Goal: Communication & Community: Answer question/provide support

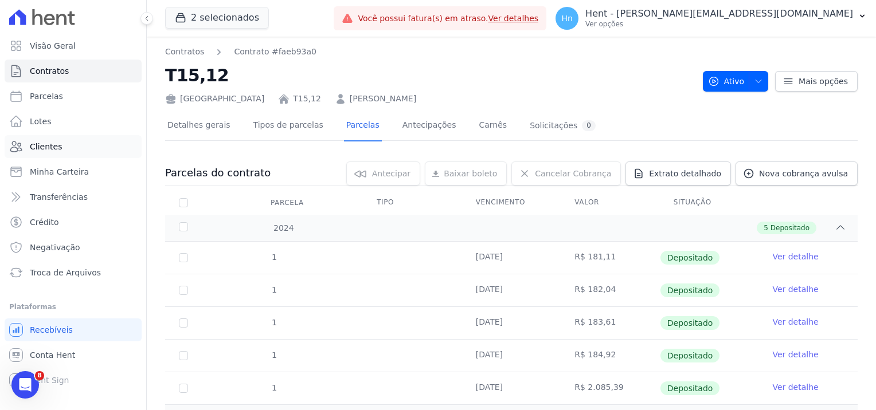
click at [58, 149] on link "Clientes" at bounding box center [73, 146] width 137 height 23
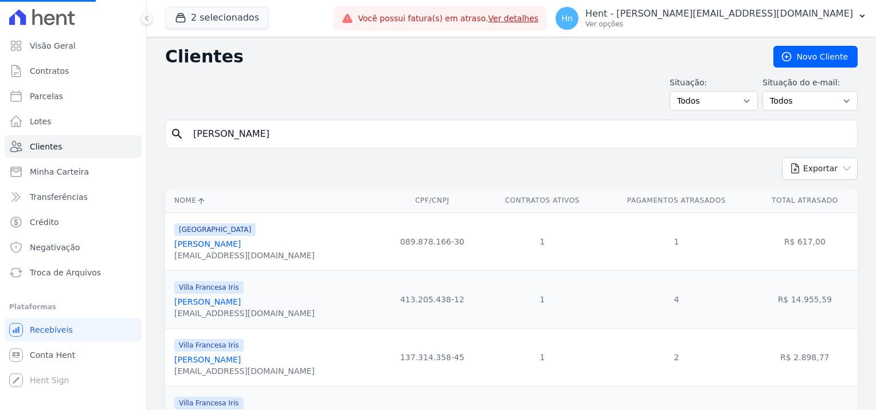
click at [310, 136] on input "[PERSON_NAME]" at bounding box center [519, 134] width 666 height 23
drag, startPoint x: 304, startPoint y: 137, endPoint x: 184, endPoint y: 137, distance: 120.3
click at [184, 137] on div "search [PERSON_NAME]" at bounding box center [511, 134] width 692 height 29
click at [348, 137] on input "search" at bounding box center [519, 134] width 666 height 23
paste input "[PERSON_NAME]"
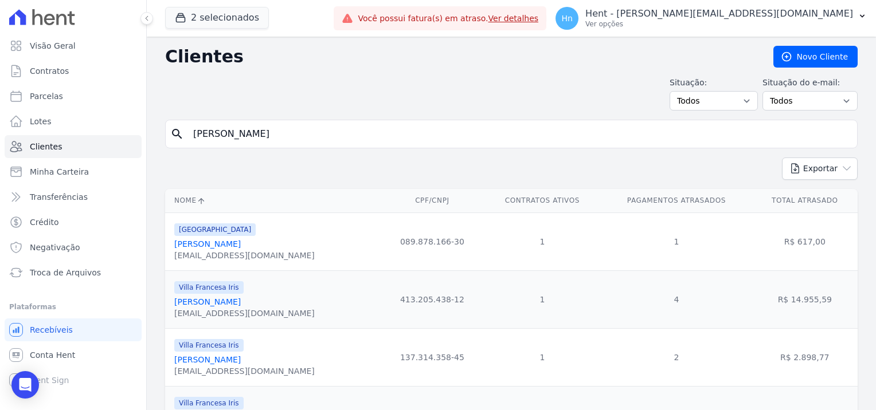
type input "[PERSON_NAME]"
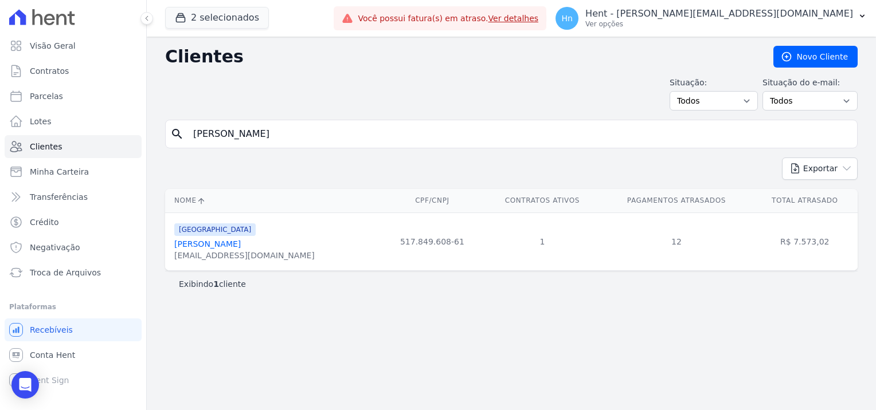
click at [217, 245] on link "[PERSON_NAME]" at bounding box center [207, 244] width 66 height 9
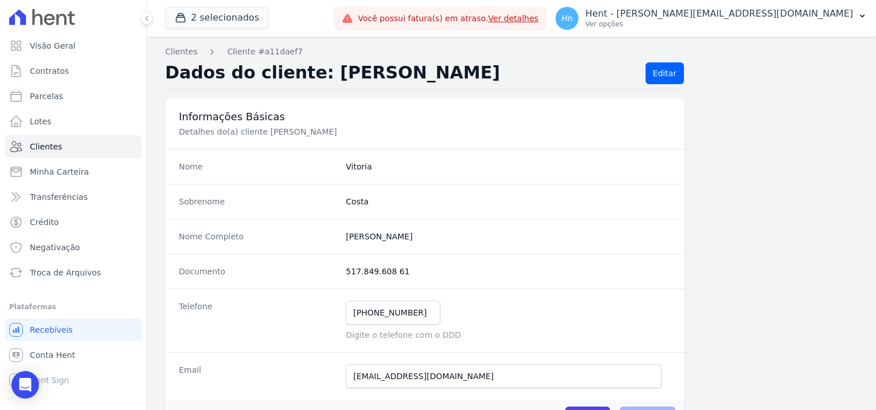
drag, startPoint x: 426, startPoint y: 242, endPoint x: 335, endPoint y: 236, distance: 91.9
click at [335, 236] on div "Nome Completo [PERSON_NAME]" at bounding box center [424, 236] width 519 height 35
copy div "[PERSON_NAME]"
drag, startPoint x: 405, startPoint y: 269, endPoint x: 341, endPoint y: 273, distance: 63.7
click at [341, 273] on div "Documento 517.849.608 61" at bounding box center [424, 271] width 519 height 35
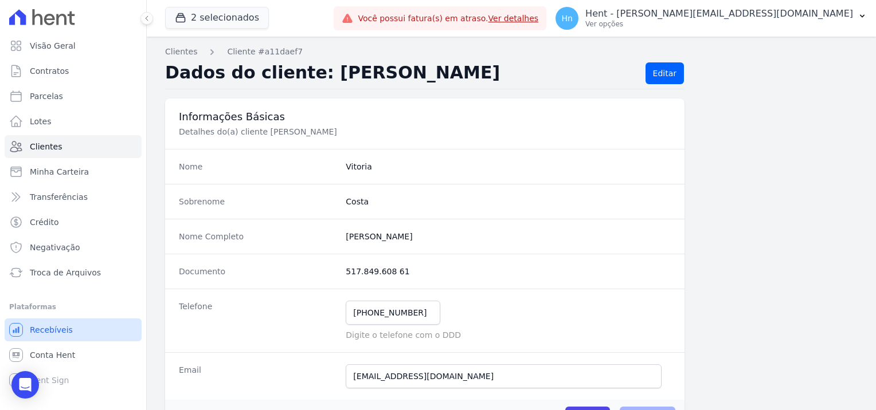
copy dd "517.849.608 61"
click at [456, 238] on completo "[PERSON_NAME]" at bounding box center [508, 236] width 325 height 11
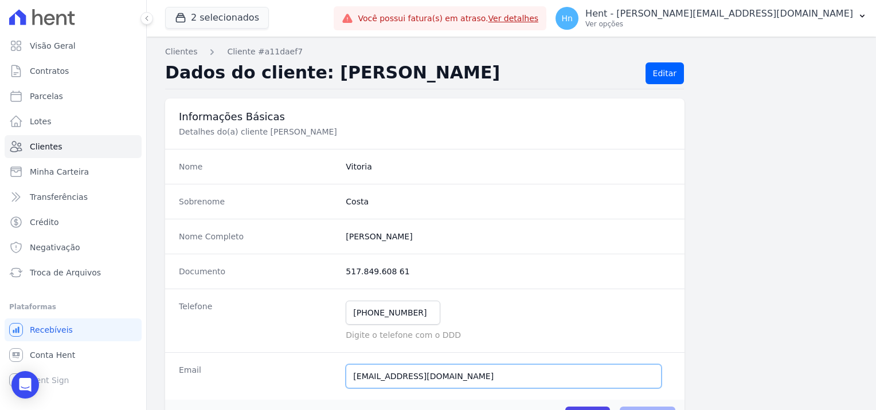
drag, startPoint x: 465, startPoint y: 383, endPoint x: 323, endPoint y: 383, distance: 142.1
click at [323, 383] on div "Email [EMAIL_ADDRESS][DOMAIN_NAME] E-mail enviado. Aguardando confirmação.." at bounding box center [424, 376] width 519 height 48
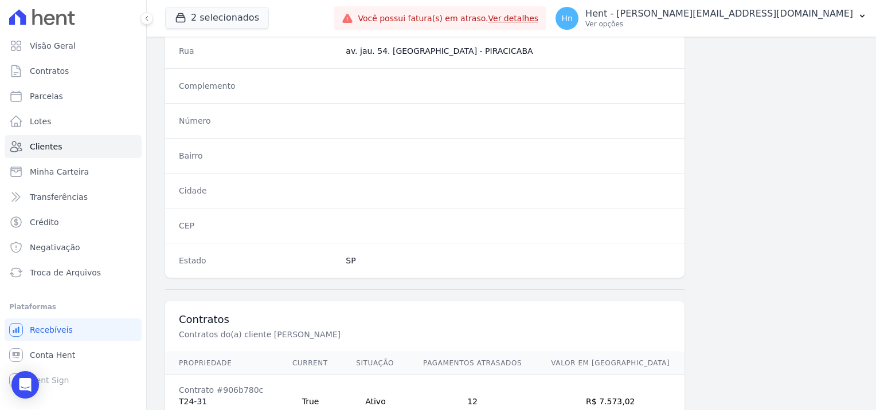
scroll to position [658, 0]
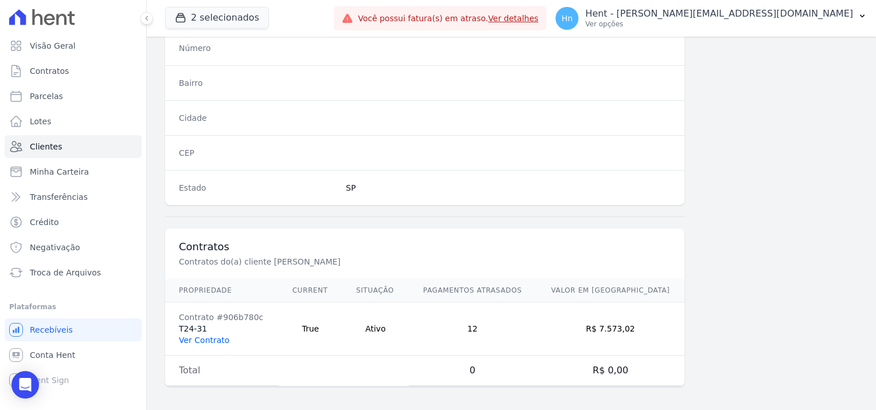
click at [212, 336] on link "Ver Contrato" at bounding box center [204, 340] width 50 height 9
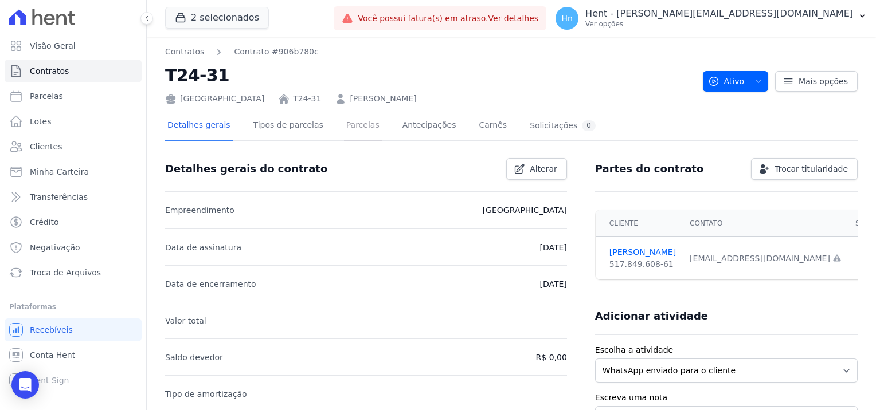
click at [344, 129] on link "Parcelas" at bounding box center [363, 126] width 38 height 30
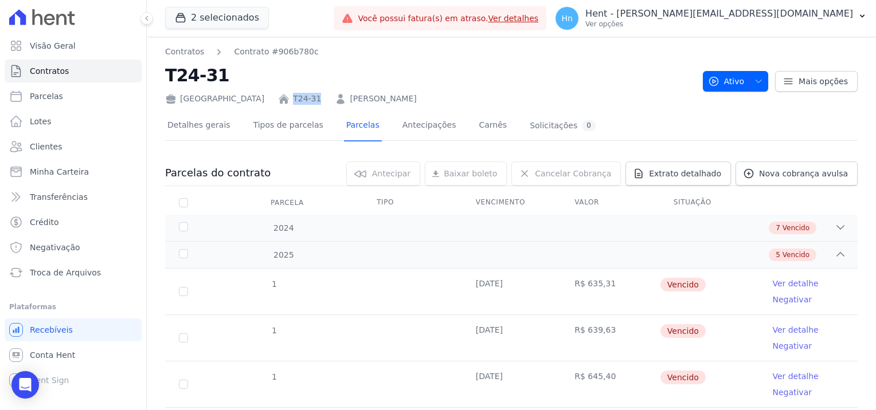
drag, startPoint x: 244, startPoint y: 100, endPoint x: 230, endPoint y: 97, distance: 14.2
click at [230, 97] on div "[GEOGRAPHIC_DATA] T24-31 [PERSON_NAME]" at bounding box center [429, 96] width 528 height 17
copy link "T24-31"
click at [664, 178] on span "Extrato detalhado" at bounding box center [685, 173] width 72 height 11
click at [817, 178] on span "Exportar PDF" at bounding box center [838, 173] width 60 height 11
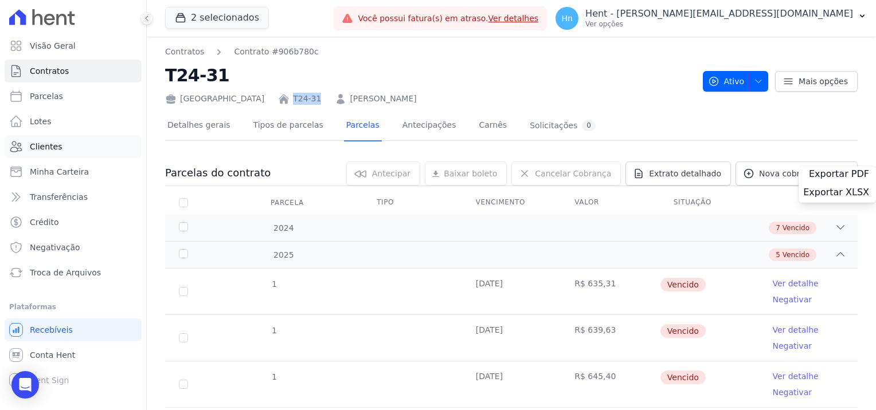
click at [62, 147] on link "Clientes" at bounding box center [73, 146] width 137 height 23
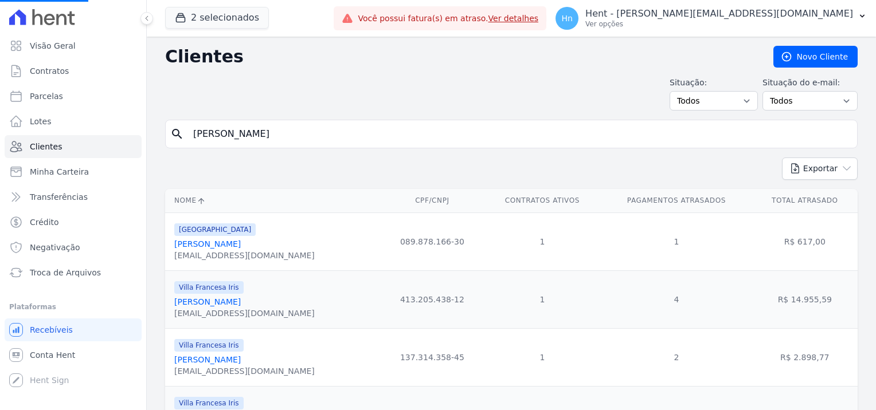
click at [315, 125] on input "[PERSON_NAME]" at bounding box center [519, 134] width 666 height 23
drag, startPoint x: 296, startPoint y: 135, endPoint x: 173, endPoint y: 139, distance: 123.2
click at [173, 139] on div "search [PERSON_NAME]" at bounding box center [511, 134] width 692 height 29
paste input "[PERSON_NAME]"
type input "[PERSON_NAME]"
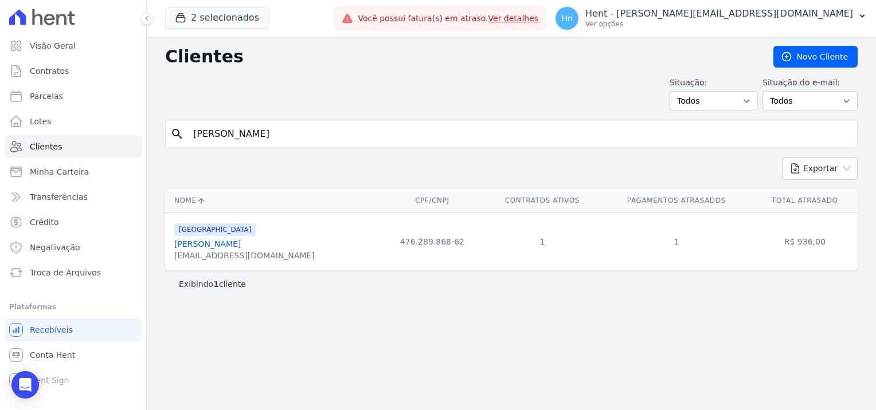
click at [241, 249] on link "[PERSON_NAME]" at bounding box center [207, 244] width 66 height 9
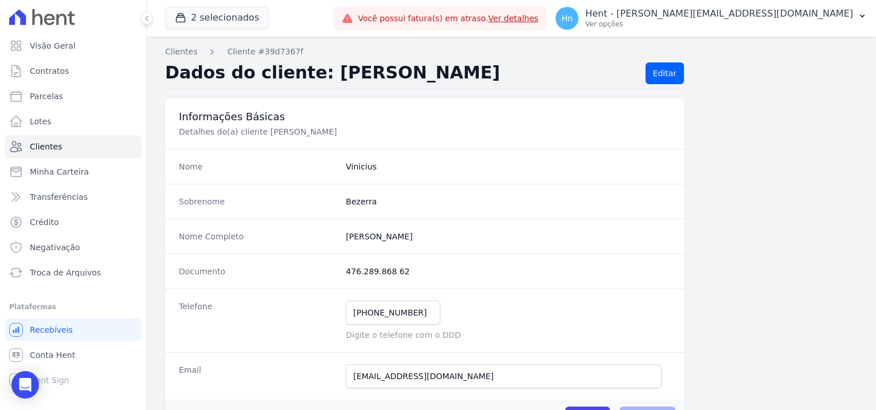
drag, startPoint x: 348, startPoint y: 273, endPoint x: 337, endPoint y: 272, distance: 10.9
click at [337, 272] on div "Documento 476.289.868 62" at bounding box center [424, 271] width 519 height 35
copy div "476.289.868 62"
drag, startPoint x: 457, startPoint y: 383, endPoint x: 313, endPoint y: 381, distance: 143.8
click at [313, 381] on div "Email [EMAIL_ADDRESS][DOMAIN_NAME] E-mail enviado. Aguardando confirmação.." at bounding box center [424, 376] width 519 height 48
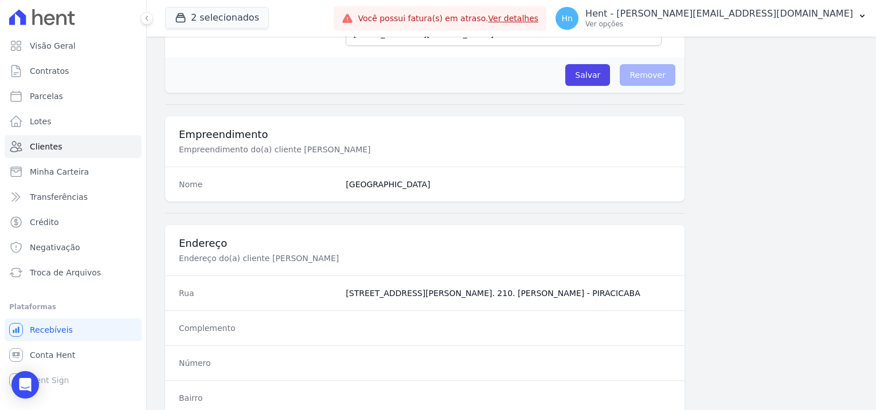
scroll to position [344, 0]
drag, startPoint x: 376, startPoint y: 184, endPoint x: 344, endPoint y: 184, distance: 32.1
click at [346, 184] on dd "[GEOGRAPHIC_DATA]" at bounding box center [508, 183] width 325 height 11
copy dd "[GEOGRAPHIC_DATA]"
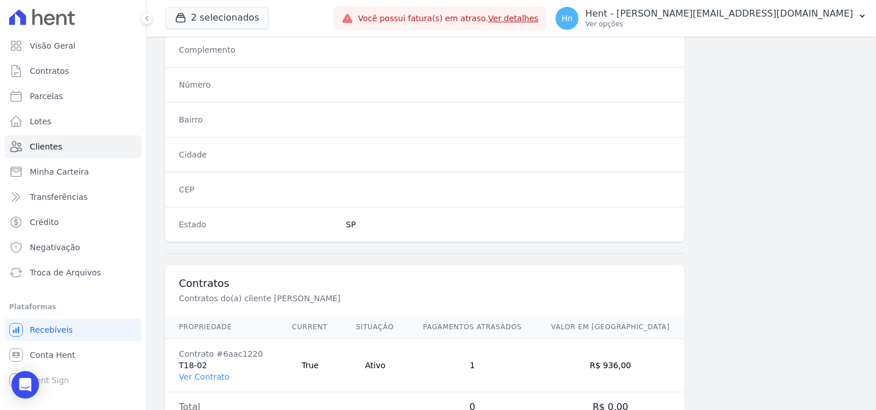
scroll to position [600, 0]
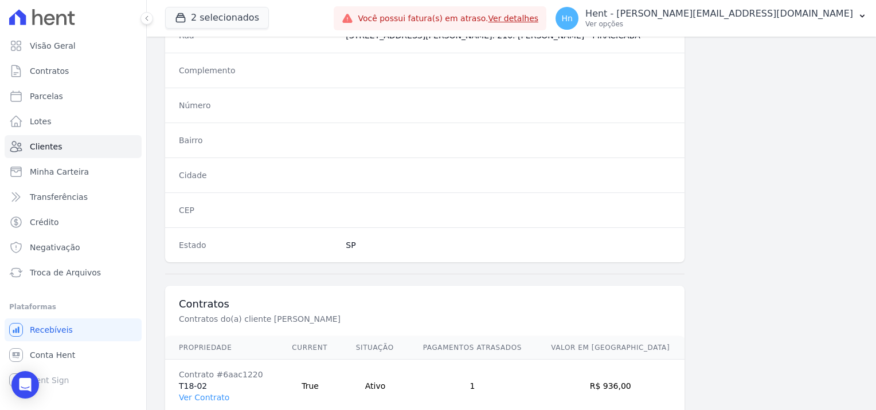
drag, startPoint x: 218, startPoint y: 394, endPoint x: 239, endPoint y: 384, distance: 22.8
click at [218, 394] on link "Ver Contrato" at bounding box center [204, 397] width 50 height 9
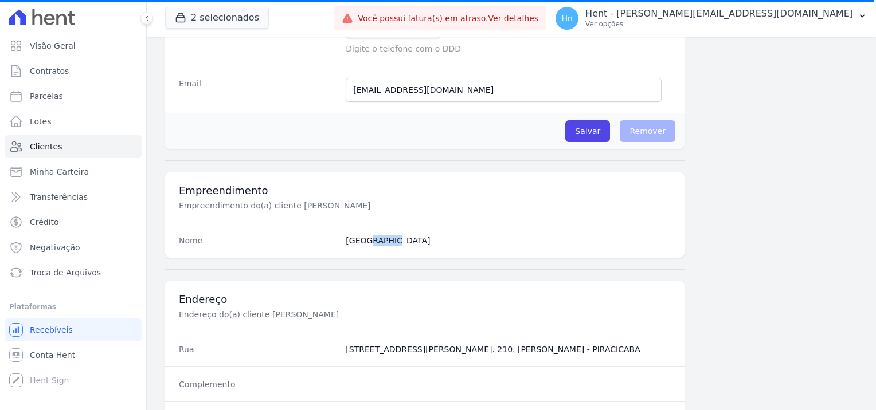
scroll to position [229, 0]
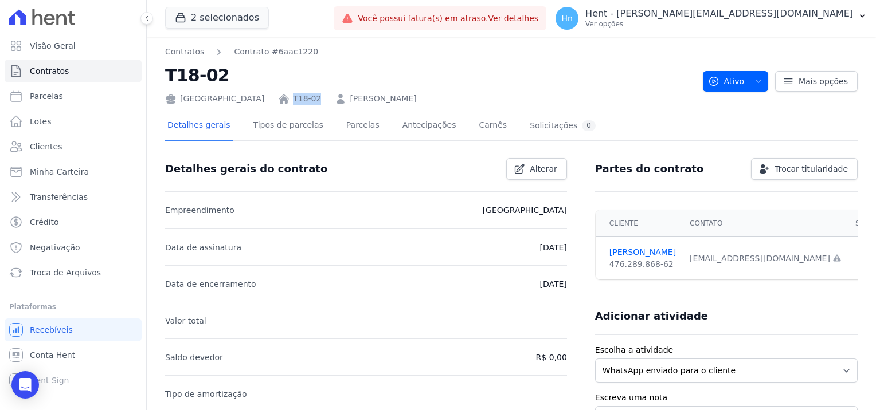
drag, startPoint x: 257, startPoint y: 100, endPoint x: 227, endPoint y: 100, distance: 29.2
click at [227, 100] on div "[GEOGRAPHIC_DATA] T18-02 [PERSON_NAME]" at bounding box center [429, 96] width 528 height 17
copy link "T18-02"
click at [353, 127] on link "Parcelas" at bounding box center [363, 126] width 38 height 30
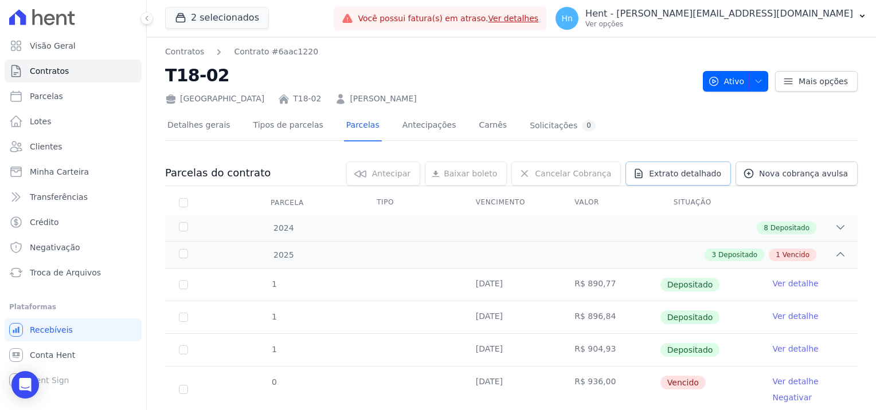
click at [688, 168] on span "Extrato detalhado" at bounding box center [685, 173] width 72 height 11
click at [858, 167] on div "Exportar PDF" at bounding box center [836, 175] width 77 height 18
click at [850, 175] on span "Exportar PDF" at bounding box center [838, 173] width 60 height 11
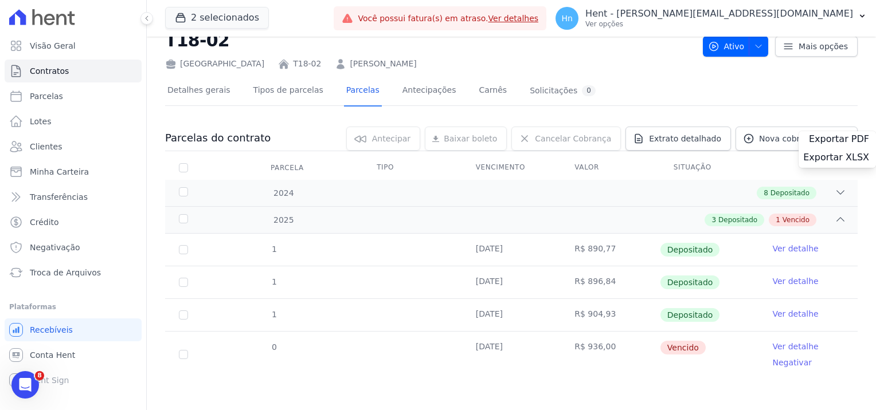
click at [791, 346] on link "Ver detalhe" at bounding box center [795, 346] width 46 height 11
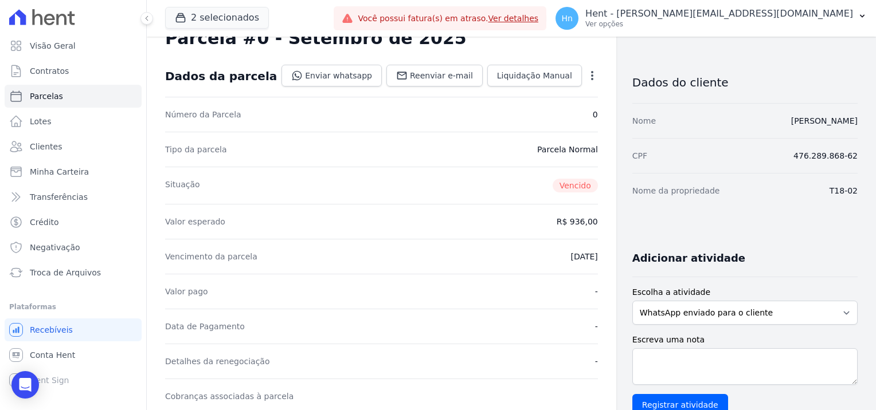
scroll to position [57, 0]
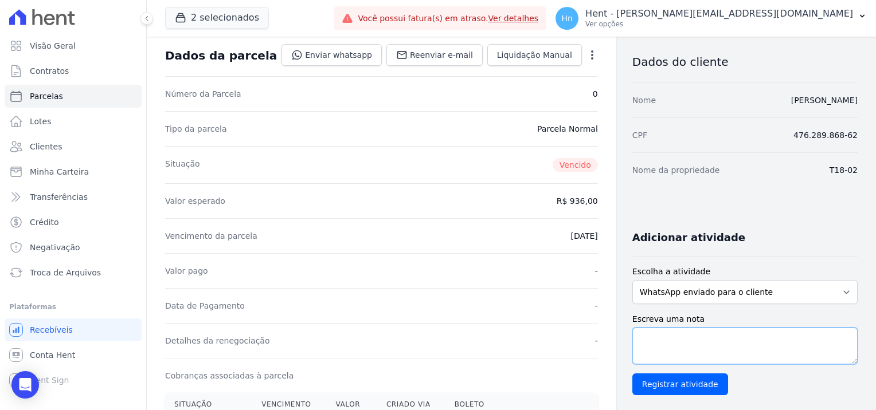
click at [706, 342] on textarea "Escreva uma nota" at bounding box center [744, 346] width 225 height 37
click at [688, 343] on textarea "Escreva uma nota" at bounding box center [744, 346] width 225 height 37
drag, startPoint x: 817, startPoint y: 342, endPoint x: 786, endPoint y: 340, distance: 30.5
click at [786, 340] on textarea "Encaminhamos e-mail e whatsapp, referente a parcela em atraso, estamos" at bounding box center [744, 346] width 225 height 37
click at [705, 353] on textarea "Encaminhamos e-mail e whatsapp, referente ao débito em atraso, estamos" at bounding box center [744, 346] width 225 height 37
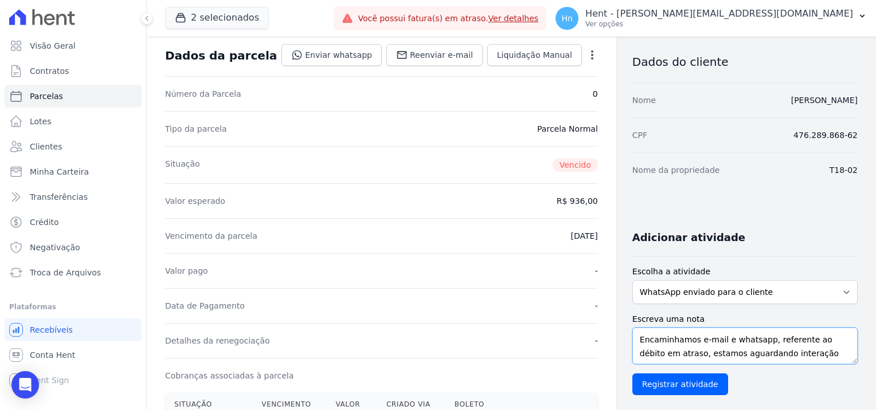
scroll to position [1, 0]
drag, startPoint x: 822, startPoint y: 359, endPoint x: 589, endPoint y: 339, distance: 233.4
type textarea "Encaminhamos e-mail e whatsapp, referente ao débito em atraso, estamos aguardan…"
click at [672, 387] on input "Registrar atividade" at bounding box center [680, 385] width 96 height 22
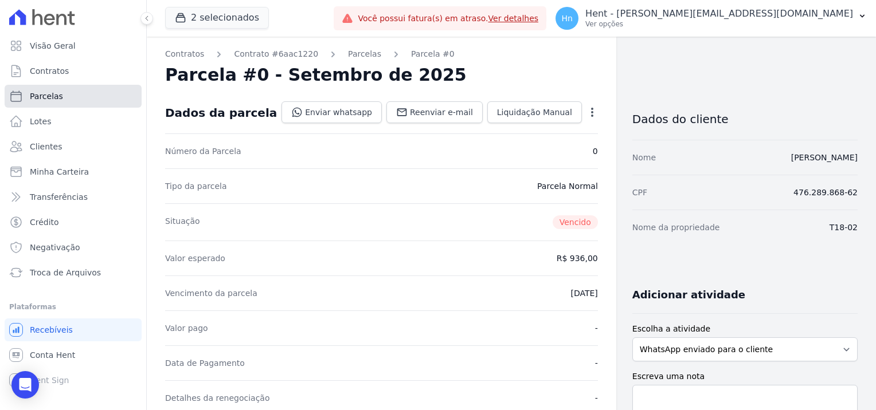
click at [76, 89] on link "Parcelas" at bounding box center [73, 96] width 137 height 23
click at [78, 92] on link "Parcelas" at bounding box center [73, 96] width 137 height 23
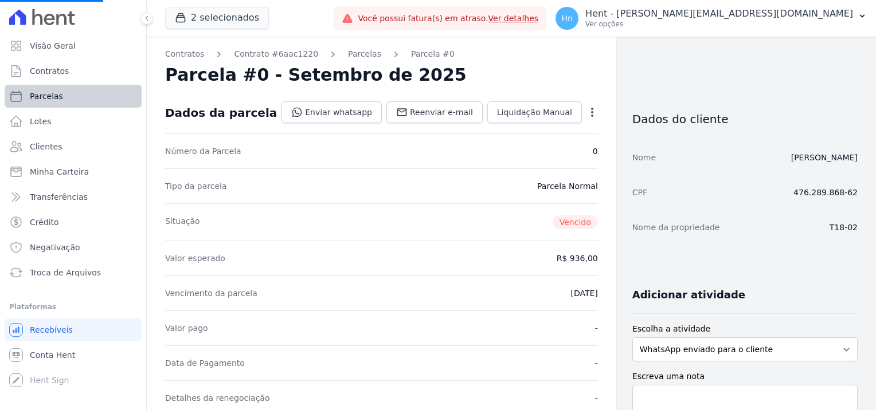
select select
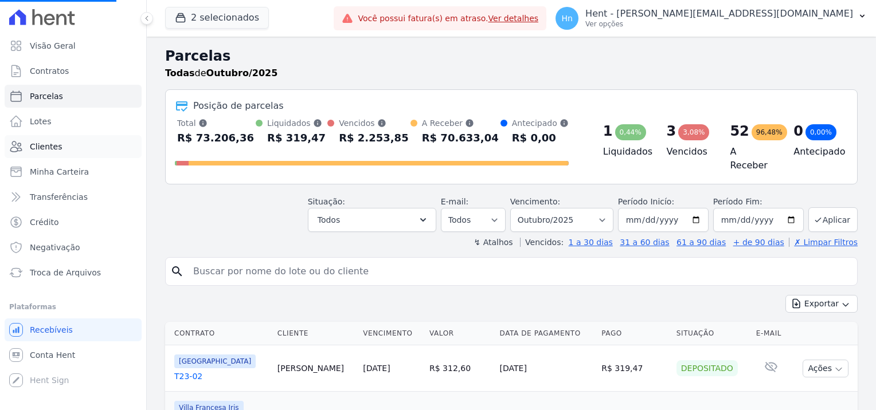
click at [55, 150] on span "Clientes" at bounding box center [46, 146] width 32 height 11
click at [234, 272] on input "search" at bounding box center [519, 271] width 666 height 23
paste input "[PERSON_NAME]"
type input "[PERSON_NAME]"
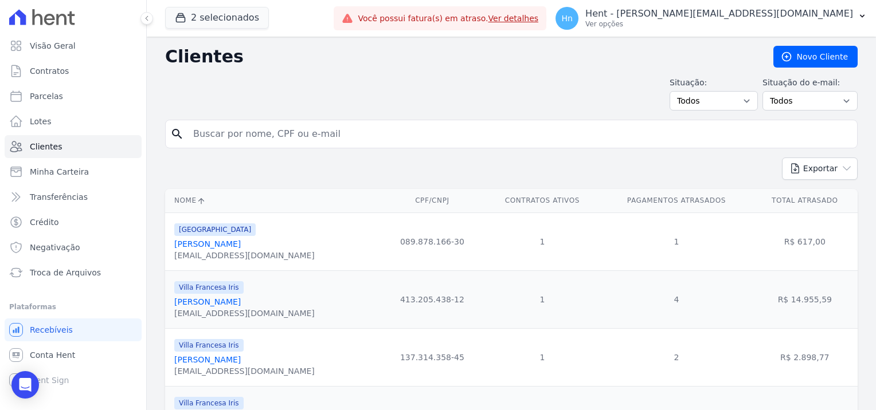
click at [316, 128] on input "search" at bounding box center [519, 134] width 666 height 23
paste input "[PERSON_NAME]"
type input "[PERSON_NAME]"
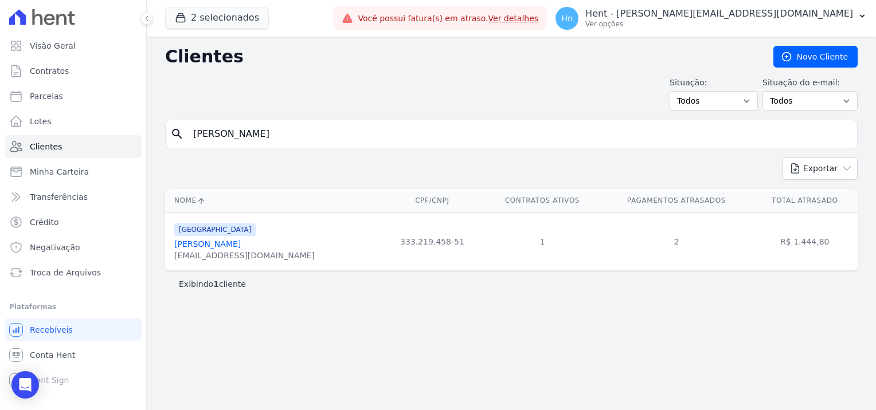
click at [241, 246] on link "[PERSON_NAME]" at bounding box center [207, 244] width 66 height 9
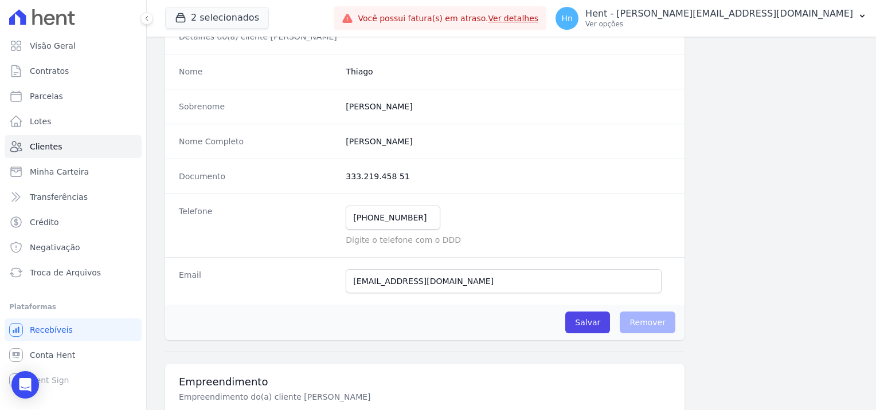
scroll to position [115, 0]
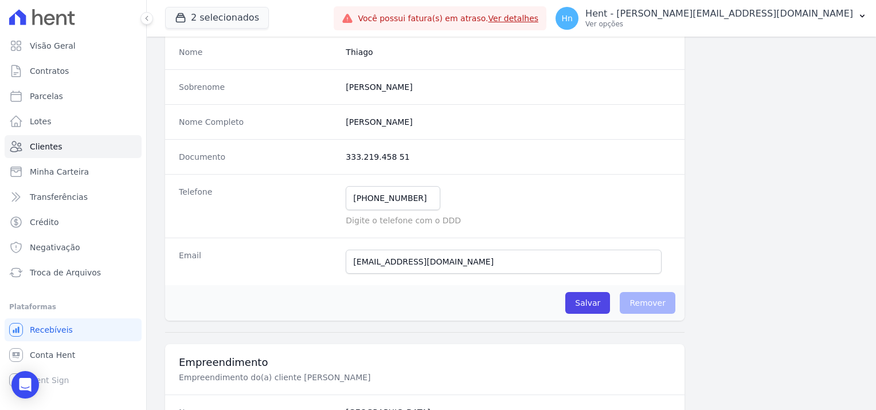
drag, startPoint x: 485, startPoint y: 119, endPoint x: 339, endPoint y: 125, distance: 146.2
click at [339, 125] on div "Nome Completo [PERSON_NAME]" at bounding box center [424, 121] width 519 height 35
copy completo "[PERSON_NAME]"
drag, startPoint x: 403, startPoint y: 163, endPoint x: 333, endPoint y: 160, distance: 70.5
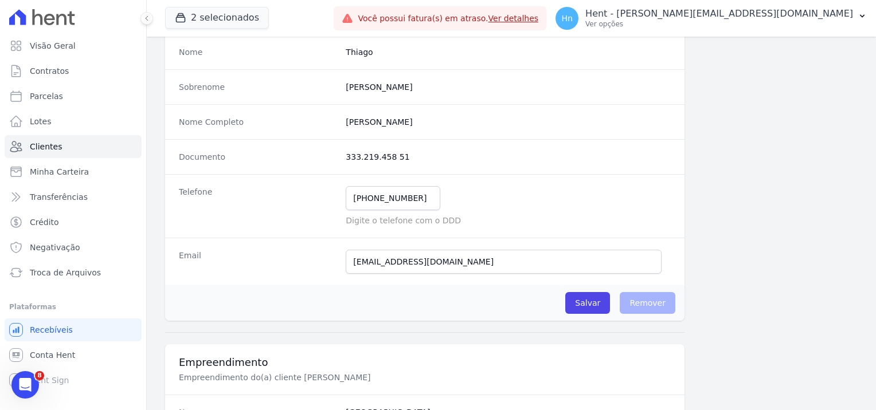
click at [333, 160] on div "Documento 333.219.458 51" at bounding box center [424, 156] width 519 height 35
copy div "333.219.458 51"
drag, startPoint x: 441, startPoint y: 272, endPoint x: 349, endPoint y: 268, distance: 91.7
click at [349, 268] on div "Email [EMAIL_ADDRESS][DOMAIN_NAME] Tivemos um problema ao tentar enviar uma men…" at bounding box center [424, 262] width 519 height 48
drag, startPoint x: 490, startPoint y: 253, endPoint x: 474, endPoint y: 256, distance: 16.9
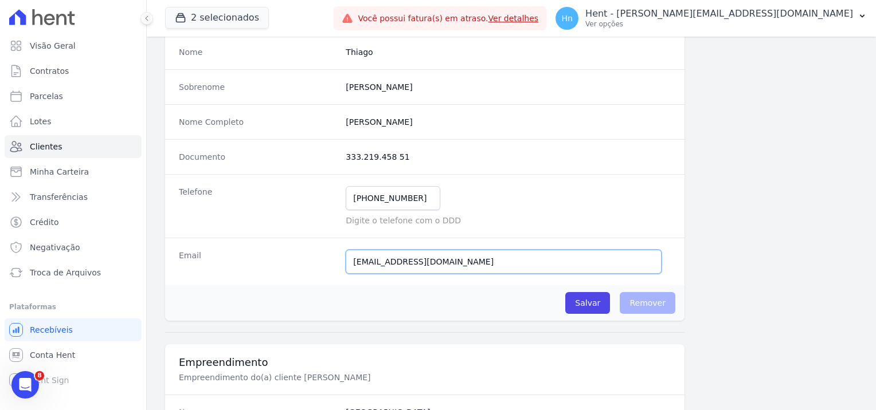
click at [488, 254] on input "[EMAIL_ADDRESS][DOMAIN_NAME]" at bounding box center [504, 262] width 316 height 24
drag, startPoint x: 469, startPoint y: 257, endPoint x: 338, endPoint y: 254, distance: 130.7
click at [338, 254] on div "Email [EMAIL_ADDRESS][DOMAIN_NAME] Tivemos um problema ao tentar enviar uma men…" at bounding box center [424, 262] width 519 height 48
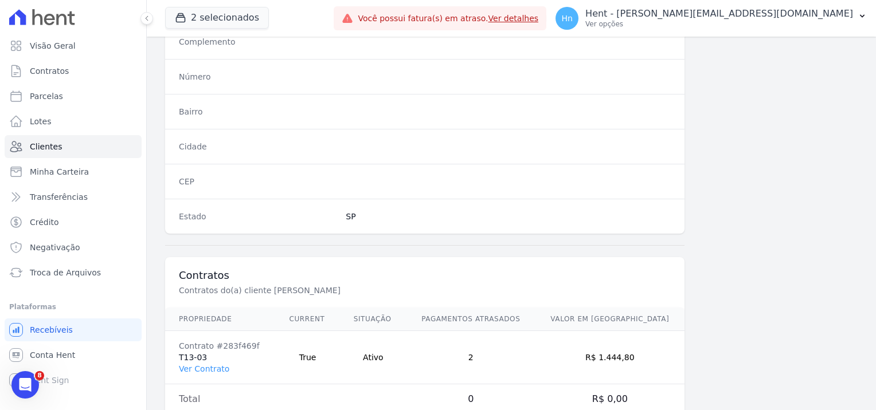
scroll to position [658, 0]
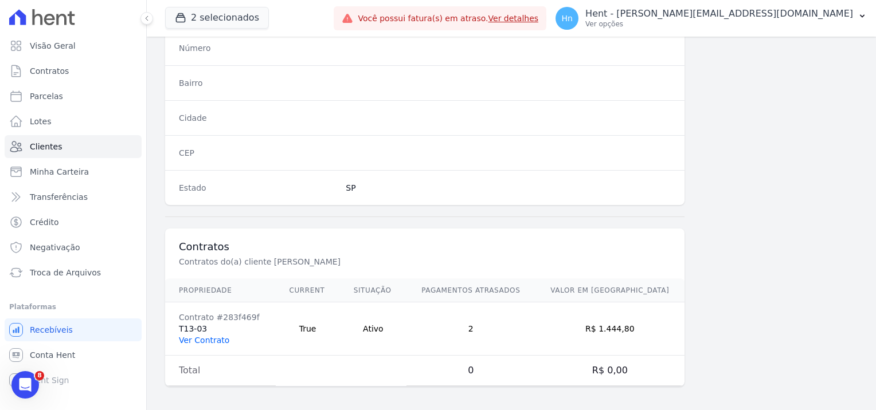
click at [200, 336] on link "Ver Contrato" at bounding box center [204, 340] width 50 height 9
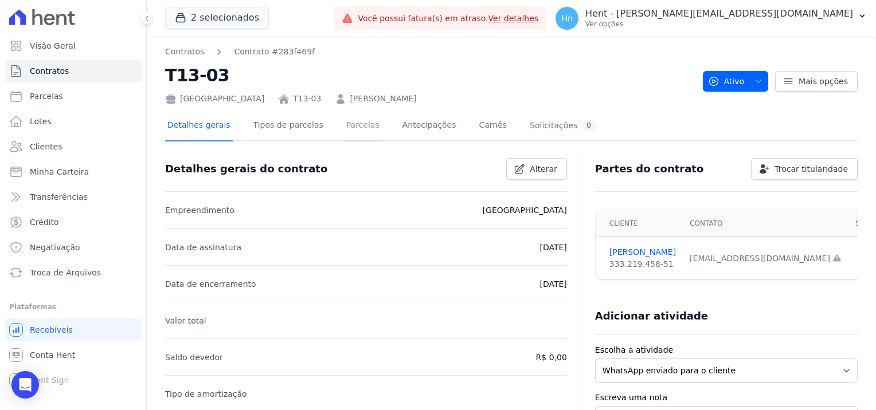
click at [344, 129] on link "Parcelas" at bounding box center [363, 126] width 38 height 30
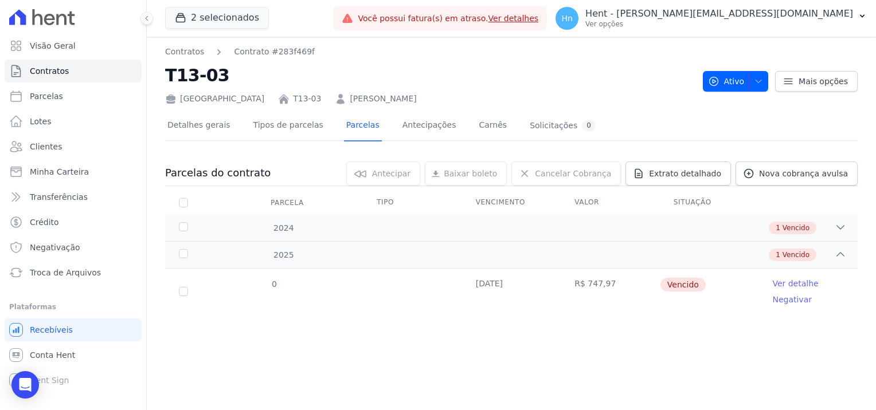
drag, startPoint x: 449, startPoint y: 92, endPoint x: 284, endPoint y: 100, distance: 165.8
click at [284, 100] on div "[GEOGRAPHIC_DATA] T13-03 [PERSON_NAME]" at bounding box center [429, 96] width 528 height 17
copy link "[PERSON_NAME]"
drag, startPoint x: 245, startPoint y: 100, endPoint x: 229, endPoint y: 95, distance: 17.4
click at [229, 95] on div "[GEOGRAPHIC_DATA] T13-03 [PERSON_NAME]" at bounding box center [429, 96] width 528 height 17
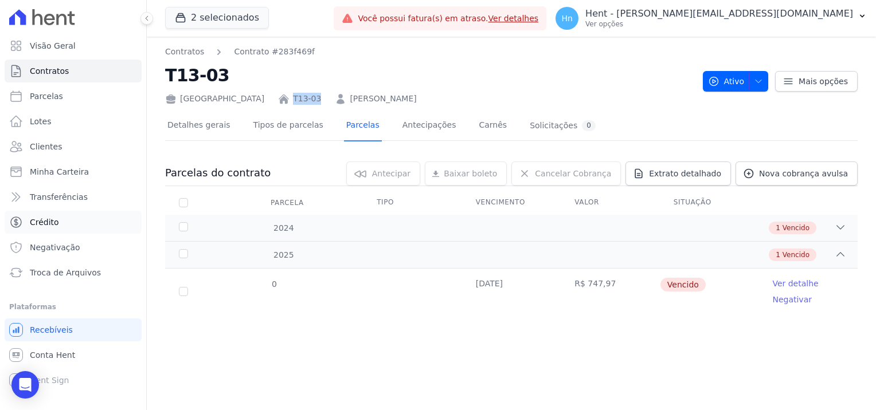
copy link "T13-03"
click at [835, 226] on icon at bounding box center [839, 227] width 11 height 11
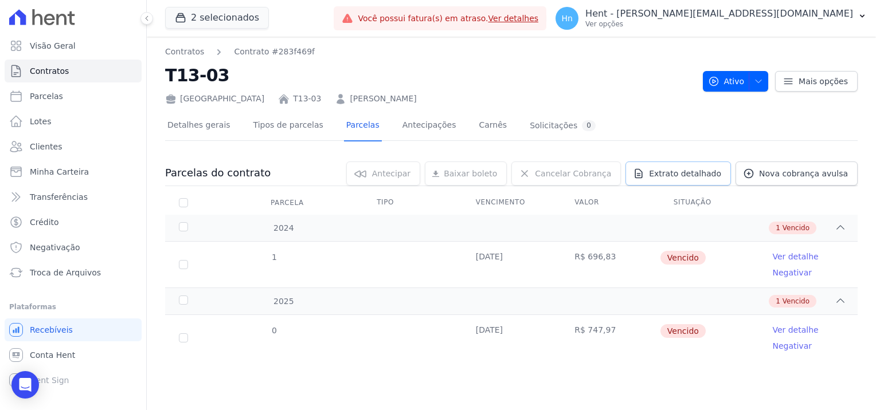
click at [699, 174] on span "Extrato detalhado" at bounding box center [685, 173] width 72 height 11
click at [839, 176] on span "Exportar PDF" at bounding box center [838, 173] width 60 height 11
click at [799, 254] on link "Ver detalhe" at bounding box center [795, 256] width 46 height 11
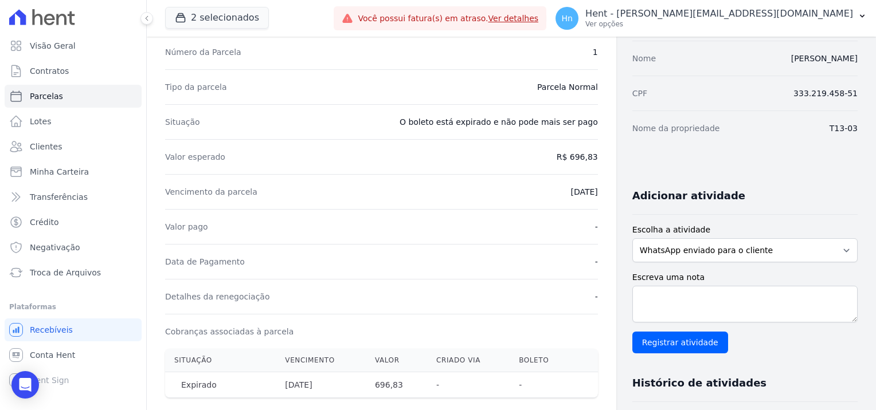
scroll to position [115, 0]
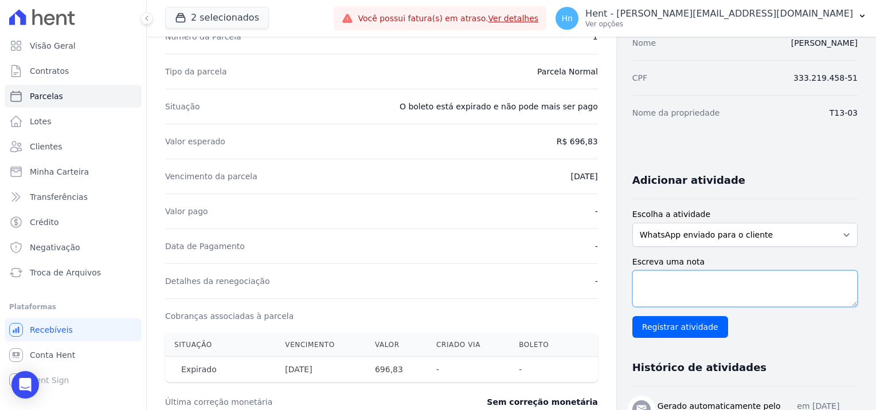
click at [683, 296] on textarea "Escreva uma nota" at bounding box center [744, 288] width 225 height 37
paste textarea "Encaminhamos e-mail e whatsapp, referente ao débito em atraso, estamos aguardan…"
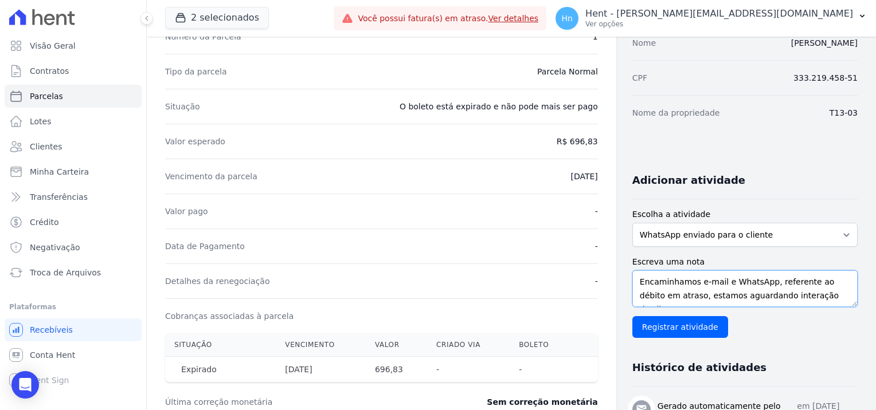
scroll to position [0, 0]
drag, startPoint x: 663, startPoint y: 286, endPoint x: 552, endPoint y: 276, distance: 111.1
type textarea "Encaminhamos e-mail e WhatsApp, referente ao débito em atraso, estamos aguardan…"
click at [672, 332] on input "Registrar atividade" at bounding box center [680, 327] width 96 height 22
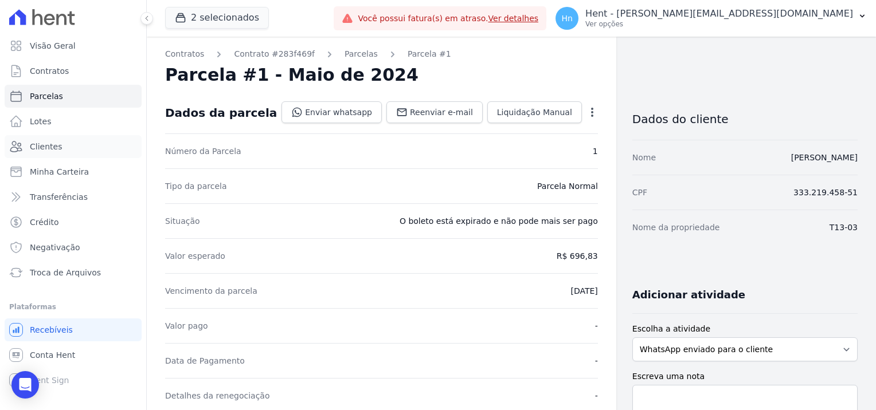
drag, startPoint x: 58, startPoint y: 149, endPoint x: 193, endPoint y: 121, distance: 137.4
click at [58, 149] on link "Clientes" at bounding box center [73, 146] width 137 height 23
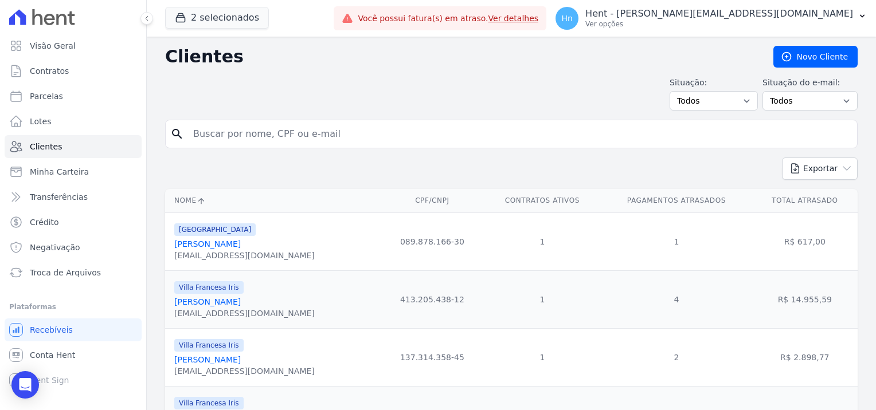
click at [250, 128] on input "search" at bounding box center [519, 134] width 666 height 23
paste input "[PERSON_NAME]"
type input "[PERSON_NAME]"
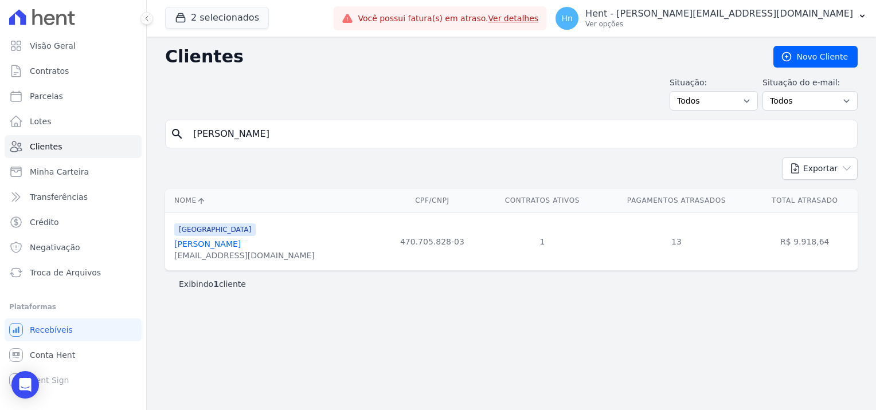
click at [202, 243] on link "[PERSON_NAME]" at bounding box center [207, 244] width 66 height 9
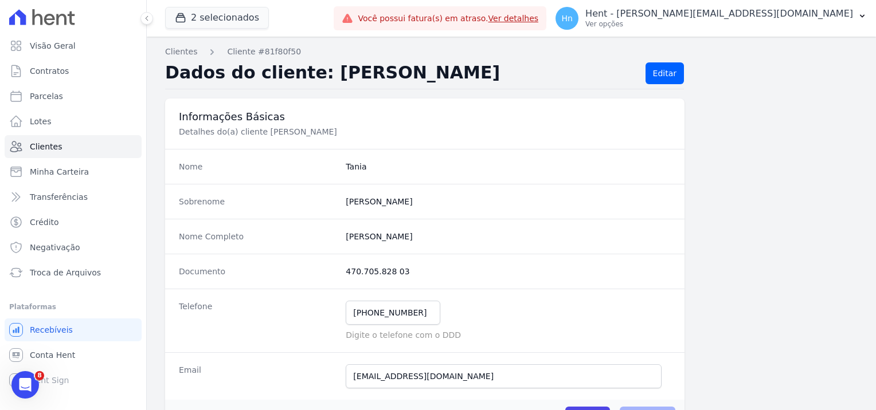
drag, startPoint x: 417, startPoint y: 235, endPoint x: 342, endPoint y: 240, distance: 75.2
click at [342, 240] on div "Nome Completo [PERSON_NAME]" at bounding box center [424, 236] width 519 height 35
click at [417, 273] on dd "470.705.828 03" at bounding box center [508, 271] width 325 height 11
drag, startPoint x: 407, startPoint y: 273, endPoint x: 341, endPoint y: 273, distance: 65.9
click at [341, 273] on div "Documento 470.705.828 03" at bounding box center [424, 271] width 519 height 35
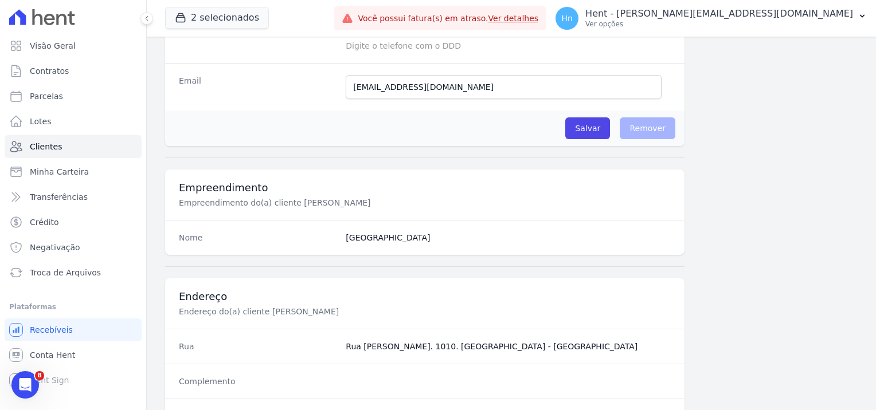
scroll to position [229, 0]
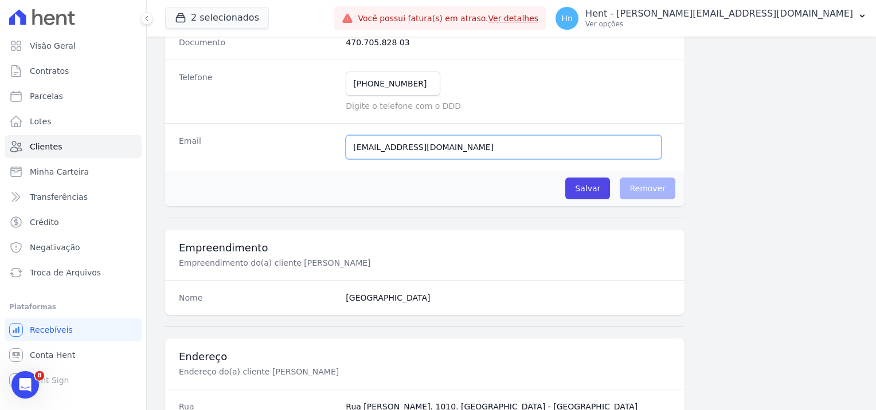
drag, startPoint x: 472, startPoint y: 144, endPoint x: 326, endPoint y: 144, distance: 146.1
click at [326, 144] on div "Email [EMAIL_ADDRESS][DOMAIN_NAME] E-mail enviado. Aguardando confirmação.." at bounding box center [424, 147] width 519 height 48
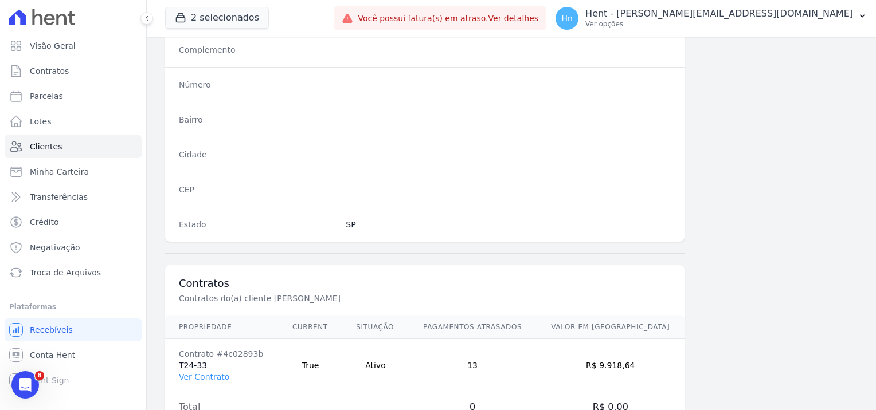
scroll to position [600, 0]
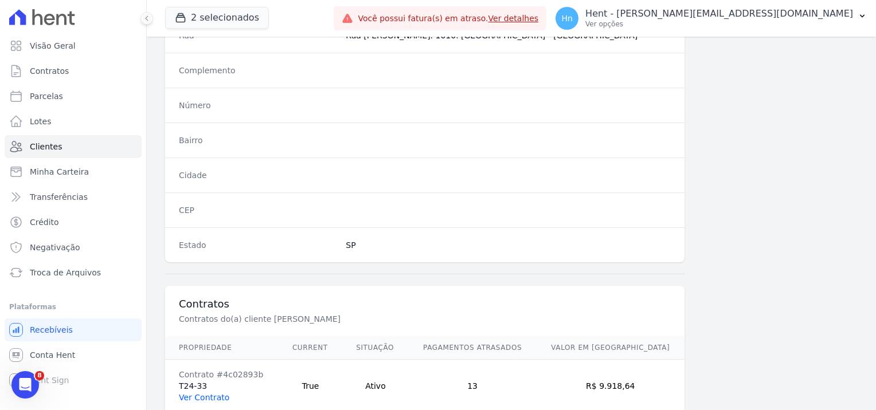
click at [203, 393] on link "Ver Contrato" at bounding box center [204, 397] width 50 height 9
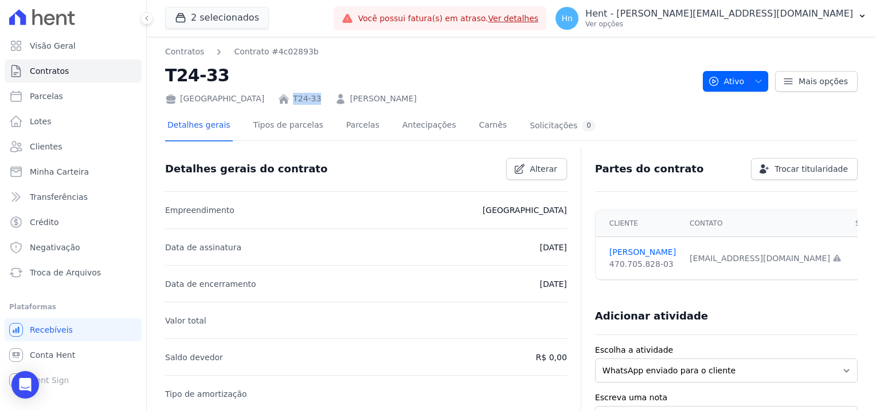
drag, startPoint x: 261, startPoint y: 101, endPoint x: 232, endPoint y: 99, distance: 29.3
click at [232, 99] on div "[GEOGRAPHIC_DATA] T24-33 [PERSON_NAME]" at bounding box center [429, 96] width 528 height 17
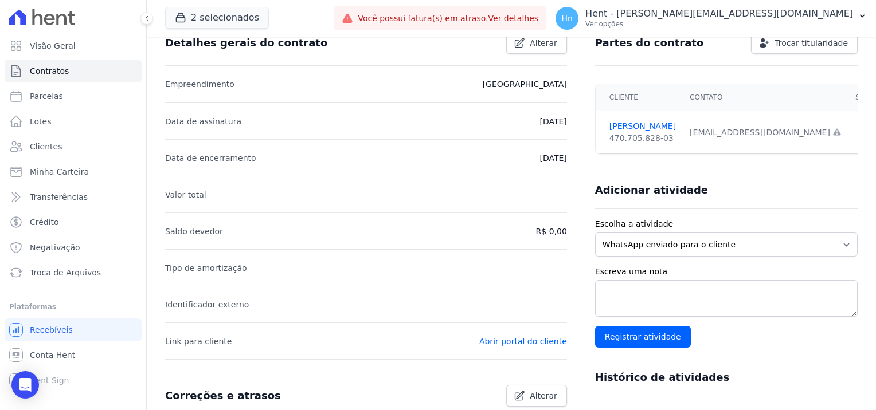
scroll to position [229, 0]
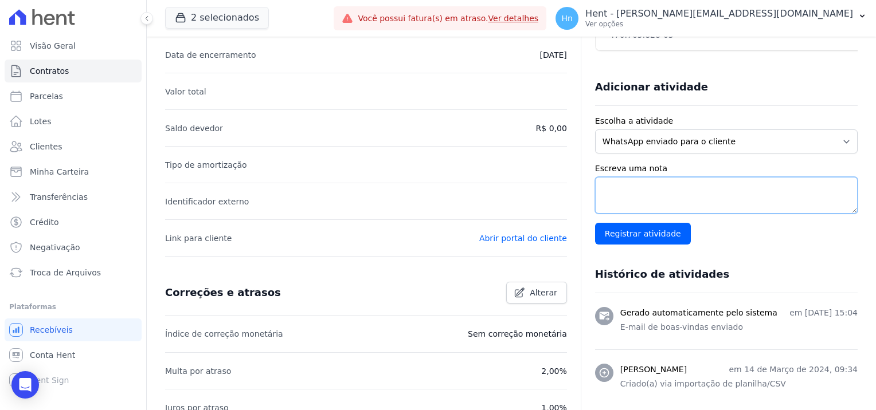
click at [669, 198] on textarea "Escreva uma nota" at bounding box center [726, 195] width 262 height 37
paste textarea "Encaminhamos e-mail e WhatsApp, referente ao débito em atraso, estamos aguardan…"
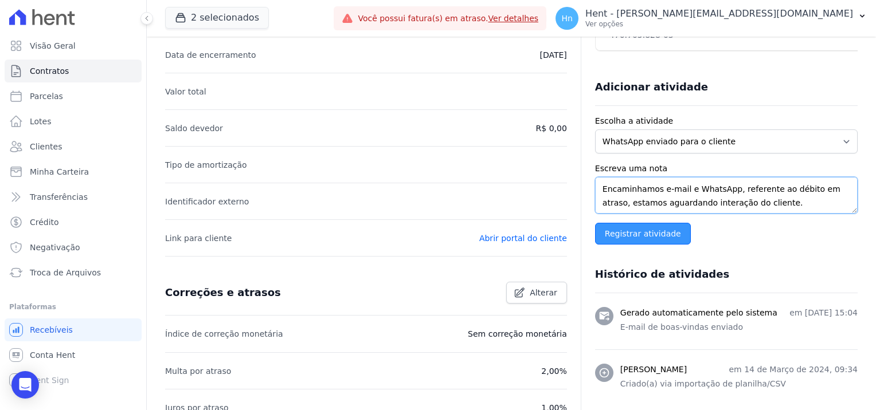
type textarea "Encaminhamos e-mail e WhatsApp, referente ao débito em atraso, estamos aguardan…"
click at [645, 236] on input "Registrar atividade" at bounding box center [643, 234] width 96 height 22
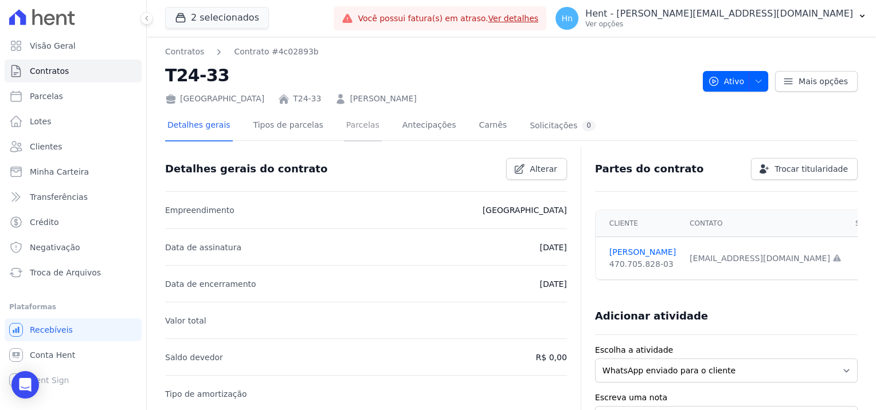
drag, startPoint x: 333, startPoint y: 128, endPoint x: 375, endPoint y: 144, distance: 44.3
click at [344, 129] on link "Parcelas" at bounding box center [363, 126] width 38 height 30
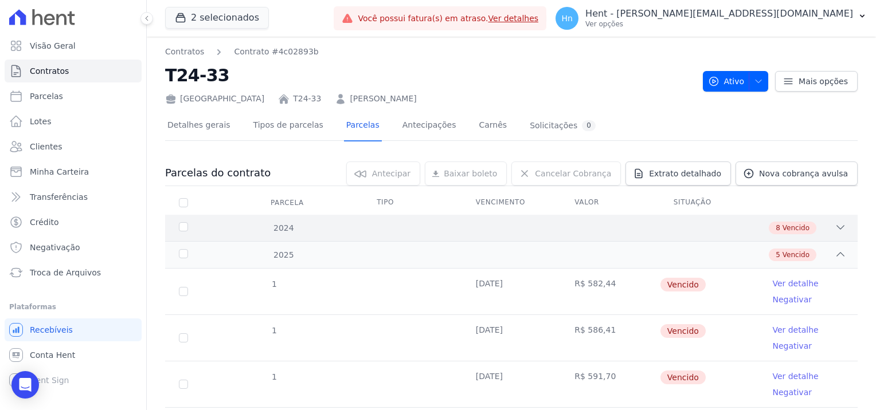
click at [795, 230] on span "Vencido" at bounding box center [795, 228] width 27 height 10
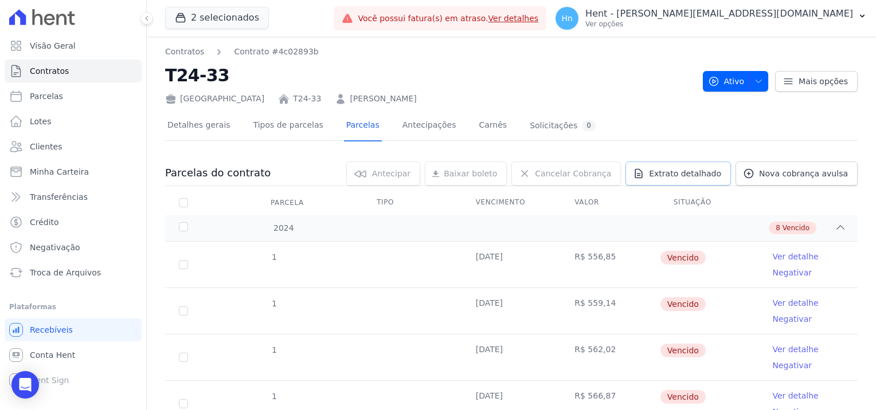
click at [688, 170] on span "Extrato detalhado" at bounding box center [685, 173] width 72 height 11
click at [852, 175] on span "Exportar PDF" at bounding box center [838, 173] width 60 height 11
click at [780, 256] on link "Ver detalhe" at bounding box center [795, 256] width 46 height 11
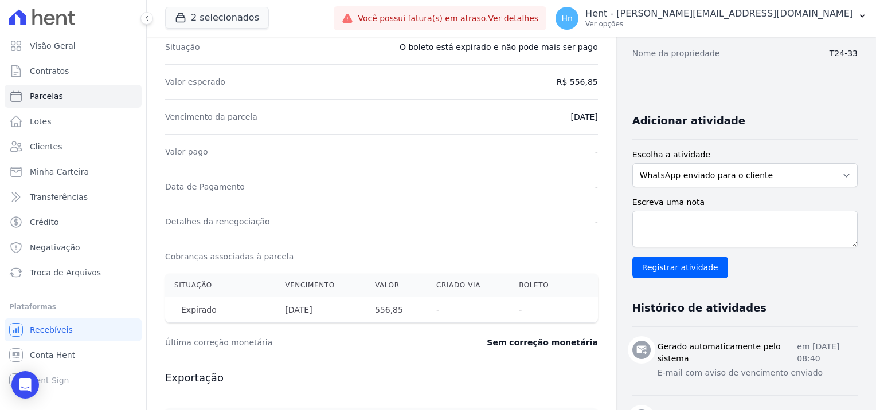
scroll to position [172, 0]
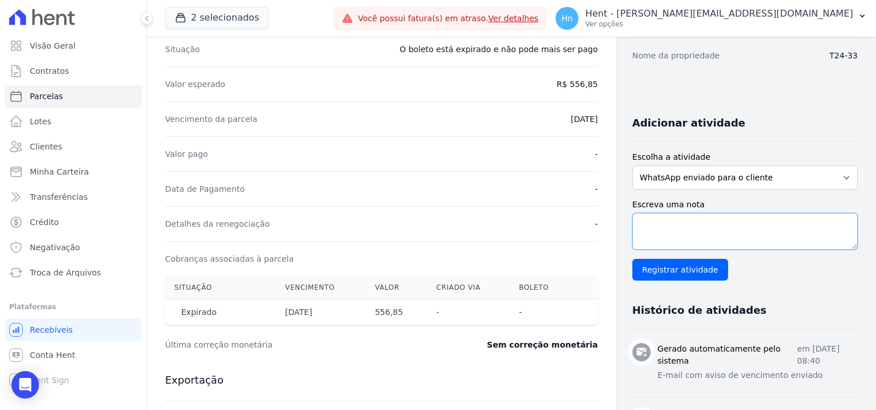
click at [665, 233] on textarea "Escreva uma nota" at bounding box center [744, 231] width 225 height 37
paste textarea "Encaminhamos e-mail e WhatsApp, referente ao débito em atraso, estamos aguardan…"
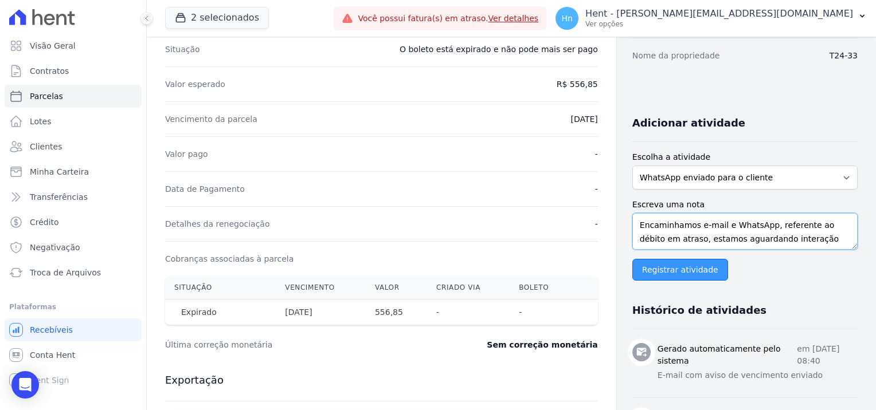
type textarea "Encaminhamos e-mail e WhatsApp, referente ao débito em atraso, estamos aguardan…"
click at [672, 270] on input "Registrar atividade" at bounding box center [680, 270] width 96 height 22
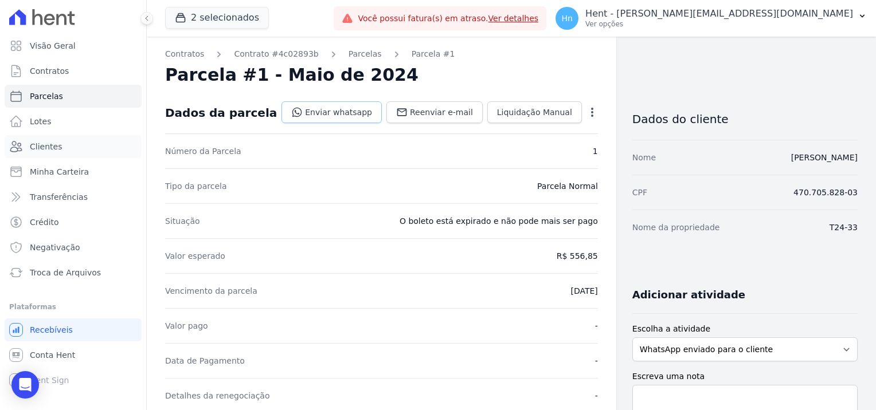
drag, startPoint x: 66, startPoint y: 151, endPoint x: 351, endPoint y: 112, distance: 286.9
click at [66, 151] on link "Clientes" at bounding box center [73, 146] width 137 height 23
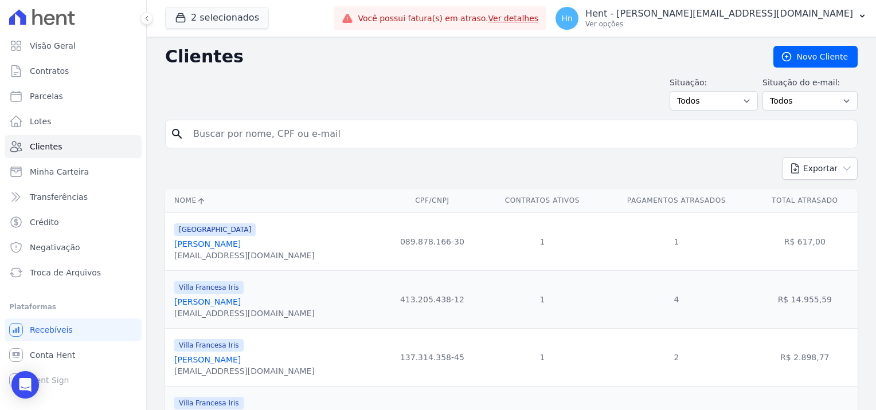
click at [325, 141] on input "search" at bounding box center [519, 134] width 666 height 23
paste input "[PERSON_NAME]"
type input "[PERSON_NAME]"
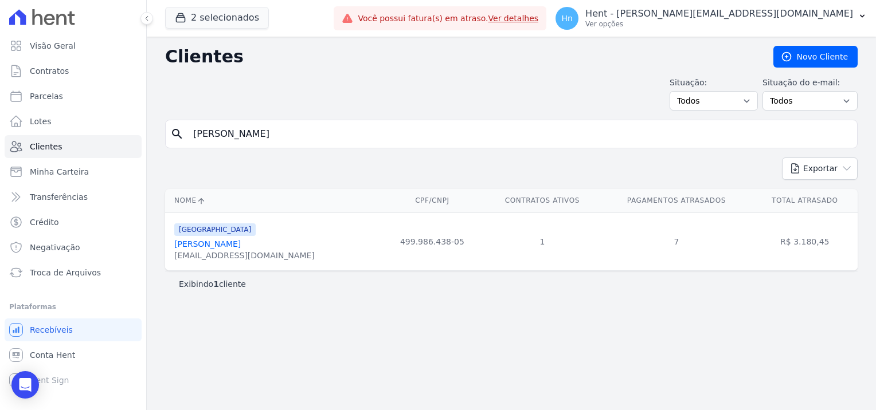
click at [201, 250] on div "[EMAIL_ADDRESS][DOMAIN_NAME]" at bounding box center [244, 255] width 140 height 11
click at [200, 246] on link "[PERSON_NAME]" at bounding box center [207, 244] width 66 height 9
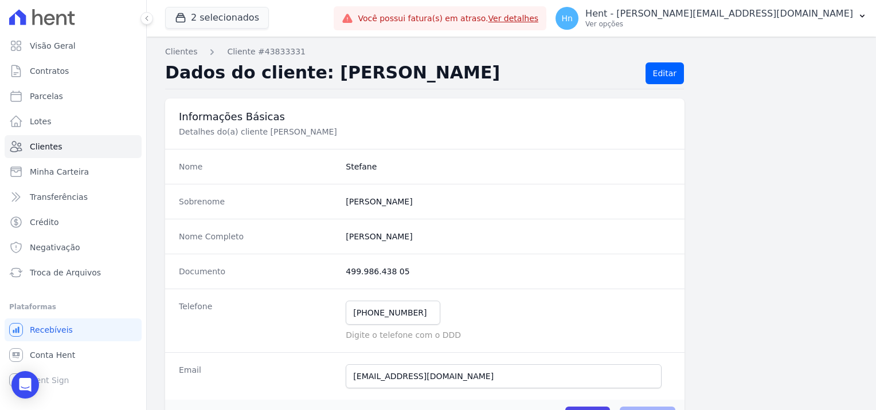
drag, startPoint x: 443, startPoint y: 238, endPoint x: 344, endPoint y: 233, distance: 99.3
click at [346, 233] on completo "[PERSON_NAME]" at bounding box center [508, 236] width 325 height 11
drag, startPoint x: 413, startPoint y: 278, endPoint x: 345, endPoint y: 271, distance: 68.0
click at [345, 271] on div "Documento 499.986.438 05" at bounding box center [424, 271] width 519 height 35
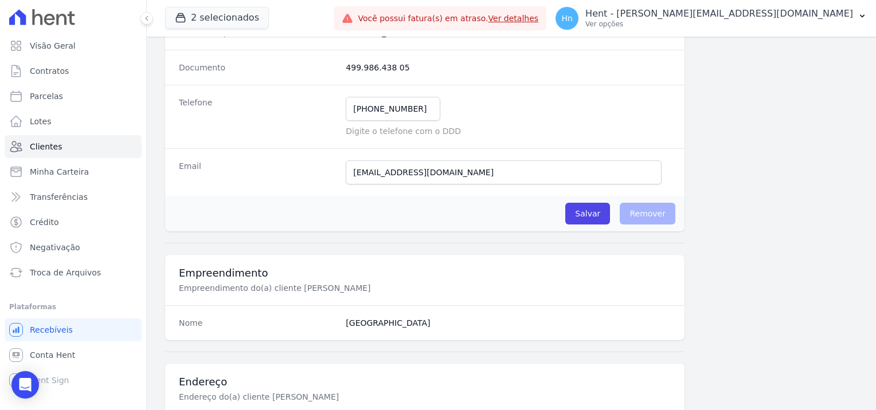
scroll to position [229, 0]
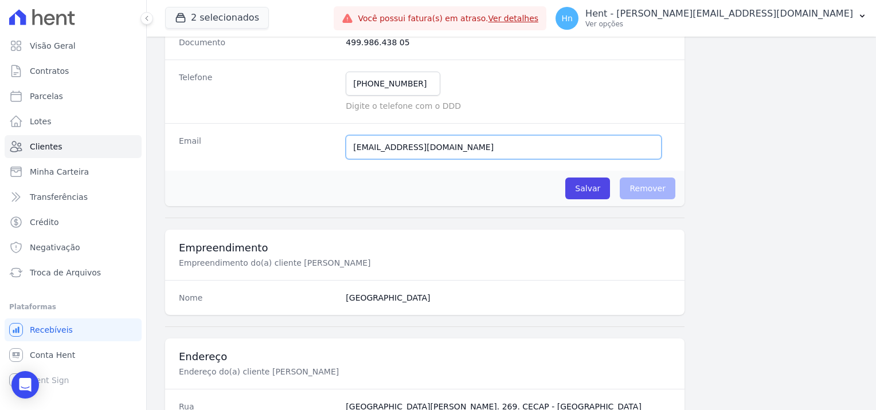
drag, startPoint x: 466, startPoint y: 151, endPoint x: 303, endPoint y: 142, distance: 164.1
click at [303, 142] on div "Email [EMAIL_ADDRESS][DOMAIN_NAME] E-mail enviado. Aguardando confirmação.." at bounding box center [424, 147] width 519 height 48
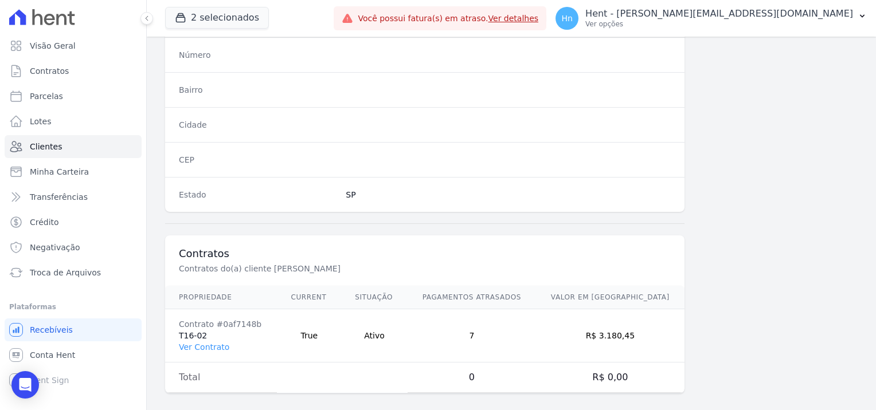
scroll to position [658, 0]
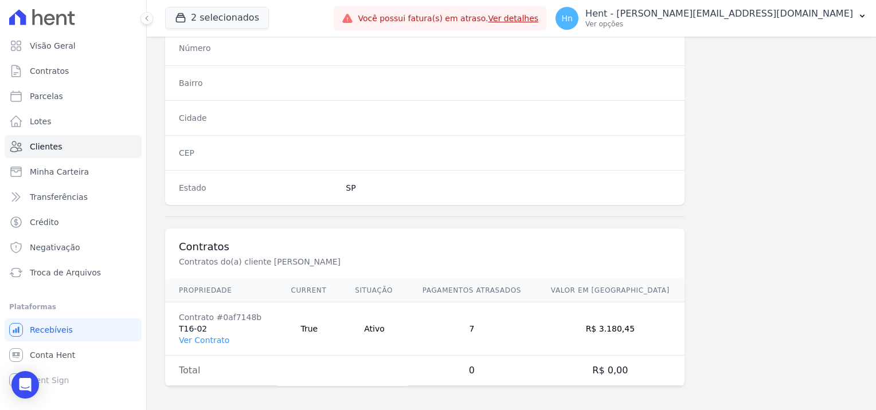
drag, startPoint x: 206, startPoint y: 328, endPoint x: 177, endPoint y: 328, distance: 28.6
click at [177, 328] on td "Contrato #0af7148b T16-02 Ver Contrato" at bounding box center [221, 329] width 112 height 53
click at [199, 337] on link "Ver Contrato" at bounding box center [204, 340] width 50 height 9
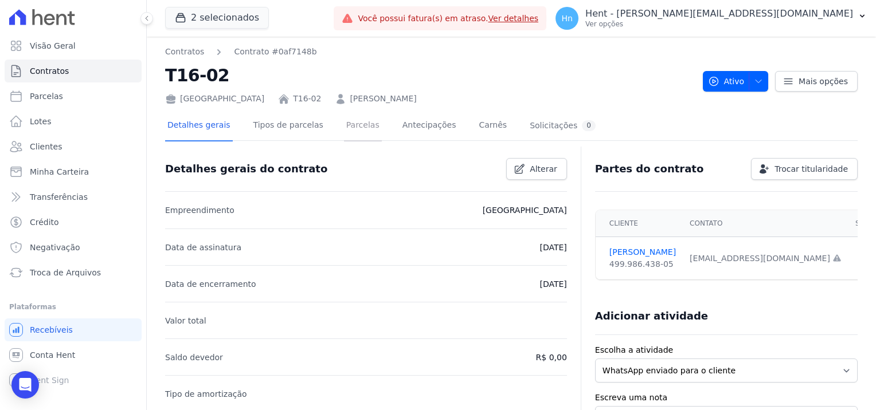
click at [347, 131] on link "Parcelas" at bounding box center [363, 126] width 38 height 30
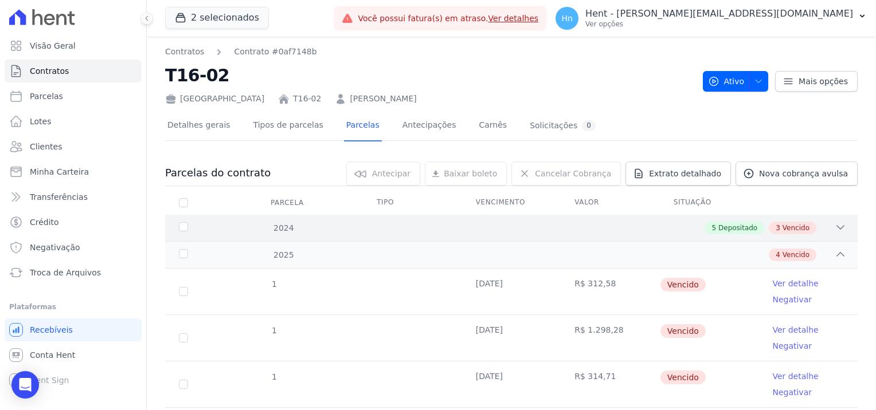
click at [834, 224] on icon at bounding box center [839, 227] width 11 height 11
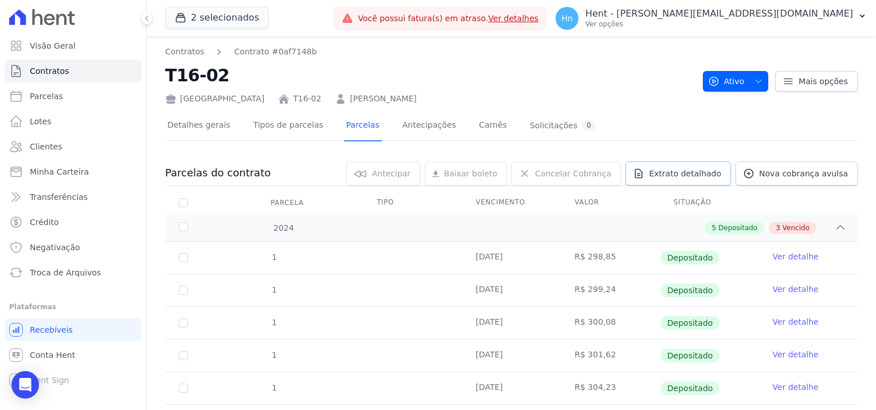
click at [688, 178] on span "Extrato detalhado" at bounding box center [685, 173] width 72 height 11
click at [837, 176] on span "Exportar PDF" at bounding box center [838, 173] width 60 height 11
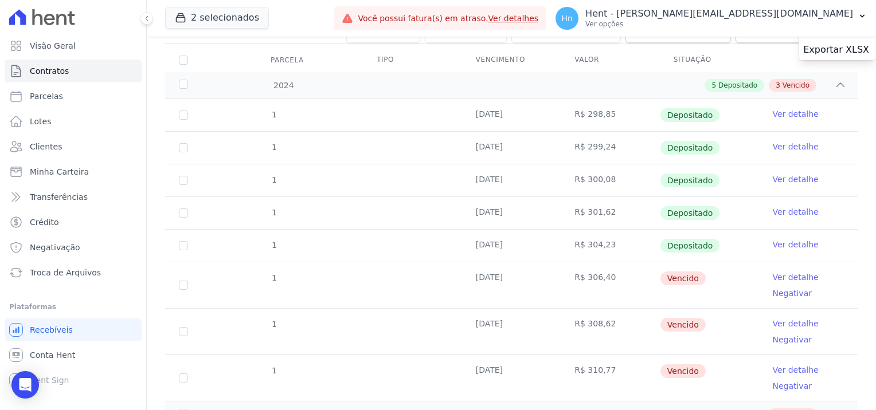
scroll to position [172, 0]
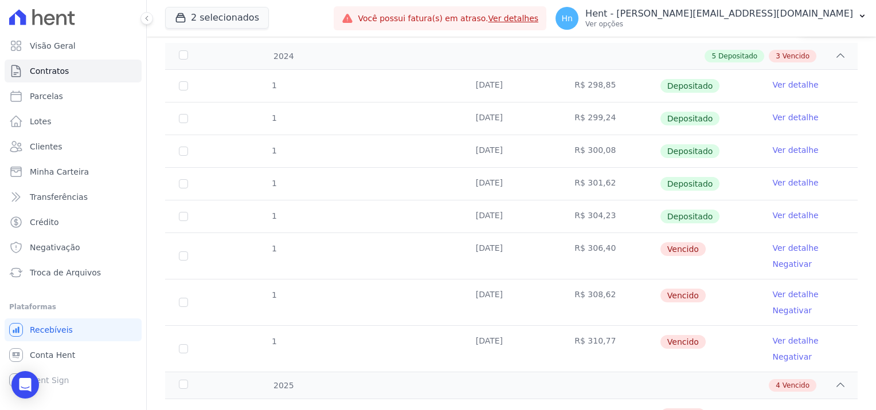
drag, startPoint x: 782, startPoint y: 246, endPoint x: 793, endPoint y: 257, distance: 15.8
click at [782, 246] on link "Ver detalhe" at bounding box center [795, 247] width 46 height 11
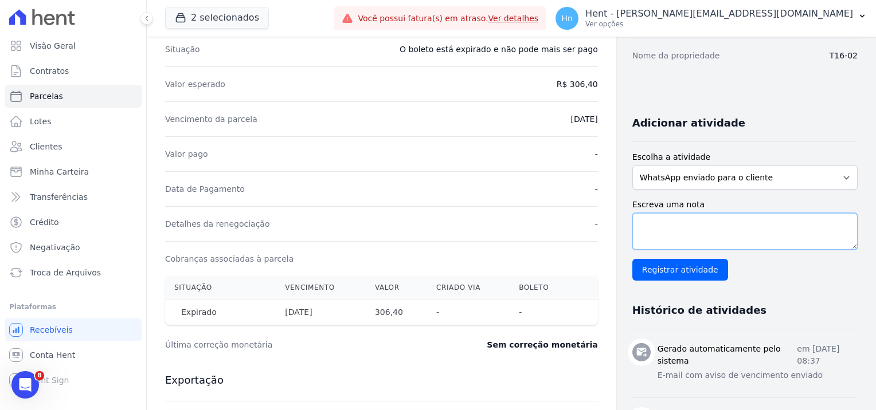
click at [655, 233] on textarea "Escreva uma nota" at bounding box center [744, 231] width 225 height 37
click at [666, 227] on textarea "Escreva uma nota" at bounding box center [744, 231] width 225 height 37
paste textarea "Encaminhamos e-mail e WhatsApp, referente ao débito em atraso, estamos aguardan…"
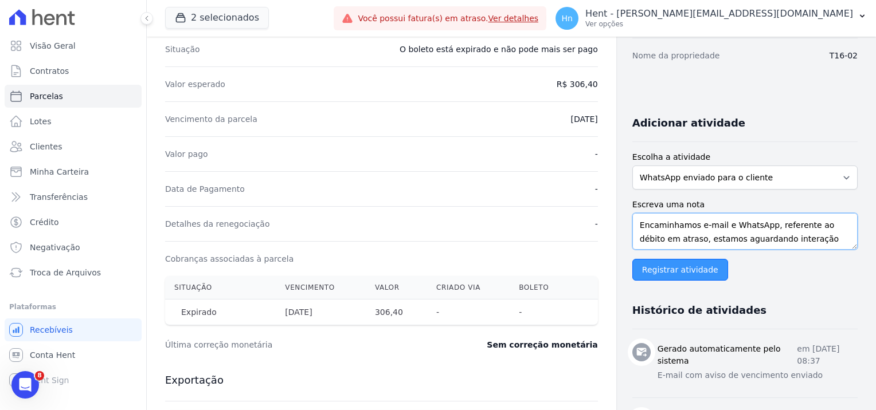
type textarea "Encaminhamos e-mail e WhatsApp, referente ao débito em atraso, estamos aguardan…"
click at [665, 275] on input "Registrar atividade" at bounding box center [680, 270] width 96 height 22
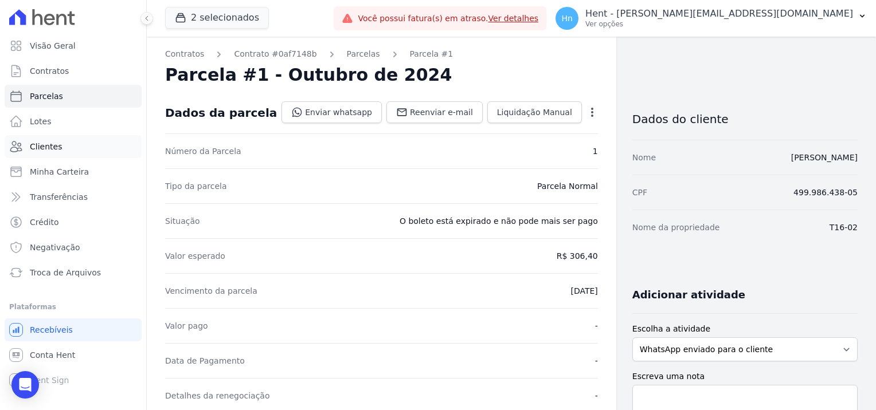
click at [49, 142] on span "Clientes" at bounding box center [46, 146] width 32 height 11
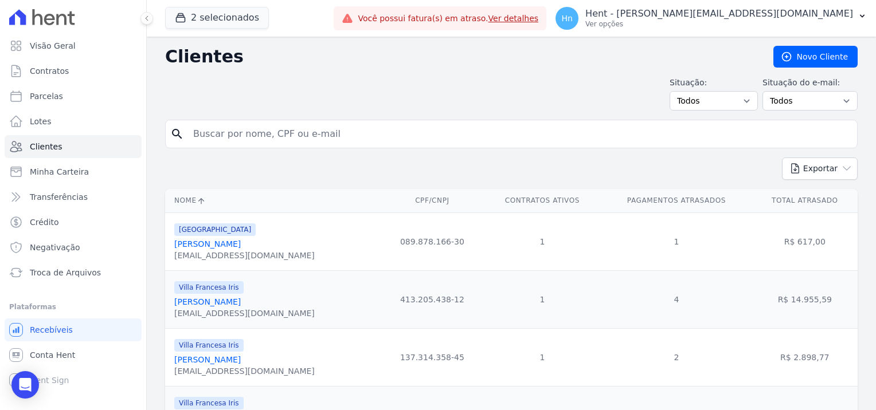
click at [270, 138] on input "search" at bounding box center [519, 134] width 666 height 23
paste input "[PERSON_NAME]"
type input "[PERSON_NAME]"
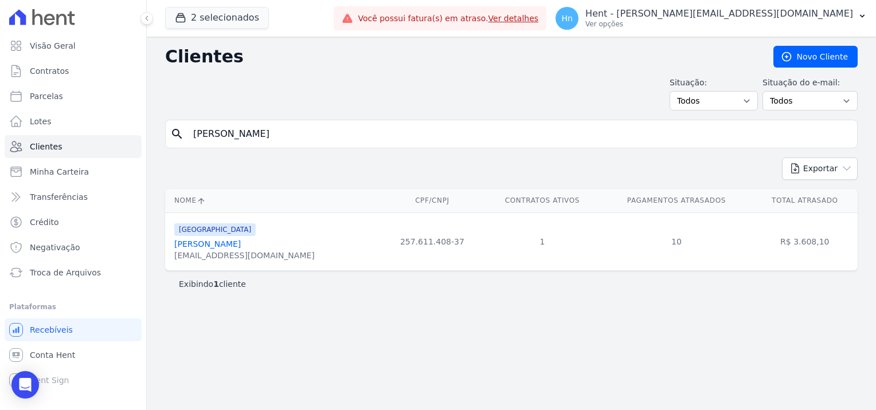
click at [227, 246] on link "[PERSON_NAME]" at bounding box center [207, 244] width 66 height 9
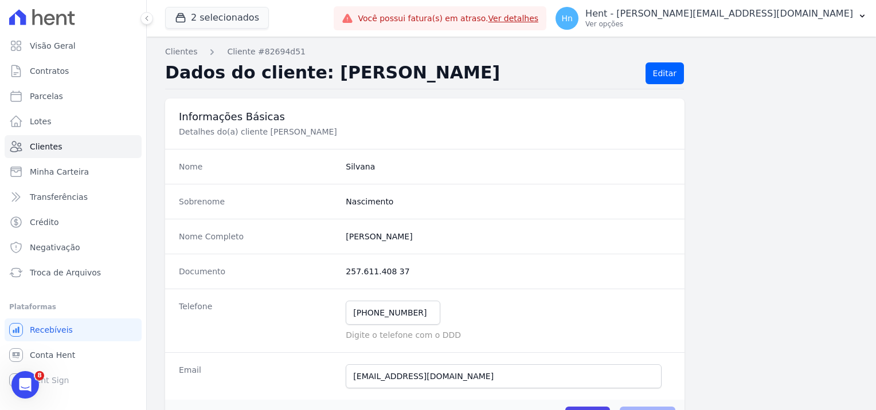
drag, startPoint x: 425, startPoint y: 274, endPoint x: 344, endPoint y: 273, distance: 80.8
click at [346, 273] on dd "257.611.408 37" at bounding box center [508, 271] width 325 height 11
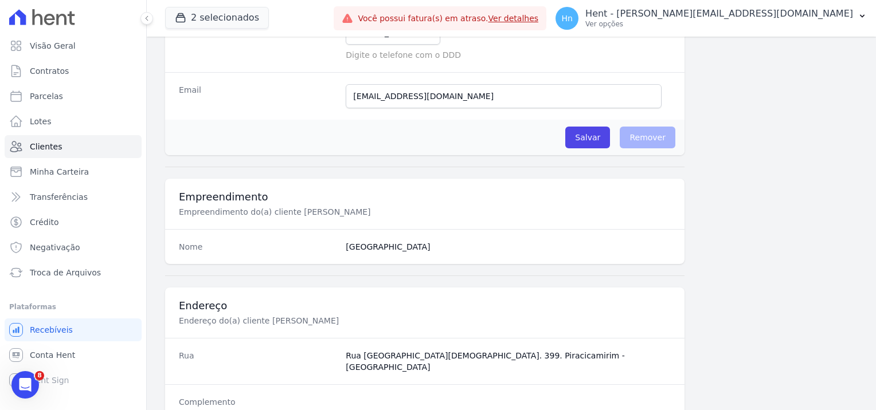
scroll to position [199, 0]
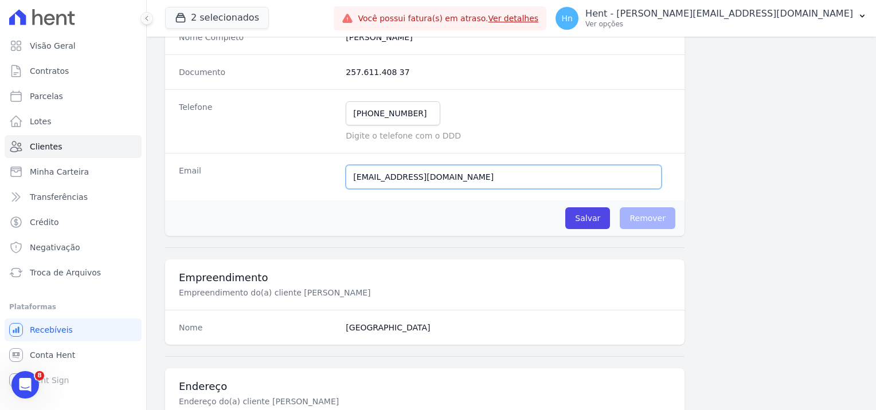
drag, startPoint x: 446, startPoint y: 181, endPoint x: 311, endPoint y: 178, distance: 134.7
click at [311, 178] on div "Email [EMAIL_ADDRESS][DOMAIN_NAME] E-mail enviado. Aguardando confirmação.." at bounding box center [424, 177] width 519 height 48
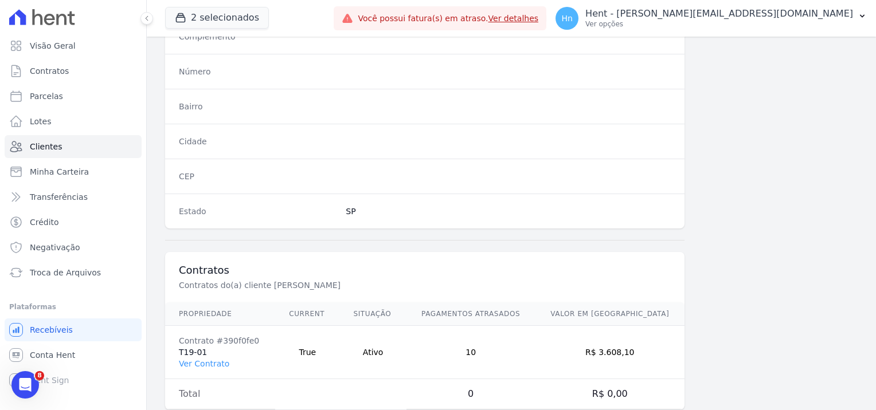
scroll to position [658, 0]
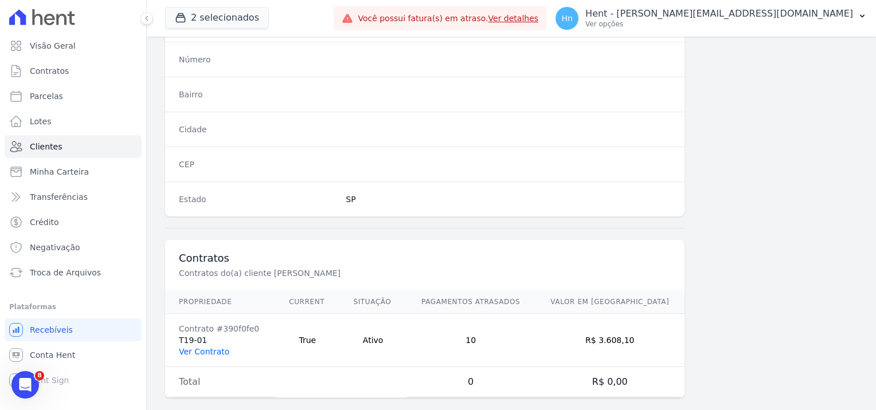
click at [197, 347] on link "Ver Contrato" at bounding box center [204, 351] width 50 height 9
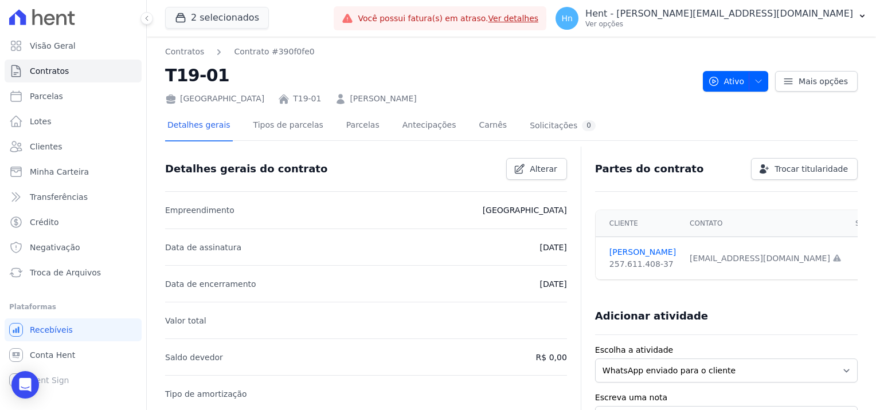
drag, startPoint x: 215, startPoint y: 78, endPoint x: 158, endPoint y: 77, distance: 57.3
click at [158, 77] on div "Contratos Contrato #390f0fe0 T19-01 [GEOGRAPHIC_DATA] T19-01 [PERSON_NAME] Ativ…" at bounding box center [511, 417] width 729 height 760
click at [348, 124] on link "Parcelas" at bounding box center [363, 126] width 38 height 30
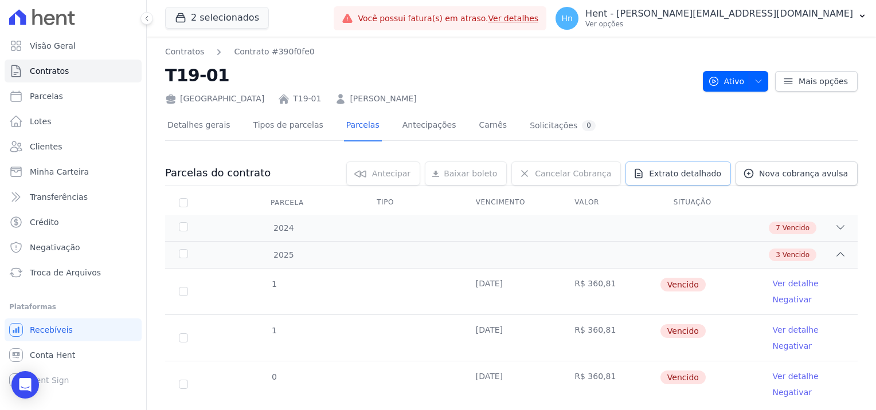
click at [669, 170] on span "Extrato detalhado" at bounding box center [685, 173] width 72 height 11
click at [823, 182] on div "Exportar PDF" at bounding box center [836, 175] width 77 height 18
click at [816, 176] on span "Exportar PDF" at bounding box center [838, 173] width 60 height 11
click at [779, 284] on link "Ver detalhe" at bounding box center [795, 283] width 46 height 11
click at [835, 227] on icon at bounding box center [839, 227] width 11 height 11
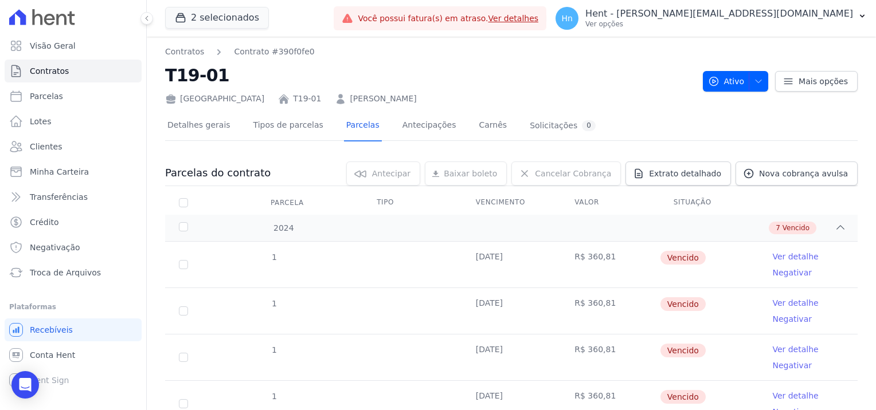
click at [787, 256] on link "Ver detalhe" at bounding box center [795, 256] width 46 height 11
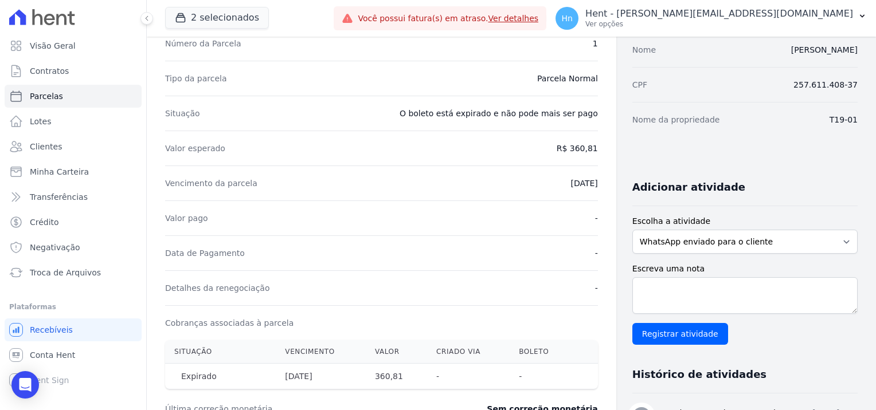
scroll to position [115, 0]
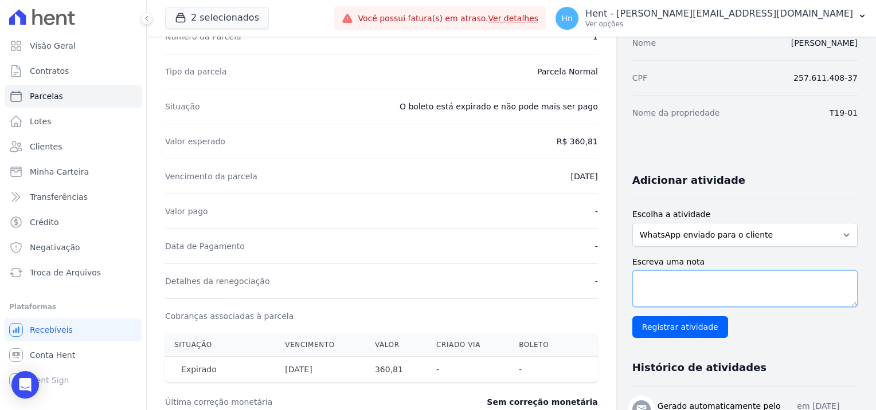
click at [679, 270] on textarea "Escreva uma nota" at bounding box center [744, 288] width 225 height 37
click at [697, 296] on textarea "Escreva uma nota" at bounding box center [744, 288] width 225 height 37
paste textarea "Encaminhamos e-mail e WhatsApp, referente ao débito em atraso, estamos aguardan…"
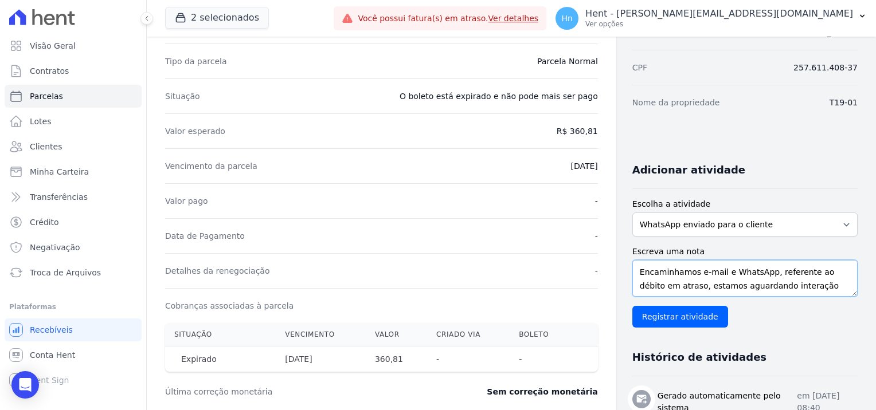
scroll to position [229, 0]
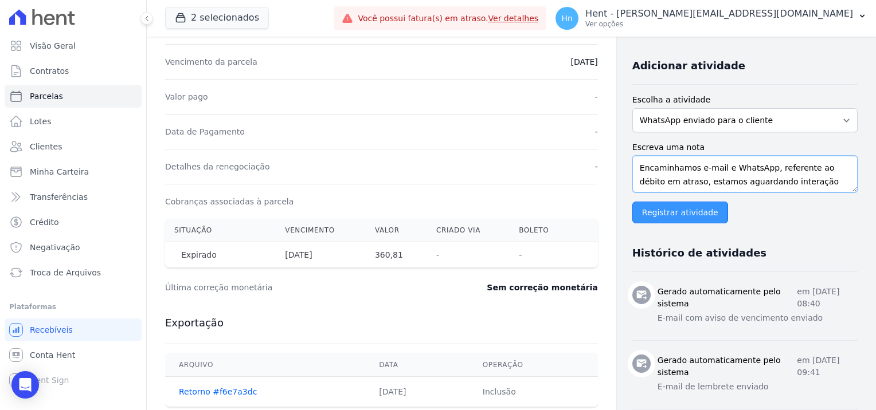
type textarea "Encaminhamos e-mail e WhatsApp, referente ao débito em atraso, estamos aguardan…"
click at [650, 212] on input "Registrar atividade" at bounding box center [680, 213] width 96 height 22
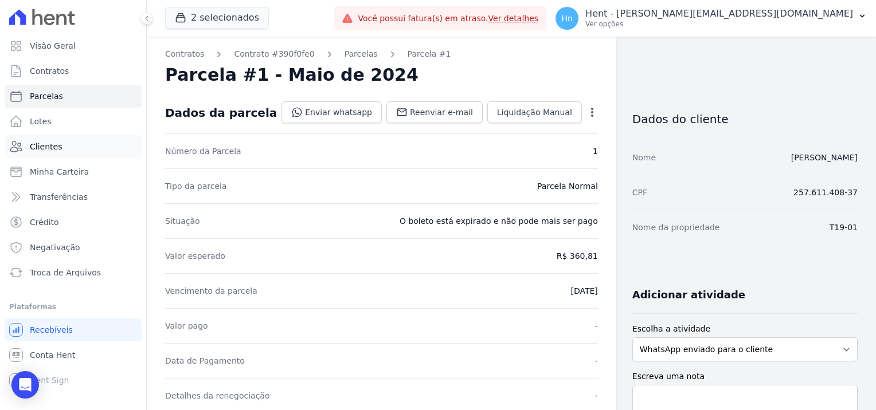
click at [34, 150] on span "Clientes" at bounding box center [46, 146] width 32 height 11
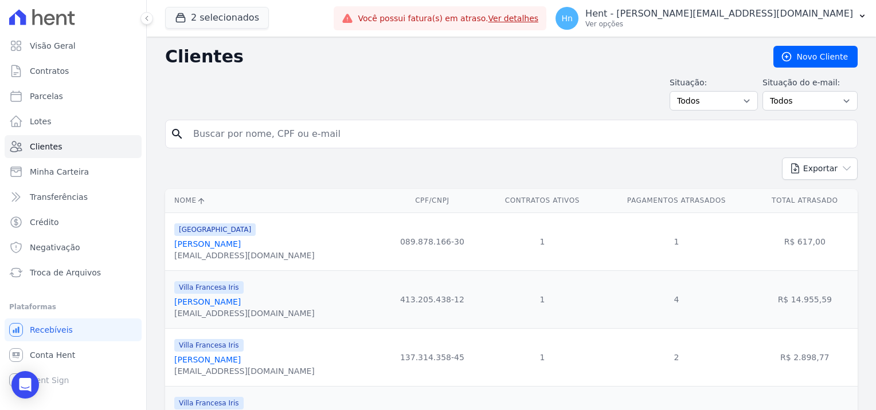
click at [245, 133] on input "search" at bounding box center [519, 134] width 666 height 23
paste input "[PERSON_NAME]"
type input "[PERSON_NAME]"
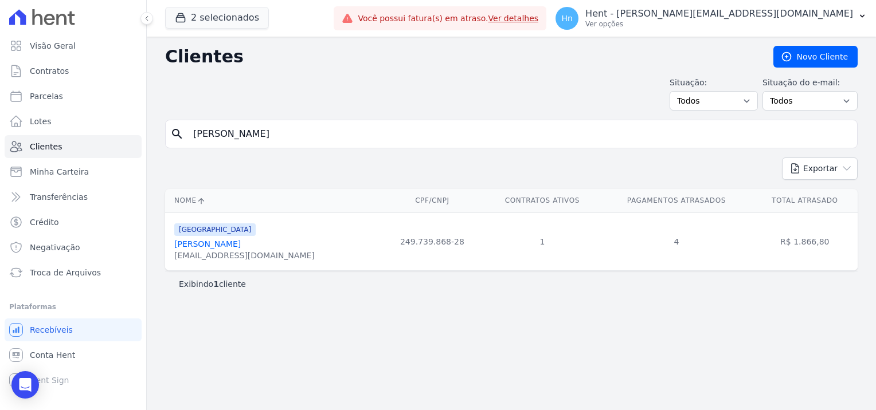
click at [222, 245] on link "[PERSON_NAME]" at bounding box center [207, 244] width 66 height 9
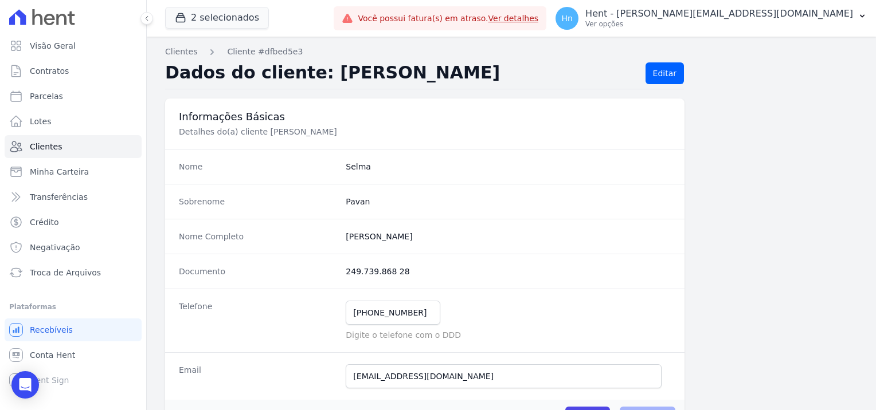
drag, startPoint x: 425, startPoint y: 273, endPoint x: 335, endPoint y: 264, distance: 89.9
click at [335, 264] on div "Documento 249.739.868 28" at bounding box center [424, 271] width 519 height 35
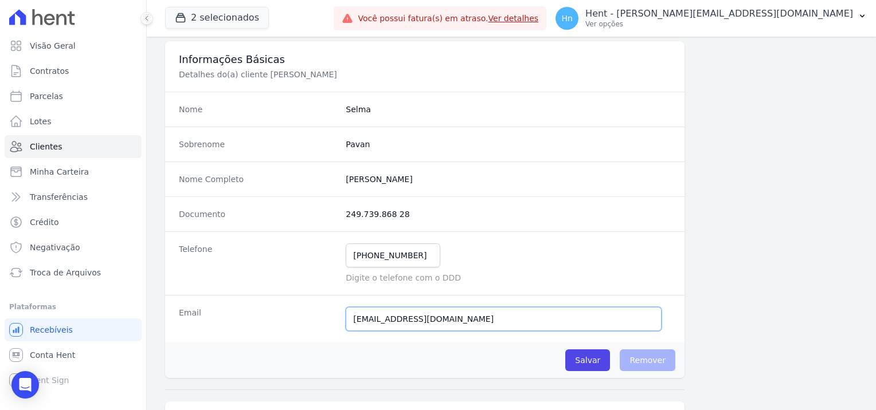
drag, startPoint x: 477, startPoint y: 323, endPoint x: 329, endPoint y: 309, distance: 147.8
click at [329, 309] on div "Email [EMAIL_ADDRESS][DOMAIN_NAME] E-mail enviado. Aguardando confirmação.." at bounding box center [424, 319] width 519 height 48
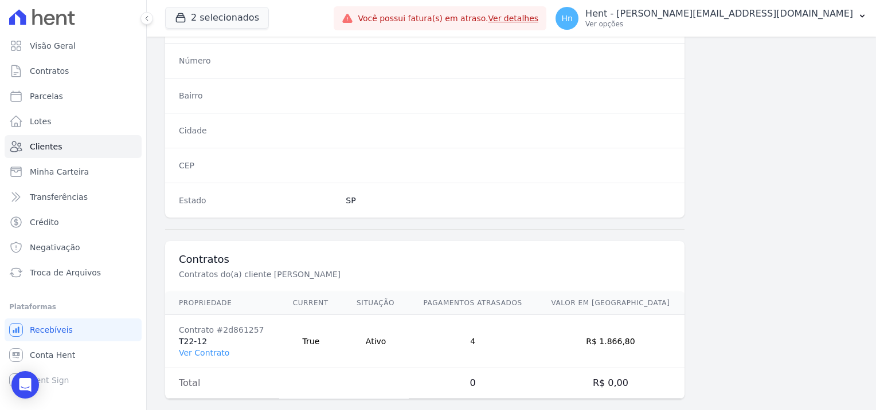
scroll to position [658, 0]
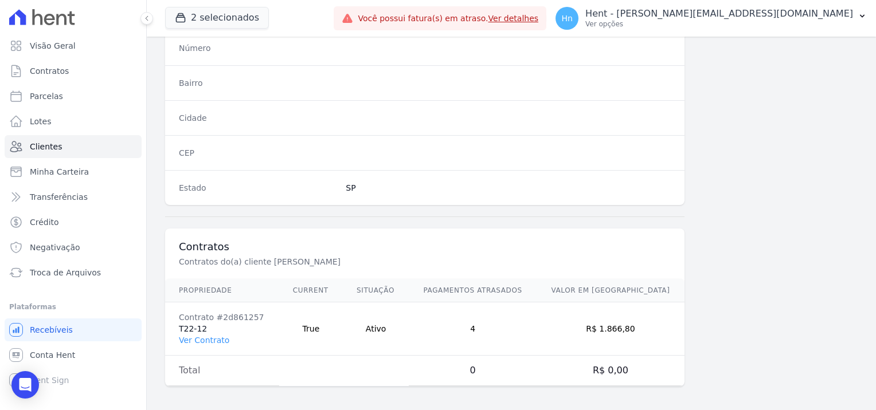
drag, startPoint x: 209, startPoint y: 324, endPoint x: 178, endPoint y: 325, distance: 30.4
click at [178, 325] on td "Contrato #2d861257 T22-12 Ver Contrato" at bounding box center [222, 329] width 114 height 53
click at [210, 336] on link "Ver Contrato" at bounding box center [204, 340] width 50 height 9
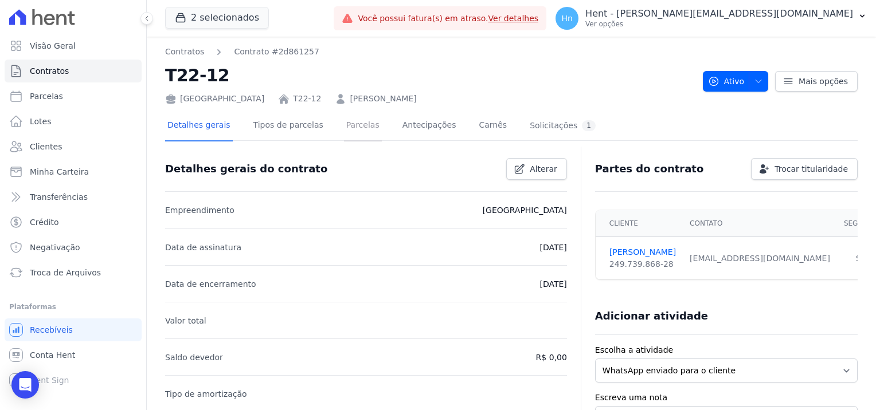
click at [347, 125] on link "Parcelas" at bounding box center [363, 126] width 38 height 30
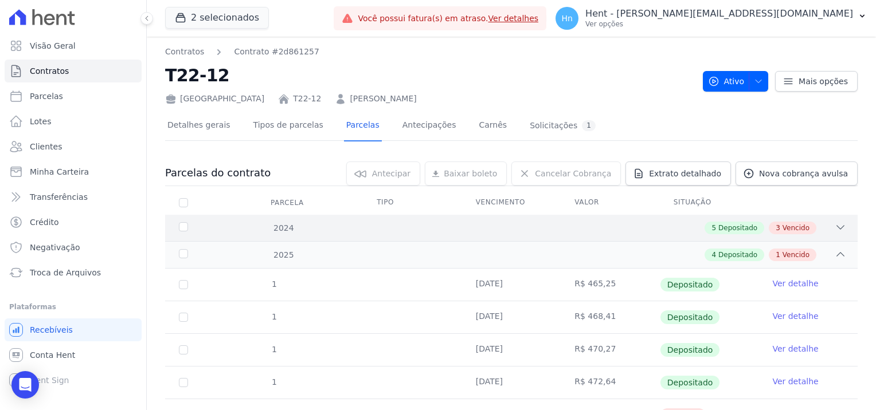
click at [834, 222] on icon at bounding box center [839, 227] width 11 height 11
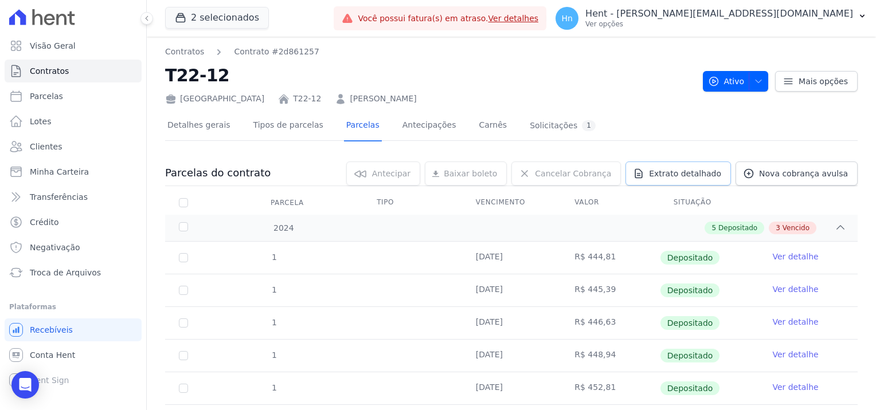
click at [688, 174] on span "Extrato detalhado" at bounding box center [685, 173] width 72 height 11
click at [826, 172] on span "Exportar PDF" at bounding box center [838, 173] width 60 height 11
click at [837, 227] on icon at bounding box center [840, 227] width 7 height 3
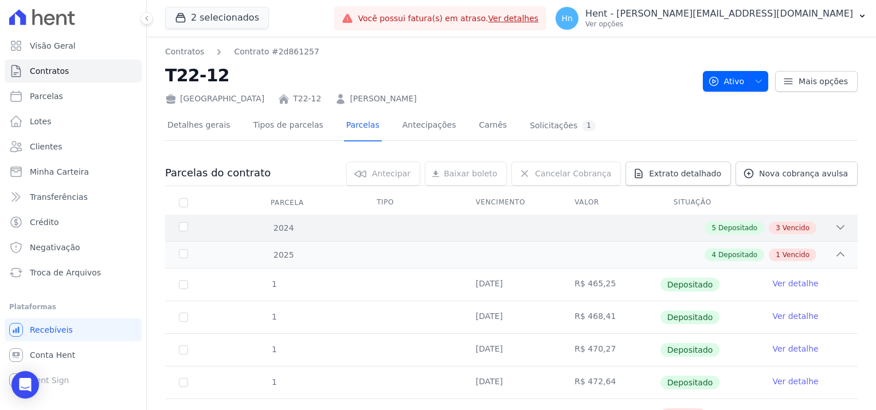
click at [837, 226] on icon at bounding box center [840, 227] width 7 height 3
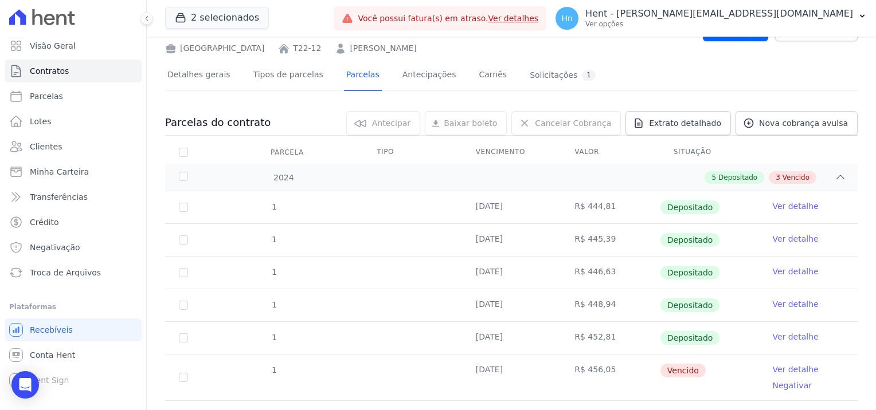
scroll to position [172, 0]
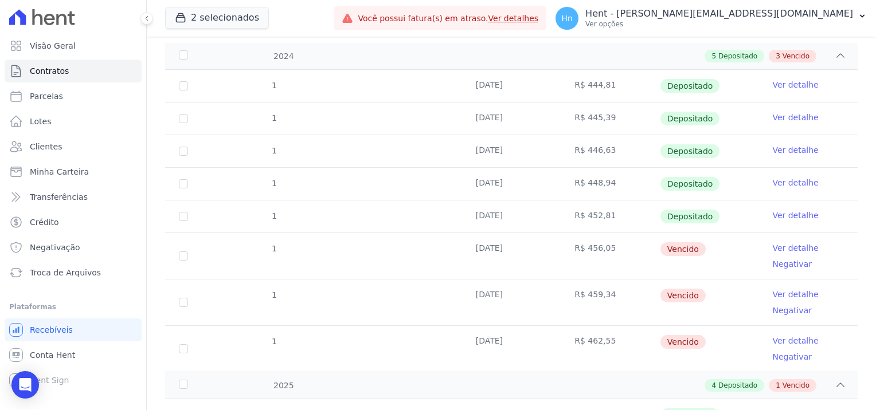
click at [774, 251] on link "Ver detalhe" at bounding box center [795, 247] width 46 height 11
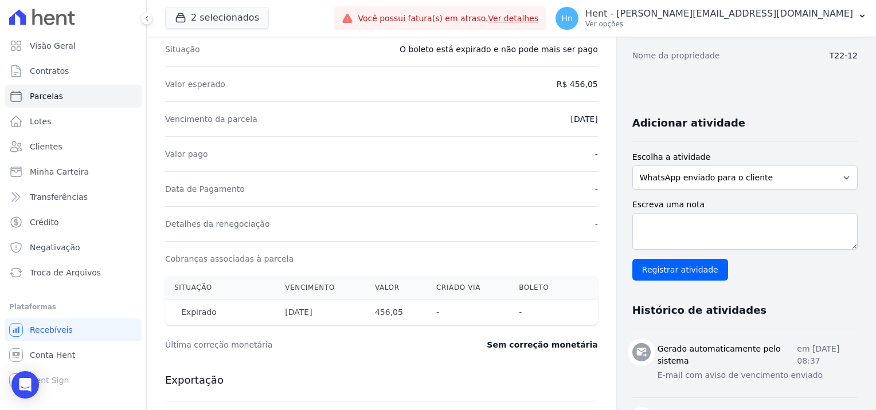
scroll to position [229, 0]
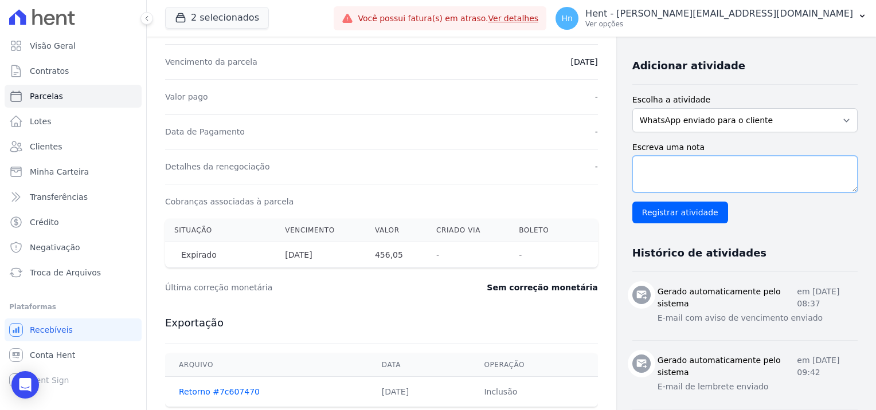
click at [673, 167] on textarea "Escreva uma nota" at bounding box center [744, 174] width 225 height 37
paste textarea "Encaminhamos e-mail e WhatsApp, referente ao débito em atraso, estamos aguardan…"
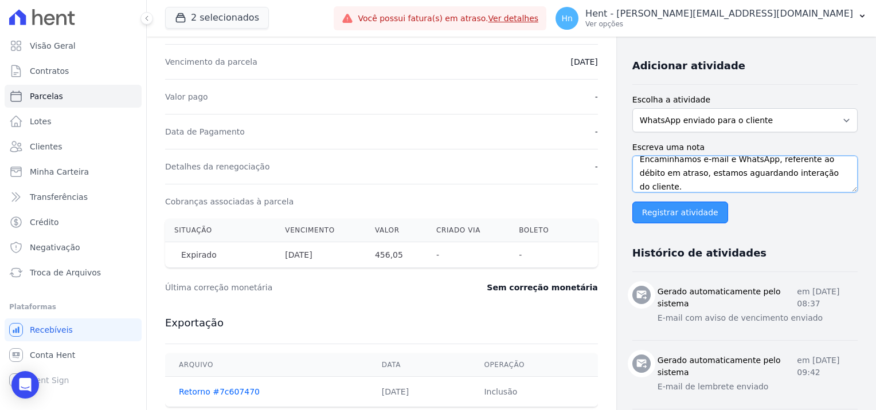
scroll to position [1, 0]
type textarea "Encaminhamos e-mail e WhatsApp, referente ao débito em atraso, estamos aguardan…"
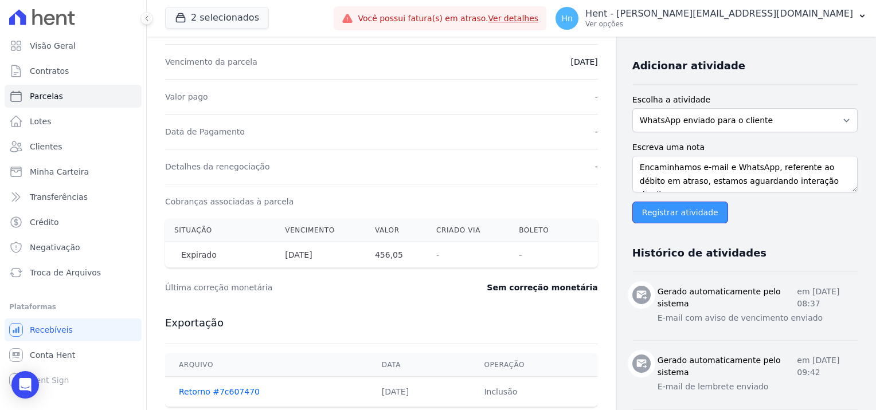
click at [674, 210] on input "Registrar atividade" at bounding box center [680, 213] width 96 height 22
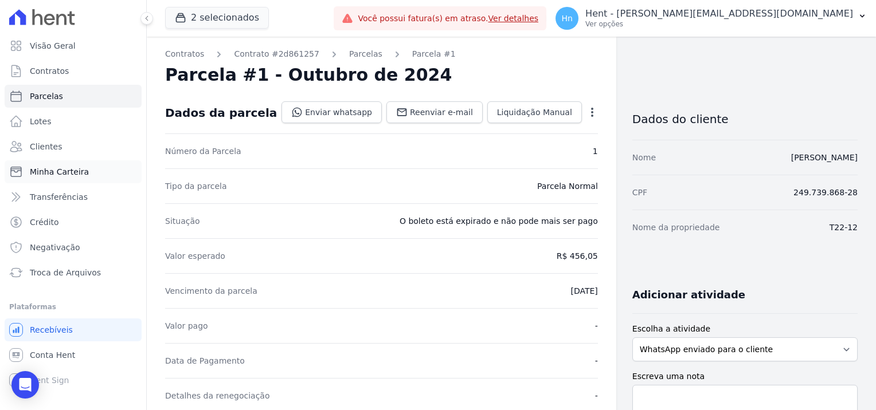
click at [54, 177] on span "Minha Carteira" at bounding box center [59, 171] width 59 height 11
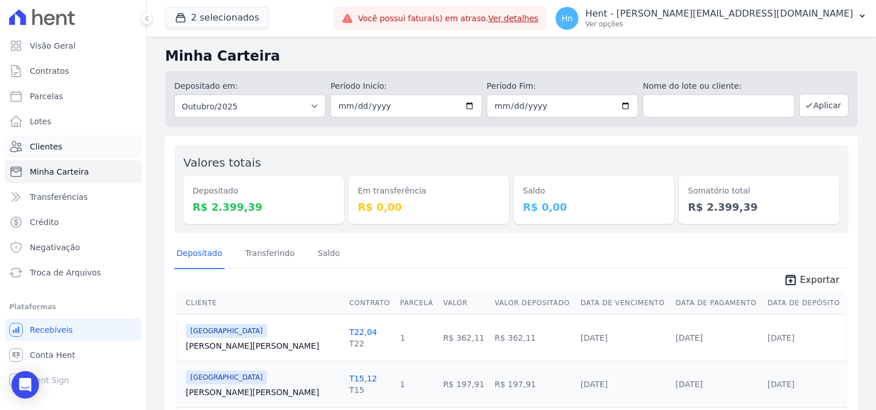
click at [62, 139] on link "Clientes" at bounding box center [73, 146] width 137 height 23
click at [64, 148] on link "Clientes" at bounding box center [73, 146] width 137 height 23
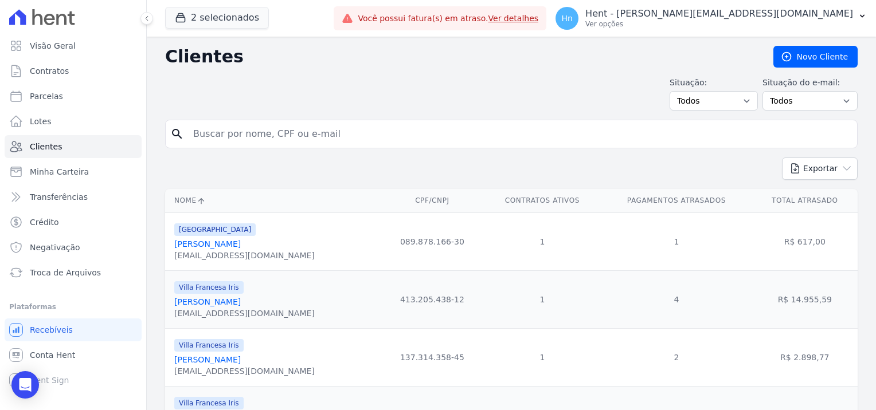
click at [254, 137] on input "search" at bounding box center [519, 134] width 666 height 23
paste input "[PERSON_NAME]"
type input "[PERSON_NAME]"
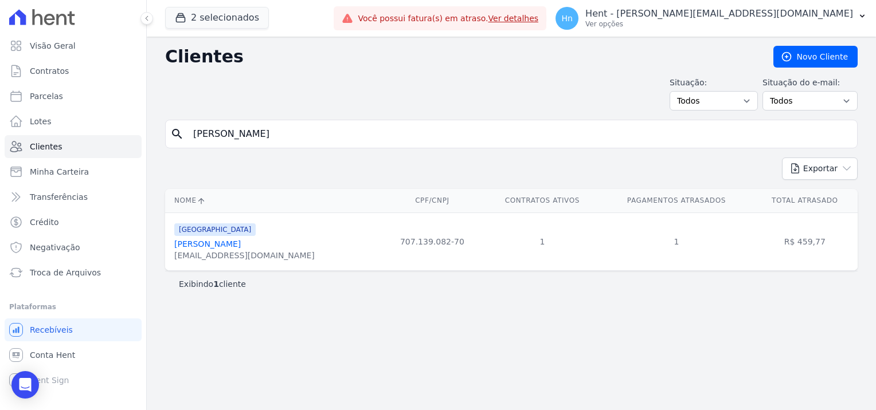
click at [227, 249] on link "[PERSON_NAME]" at bounding box center [207, 244] width 66 height 9
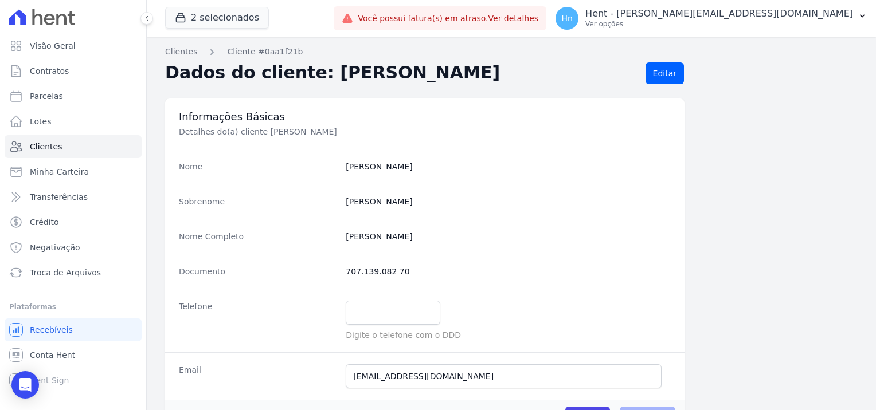
drag, startPoint x: 402, startPoint y: 282, endPoint x: 340, endPoint y: 277, distance: 61.5
click at [340, 277] on div "Documento 707.139.082 70" at bounding box center [424, 271] width 519 height 35
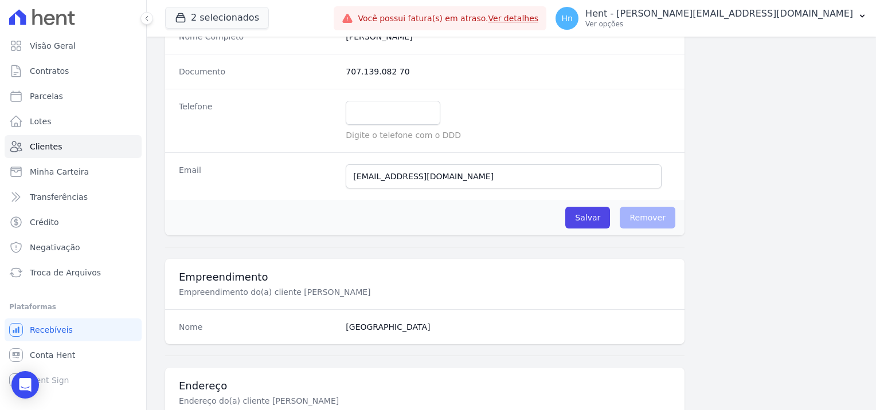
scroll to position [229, 0]
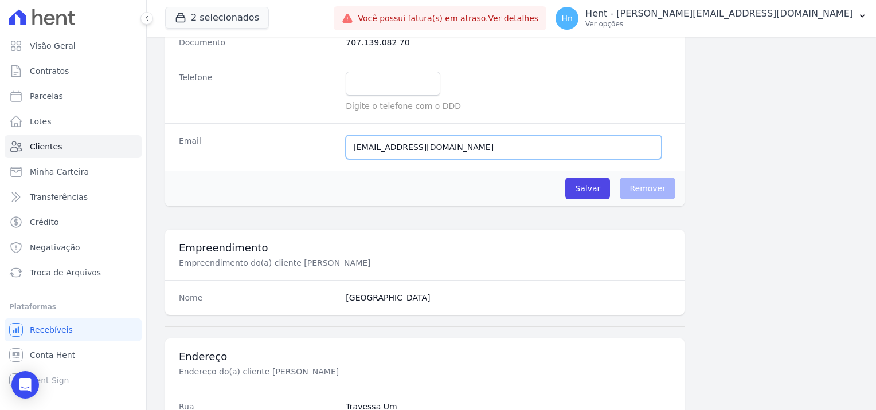
drag, startPoint x: 488, startPoint y: 138, endPoint x: 481, endPoint y: 148, distance: 12.7
click at [484, 143] on input "[EMAIL_ADDRESS][DOMAIN_NAME]" at bounding box center [504, 147] width 316 height 24
drag, startPoint x: 479, startPoint y: 149, endPoint x: 299, endPoint y: 150, distance: 179.9
click at [299, 150] on div "Email [EMAIL_ADDRESS][DOMAIN_NAME] Email confirmado." at bounding box center [424, 147] width 519 height 48
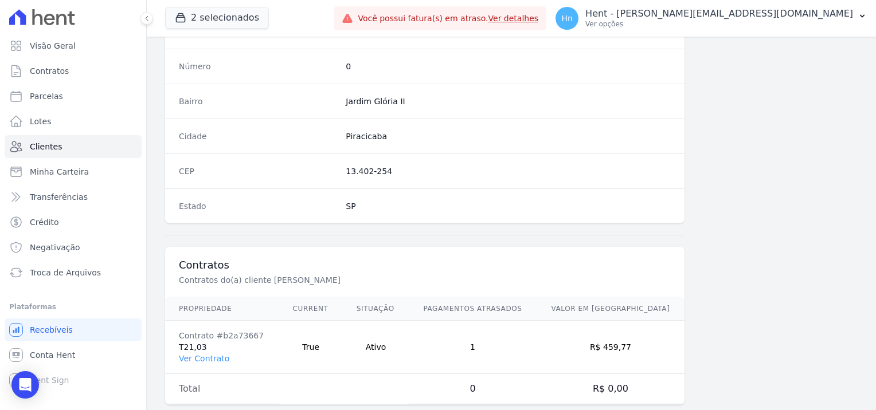
scroll to position [658, 0]
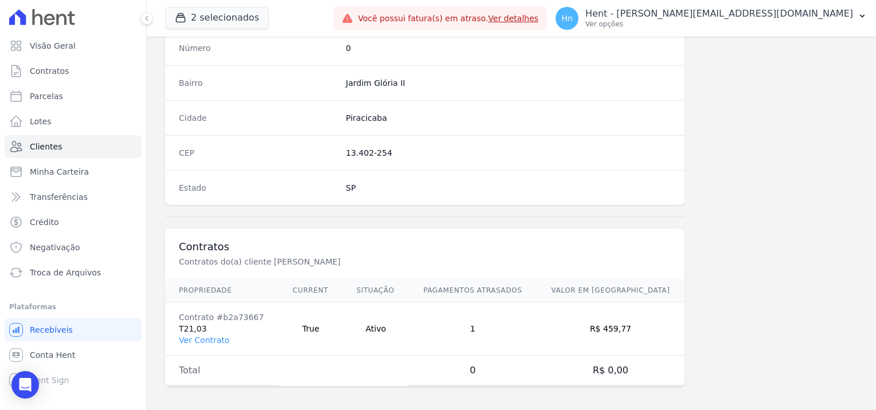
drag, startPoint x: 209, startPoint y: 326, endPoint x: 172, endPoint y: 327, distance: 36.7
click at [172, 327] on td "Contrato #b2a73667 T21,03 Ver Contrato" at bounding box center [222, 329] width 114 height 53
click at [221, 336] on link "Ver Contrato" at bounding box center [204, 340] width 50 height 9
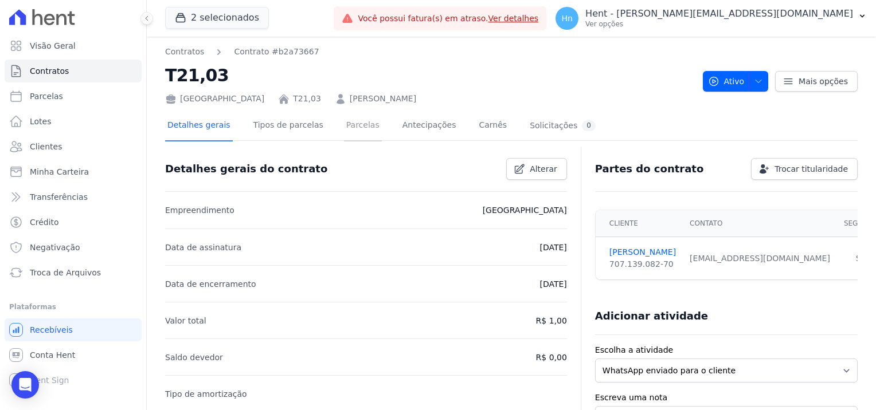
drag, startPoint x: 352, startPoint y: 127, endPoint x: 378, endPoint y: 140, distance: 29.0
click at [352, 127] on link "Parcelas" at bounding box center [363, 126] width 38 height 30
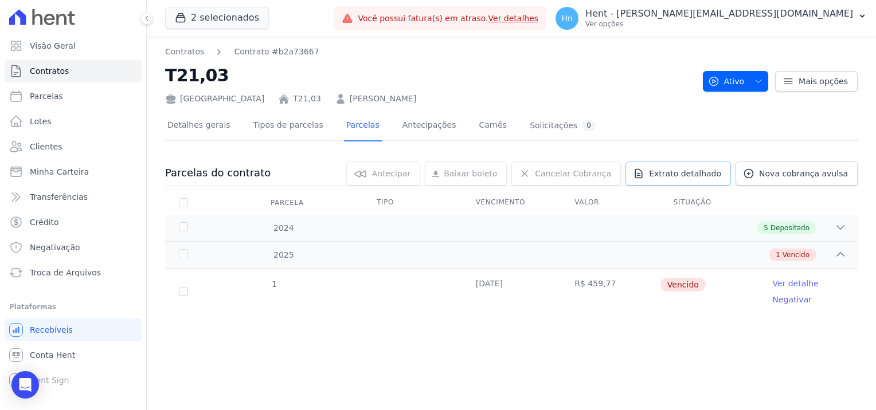
drag, startPoint x: 694, startPoint y: 174, endPoint x: 770, endPoint y: 188, distance: 76.3
click at [694, 174] on span "Extrato detalhado" at bounding box center [685, 173] width 72 height 11
click at [834, 176] on span "Exportar PDF" at bounding box center [838, 173] width 60 height 11
click at [788, 278] on link "Ver detalhe" at bounding box center [795, 283] width 46 height 11
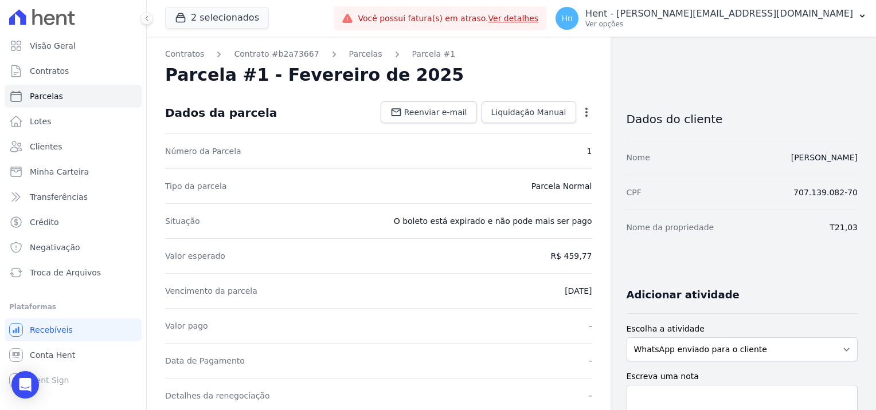
scroll to position [115, 0]
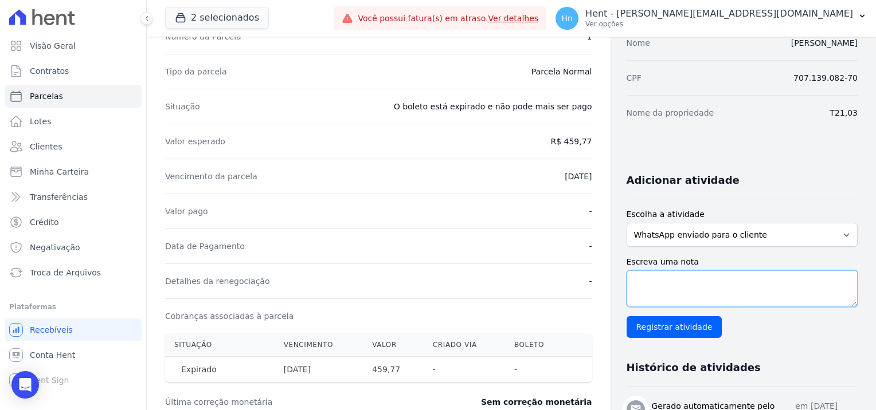
click at [655, 280] on textarea "Escreva uma nota" at bounding box center [741, 288] width 231 height 37
paste textarea "Encaminhamos e-mail e WhatsApp, referente ao débito em atraso, estamos aguardan…"
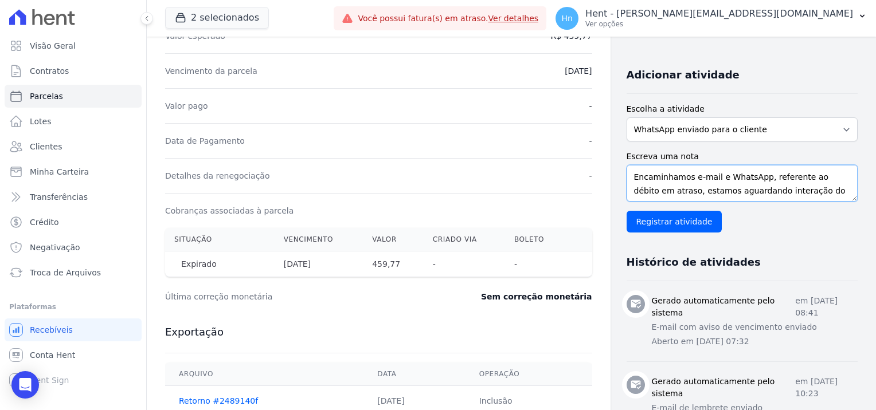
scroll to position [229, 0]
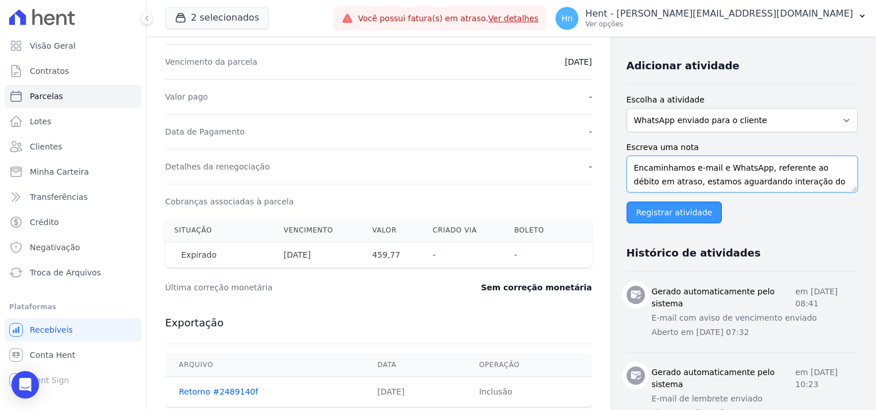
type textarea "Encaminhamos e-mail e WhatsApp, referente ao débito em atraso, estamos aguardan…"
click at [673, 215] on input "Registrar atividade" at bounding box center [674, 213] width 96 height 22
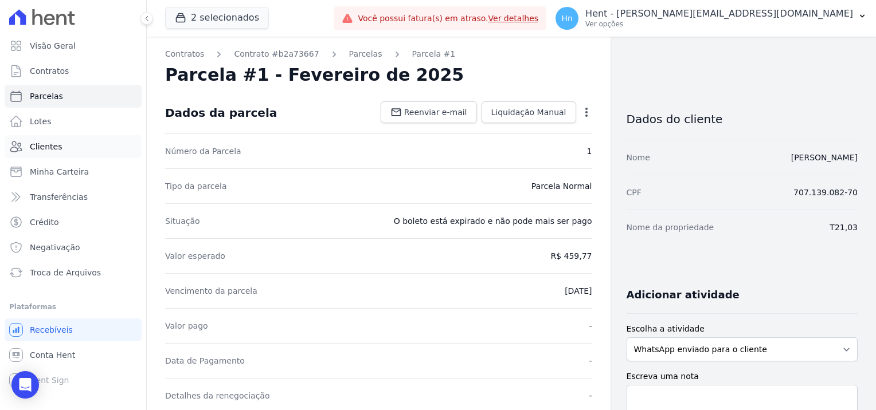
click at [60, 150] on link "Clientes" at bounding box center [73, 146] width 137 height 23
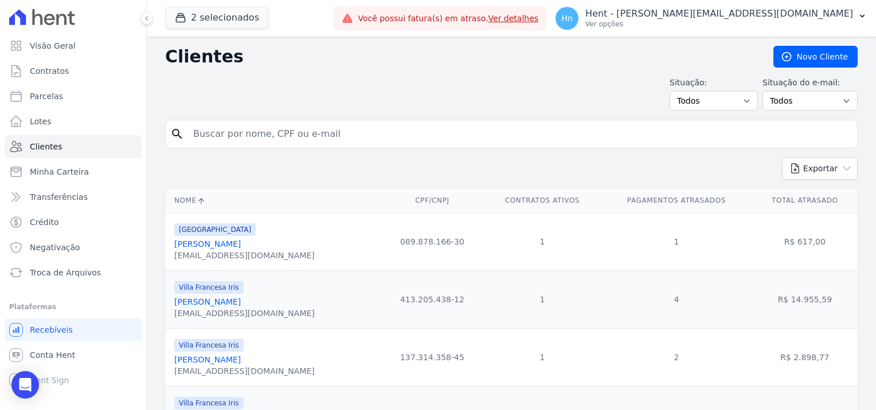
click at [280, 131] on input "search" at bounding box center [519, 134] width 666 height 23
paste input "RogÃ©[PERSON_NAME]"
type input "RogÃ©[PERSON_NAME]"
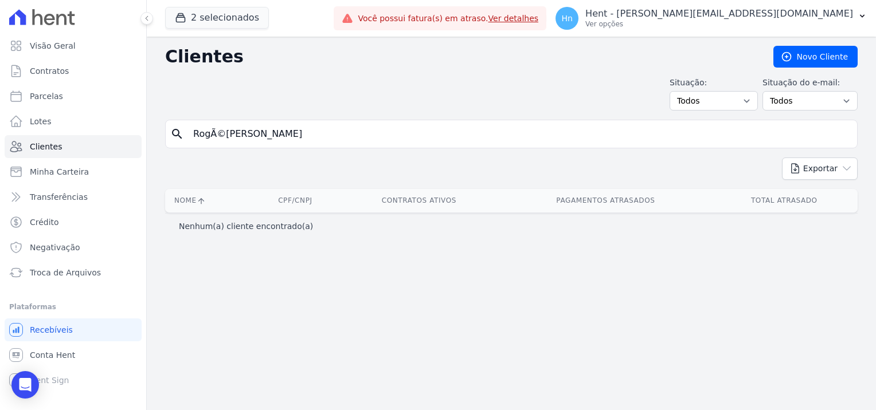
drag, startPoint x: 221, startPoint y: 135, endPoint x: 207, endPoint y: 134, distance: 13.8
click at [207, 134] on input "RogÃ©[PERSON_NAME]" at bounding box center [519, 134] width 666 height 23
type input "[PERSON_NAME]"
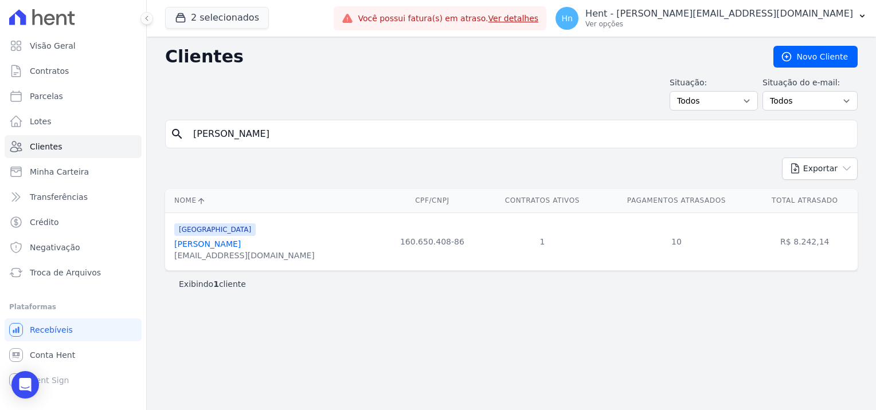
click at [241, 246] on link "[PERSON_NAME]" at bounding box center [207, 244] width 66 height 9
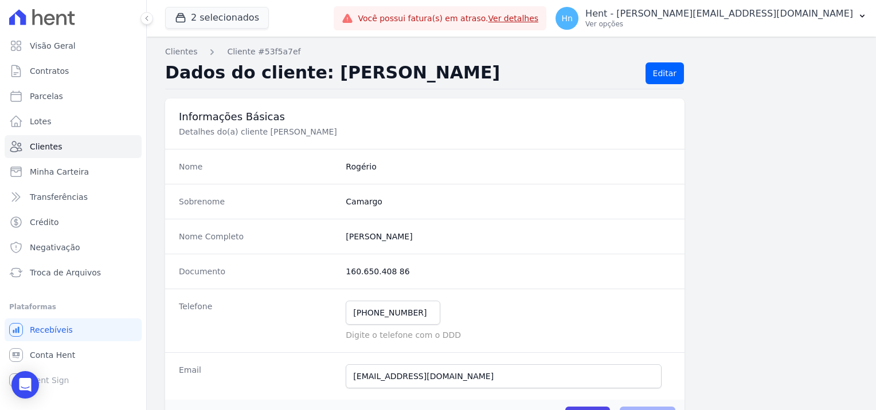
drag, startPoint x: 469, startPoint y: 242, endPoint x: 332, endPoint y: 233, distance: 137.2
click at [332, 233] on div "Nome Completo [PERSON_NAME]" at bounding box center [424, 236] width 519 height 35
drag, startPoint x: 332, startPoint y: 233, endPoint x: 364, endPoint y: 234, distance: 32.1
drag, startPoint x: 407, startPoint y: 274, endPoint x: 337, endPoint y: 270, distance: 70.1
click at [337, 270] on div "Documento 160.650.408 86" at bounding box center [424, 271] width 519 height 35
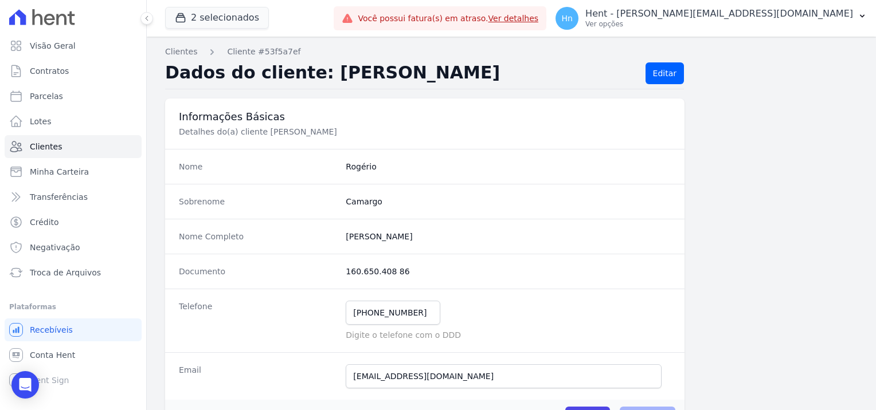
scroll to position [172, 0]
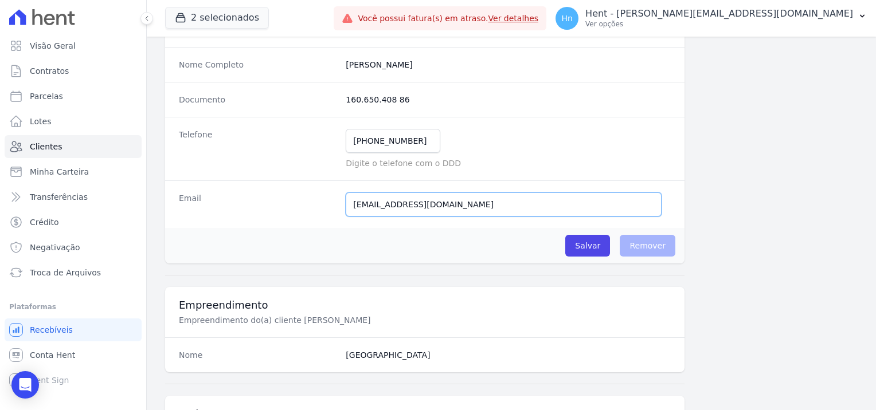
drag, startPoint x: 488, startPoint y: 207, endPoint x: 328, endPoint y: 207, distance: 159.9
click at [328, 207] on div "Email [EMAIL_ADDRESS][DOMAIN_NAME] E-mail enviado. Aguardando confirmação.." at bounding box center [424, 204] width 519 height 48
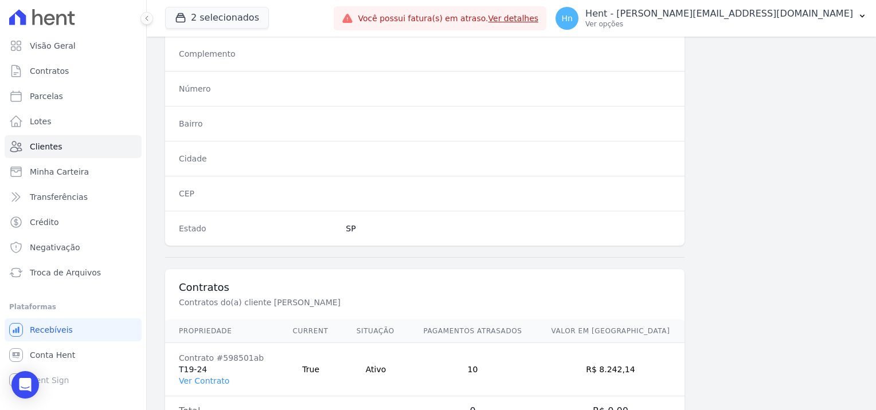
scroll to position [658, 0]
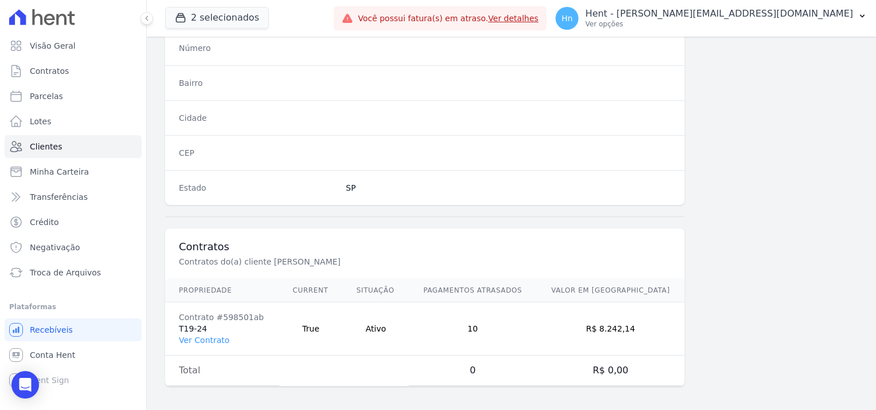
drag, startPoint x: 207, startPoint y: 328, endPoint x: 178, endPoint y: 328, distance: 29.2
click at [178, 328] on td "Contrato #598501ab T19-24 Ver Contrato" at bounding box center [222, 329] width 114 height 53
click at [205, 336] on link "Ver Contrato" at bounding box center [204, 340] width 50 height 9
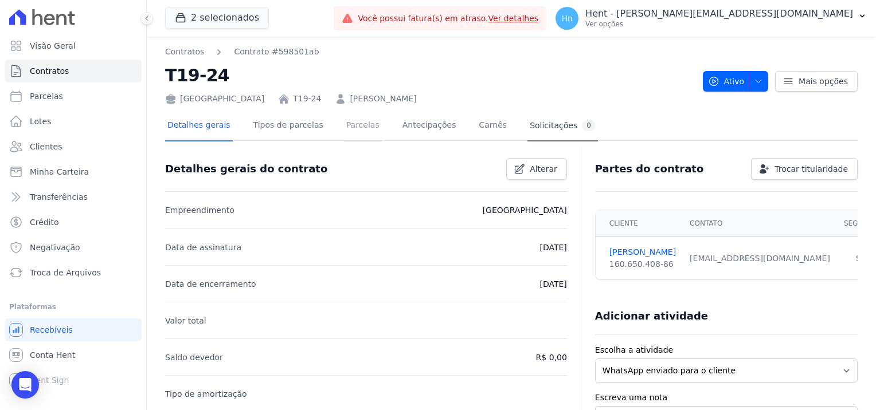
drag, startPoint x: 354, startPoint y: 127, endPoint x: 517, endPoint y: 115, distance: 164.4
click at [354, 127] on link "Parcelas" at bounding box center [363, 126] width 38 height 30
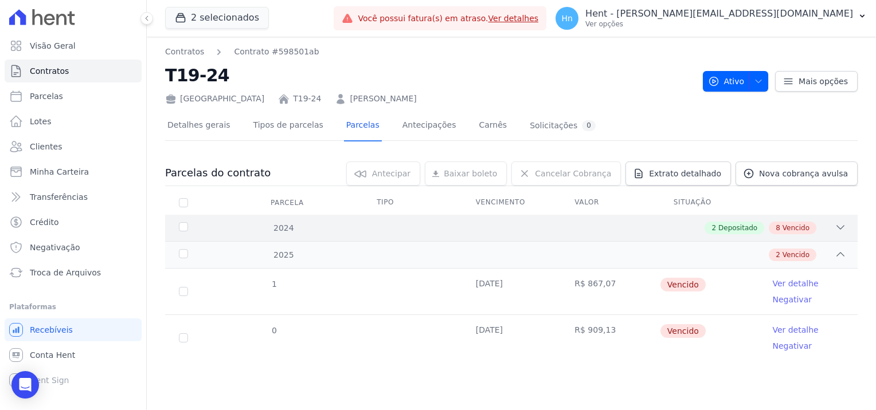
click at [840, 227] on icon at bounding box center [839, 227] width 11 height 11
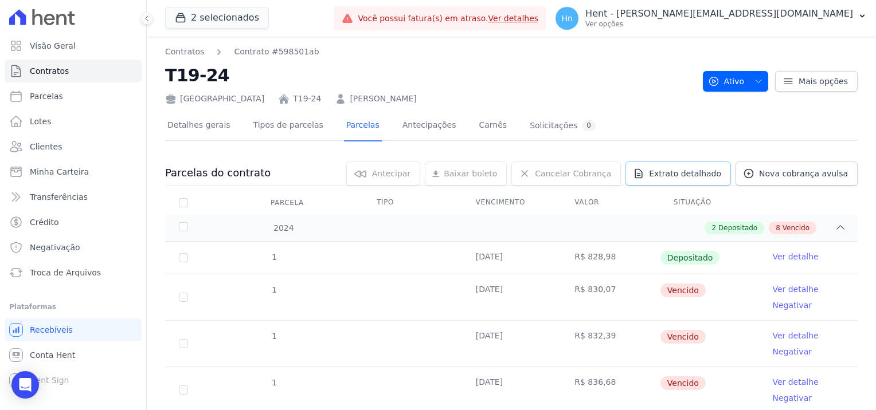
click at [691, 170] on span "Extrato detalhado" at bounding box center [685, 173] width 72 height 11
click at [826, 174] on span "Exportar PDF" at bounding box center [838, 173] width 60 height 11
drag, startPoint x: 257, startPoint y: 103, endPoint x: 228, endPoint y: 103, distance: 28.7
click at [228, 103] on div "[GEOGRAPHIC_DATA] T19-24 [PERSON_NAME]" at bounding box center [429, 96] width 528 height 17
click at [777, 291] on link "Ver detalhe" at bounding box center [795, 289] width 46 height 11
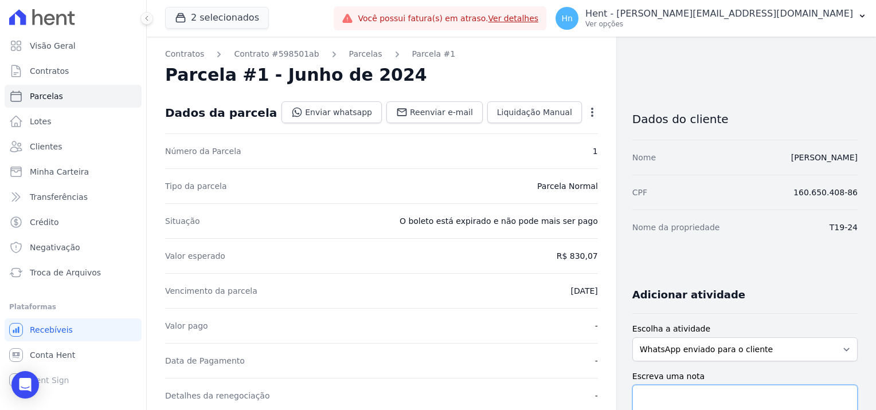
click at [721, 395] on textarea "Escreva uma nota" at bounding box center [744, 403] width 225 height 37
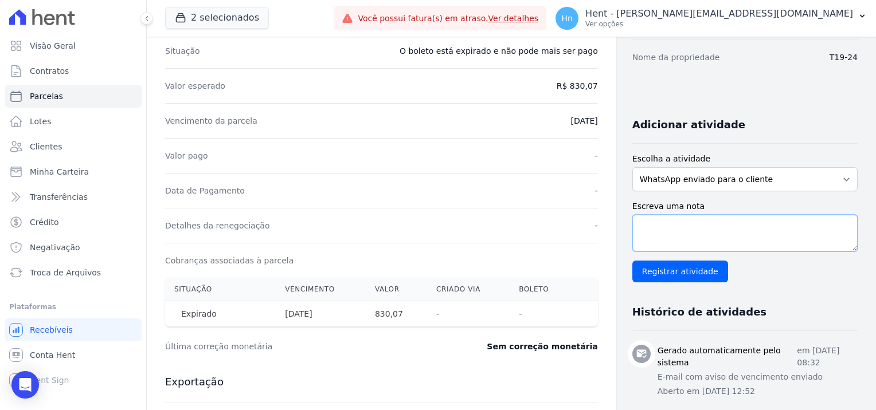
scroll to position [172, 0]
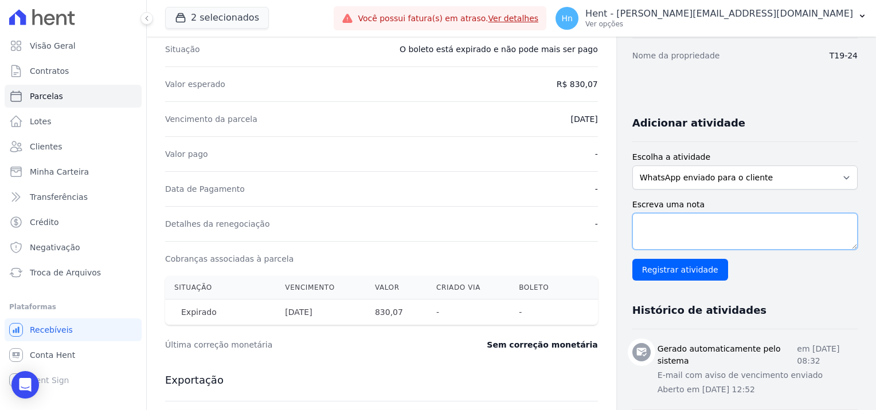
click at [665, 223] on textarea "Escreva uma nota" at bounding box center [744, 231] width 225 height 37
click at [693, 245] on textarea "Escreva uma nota" at bounding box center [744, 231] width 225 height 37
paste textarea "Encaminhamos e-mail e WhatsApp, referente ao débito em atraso, estamos aguardan…"
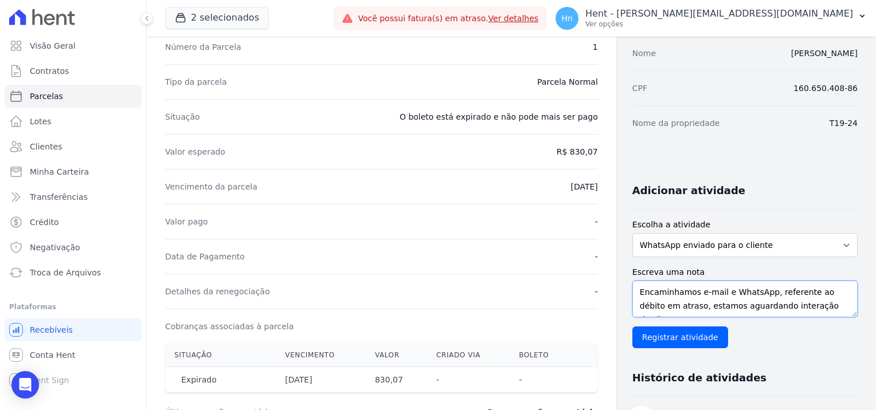
scroll to position [115, 0]
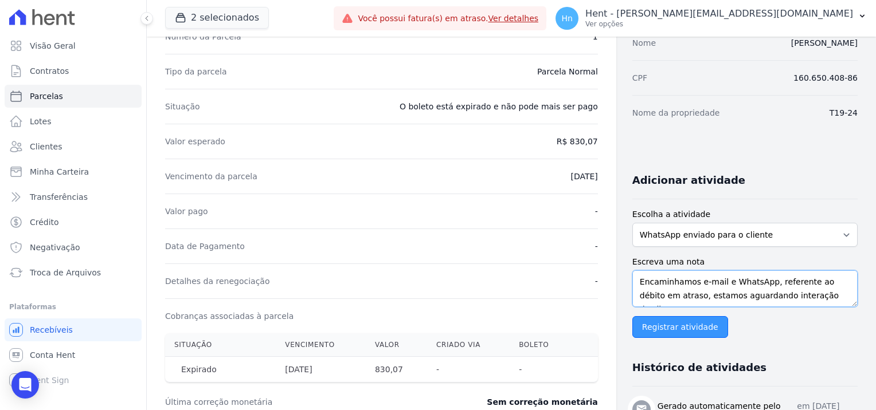
type textarea "Encaminhamos e-mail e WhatsApp, referente ao débito em atraso, estamos aguardan…"
click at [664, 325] on input "Registrar atividade" at bounding box center [680, 327] width 96 height 22
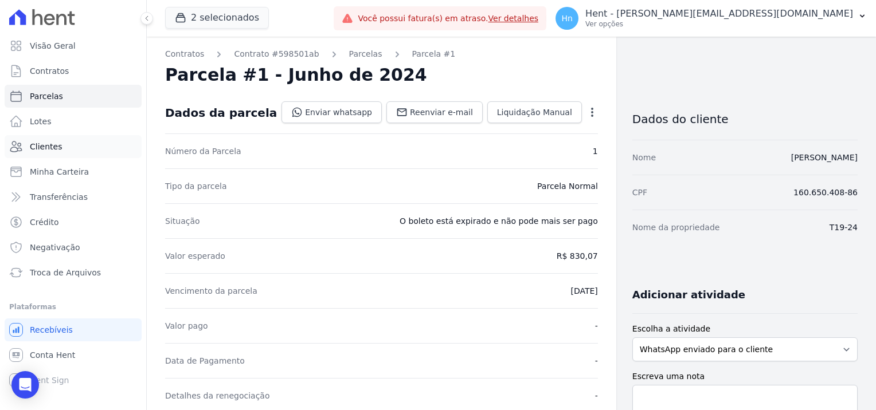
click at [41, 151] on span "Clientes" at bounding box center [46, 146] width 32 height 11
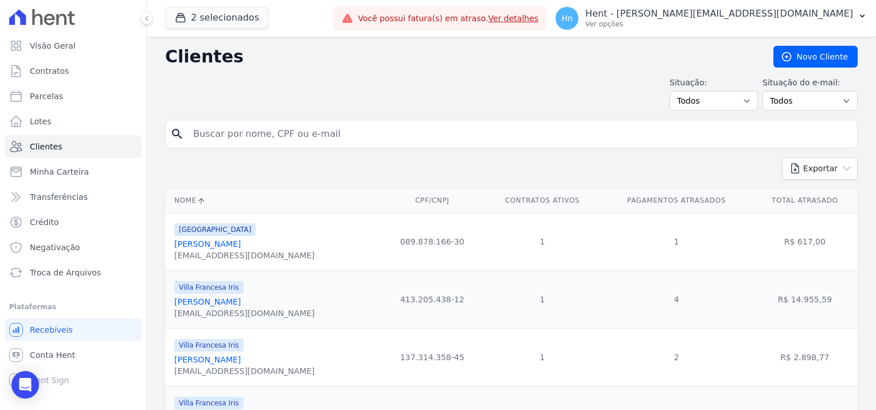
click at [261, 131] on input "search" at bounding box center [519, 134] width 666 height 23
paste input "[PERSON_NAME] ProenÃ§a Broio"
type input "[PERSON_NAME] ProenÃ§a Broio"
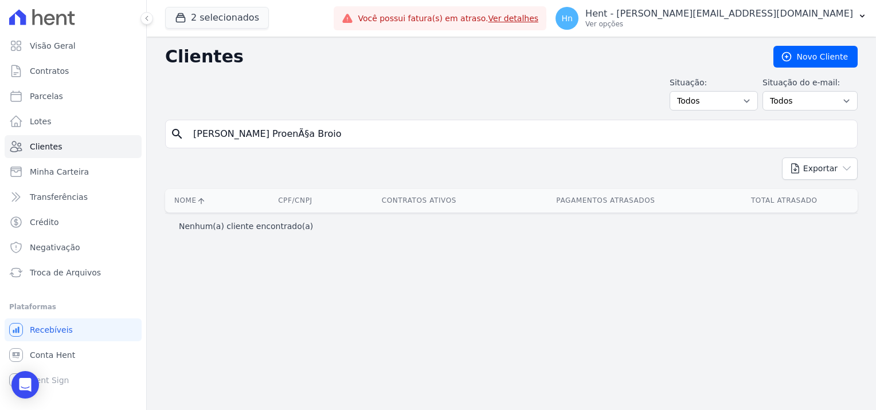
drag, startPoint x: 290, startPoint y: 137, endPoint x: 275, endPoint y: 136, distance: 14.9
click at [275, 136] on input "[PERSON_NAME] ProenÃ§a Broio" at bounding box center [519, 134] width 666 height 23
type input "[PERSON_NAME] ProeNÇA Broio"
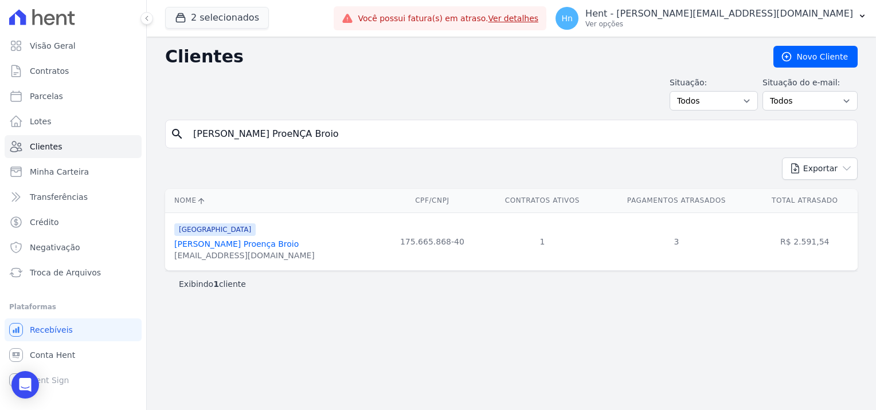
click at [251, 250] on div "[EMAIL_ADDRESS][DOMAIN_NAME]" at bounding box center [244, 255] width 140 height 11
click at [250, 241] on link "[PERSON_NAME] Proença Broio" at bounding box center [236, 244] width 124 height 9
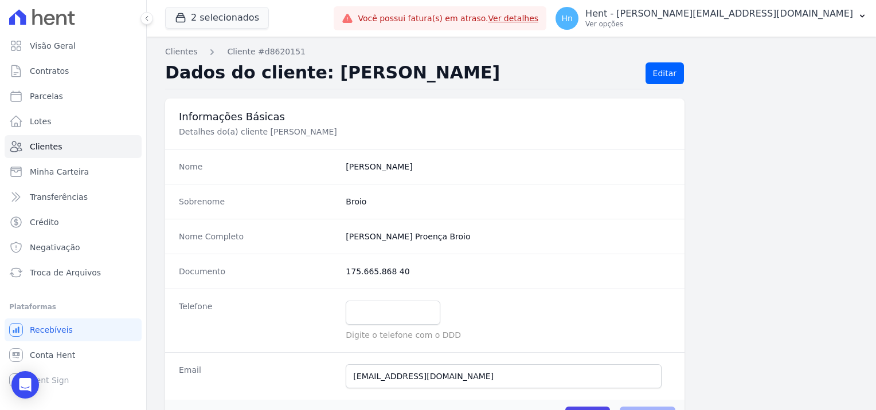
drag, startPoint x: 450, startPoint y: 239, endPoint x: 344, endPoint y: 238, distance: 106.0
click at [346, 238] on completo "[PERSON_NAME] Proença Broio" at bounding box center [508, 236] width 325 height 11
drag, startPoint x: 406, startPoint y: 276, endPoint x: 346, endPoint y: 276, distance: 60.7
click at [346, 276] on dd "175.665.868 40" at bounding box center [508, 271] width 325 height 11
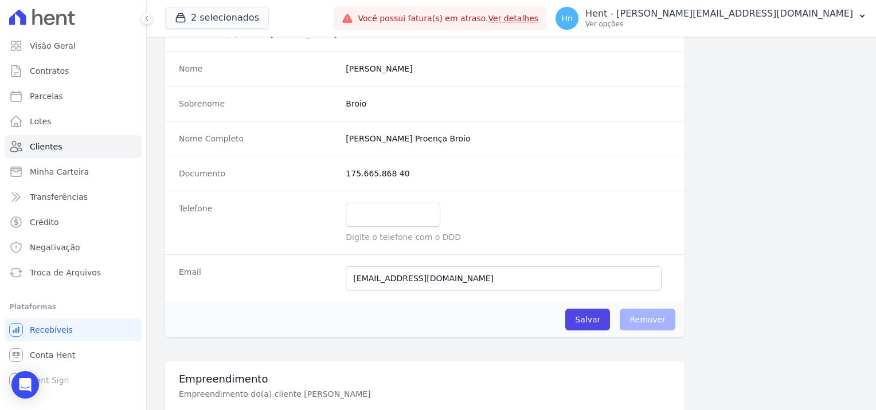
scroll to position [229, 0]
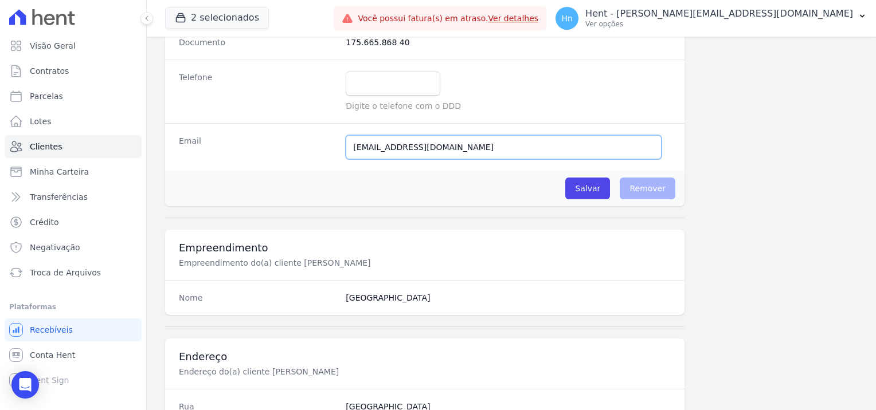
drag, startPoint x: 355, startPoint y: 135, endPoint x: 261, endPoint y: 138, distance: 94.0
click at [261, 138] on div "Email [EMAIL_ADDRESS][DOMAIN_NAME] Email confirmado." at bounding box center [424, 147] width 519 height 48
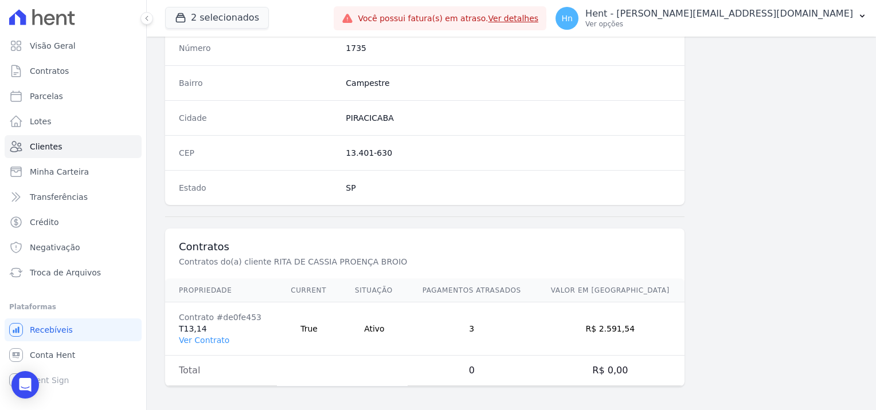
scroll to position [658, 0]
drag, startPoint x: 211, startPoint y: 322, endPoint x: 176, endPoint y: 327, distance: 35.9
click at [176, 327] on td "Contrato #de0fe453 T13,14 Ver Contrato" at bounding box center [221, 329] width 112 height 53
click at [213, 336] on link "Ver Contrato" at bounding box center [204, 340] width 50 height 9
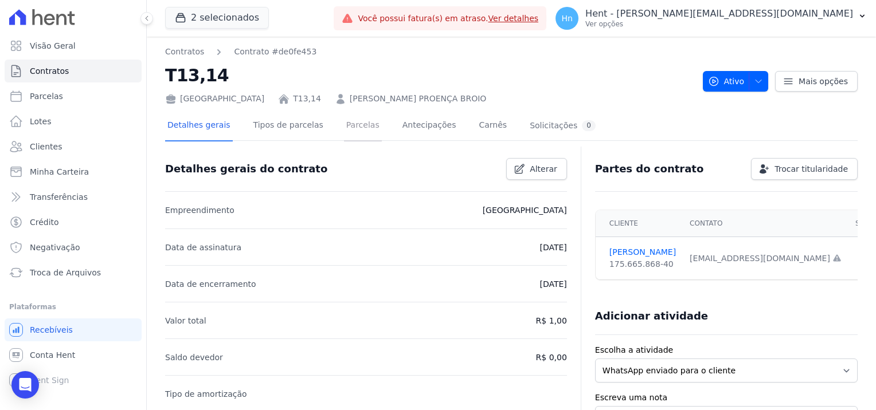
click at [344, 124] on link "Parcelas" at bounding box center [363, 126] width 38 height 30
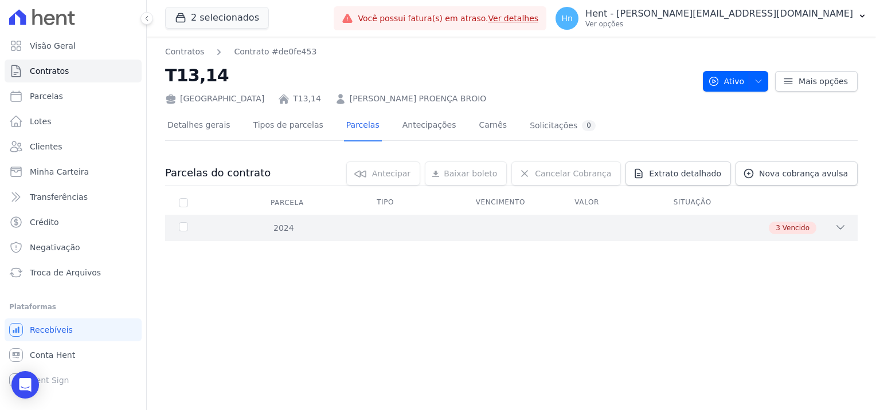
click at [835, 227] on icon at bounding box center [839, 227] width 11 height 11
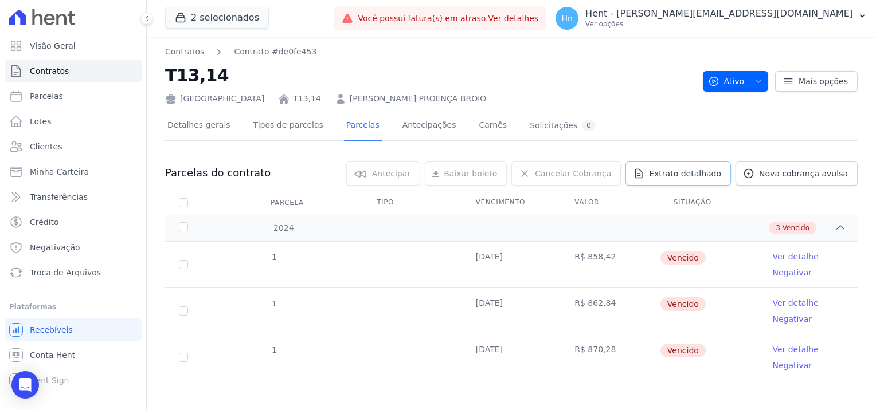
click at [682, 171] on span "Extrato detalhado" at bounding box center [685, 173] width 72 height 11
click at [823, 172] on span "Exportar PDF" at bounding box center [838, 173] width 60 height 11
click at [787, 258] on link "Ver detalhe" at bounding box center [795, 256] width 46 height 11
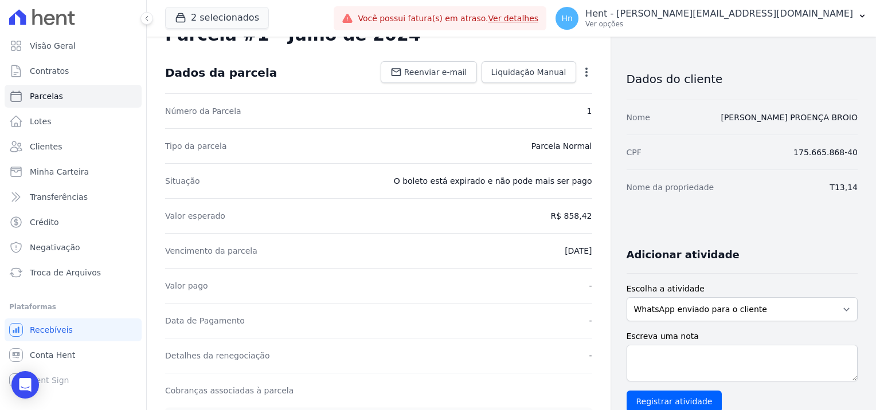
scroll to position [115, 0]
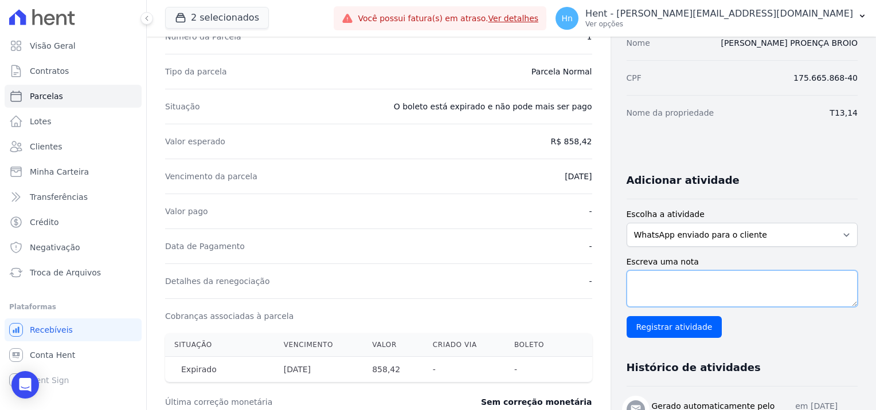
click at [684, 282] on textarea "Escreva uma nota" at bounding box center [741, 288] width 231 height 37
paste textarea "Encaminhamos e-mail e WhatsApp, referente ao débito em atraso, estamos aguardan…"
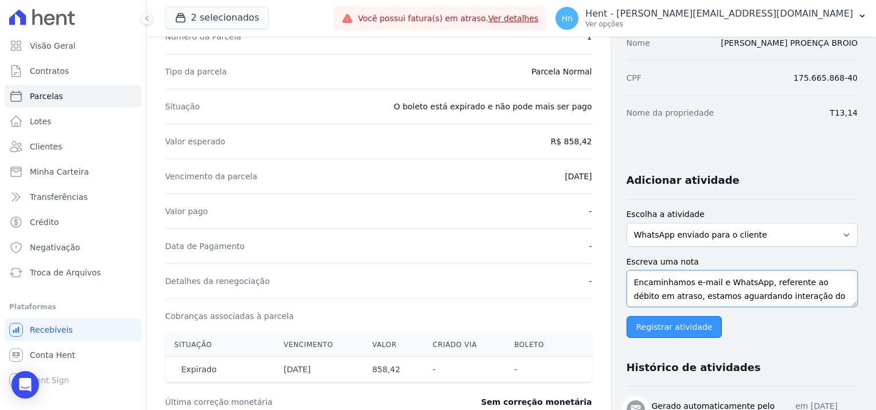
type textarea "Encaminhamos e-mail e WhatsApp, referente ao débito em atraso, estamos aguardan…"
click at [664, 337] on input "Registrar atividade" at bounding box center [674, 327] width 96 height 22
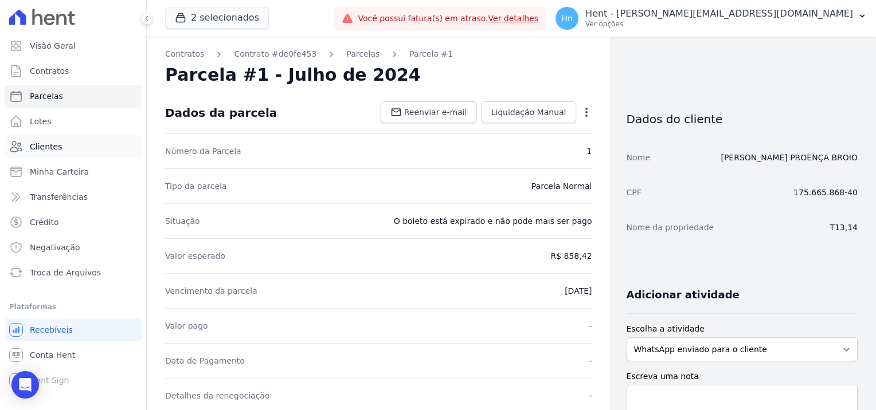
click at [69, 147] on link "Clientes" at bounding box center [73, 146] width 137 height 23
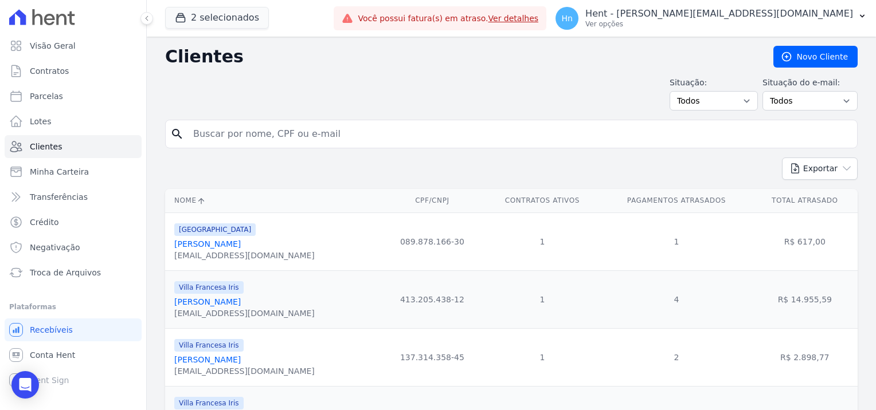
click at [254, 143] on input "search" at bounding box center [519, 134] width 666 height 23
click at [252, 142] on input "search" at bounding box center [519, 134] width 666 height 23
paste input "[PERSON_NAME]"
type input "[PERSON_NAME]"
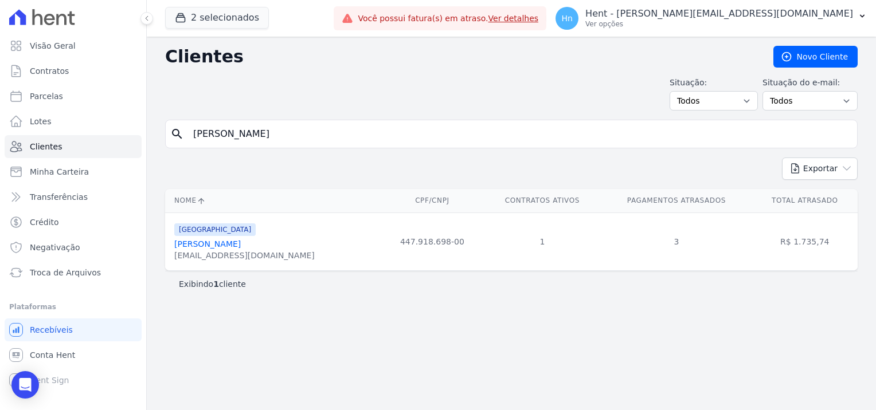
click at [241, 244] on link "[PERSON_NAME]" at bounding box center [207, 244] width 66 height 9
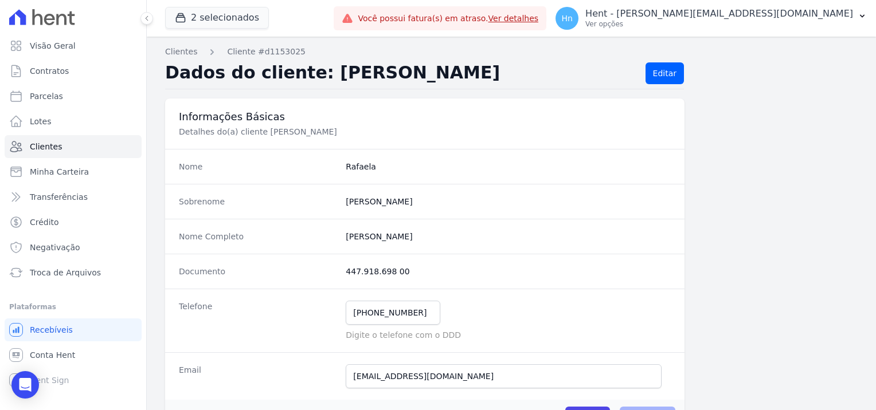
drag, startPoint x: 412, startPoint y: 273, endPoint x: 344, endPoint y: 272, distance: 68.2
click at [346, 272] on dd "447.918.698 00" at bounding box center [508, 271] width 325 height 11
drag, startPoint x: 461, startPoint y: 378, endPoint x: 296, endPoint y: 376, distance: 165.0
click at [296, 376] on div "Email [EMAIL_ADDRESS][DOMAIN_NAME] Email confirmado." at bounding box center [424, 376] width 519 height 48
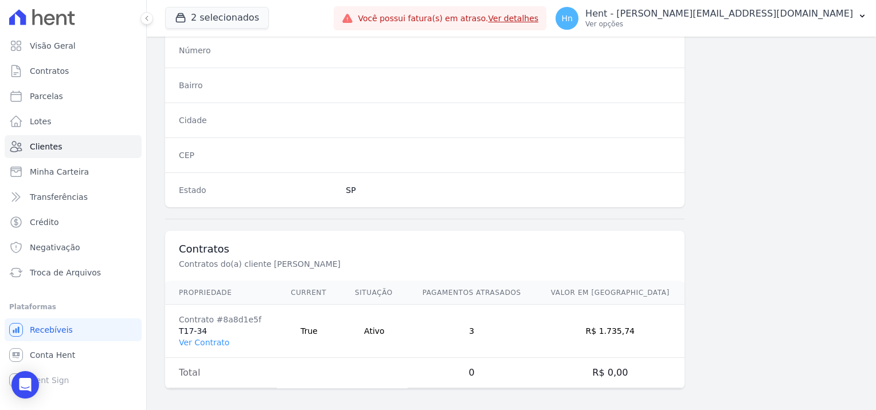
scroll to position [658, 0]
drag, startPoint x: 215, startPoint y: 327, endPoint x: 172, endPoint y: 324, distance: 43.1
click at [172, 324] on td "Contrato #8a8d1e5f T17-34 Ver Contrato" at bounding box center [221, 329] width 112 height 53
click at [215, 339] on link "Ver Contrato" at bounding box center [204, 340] width 50 height 9
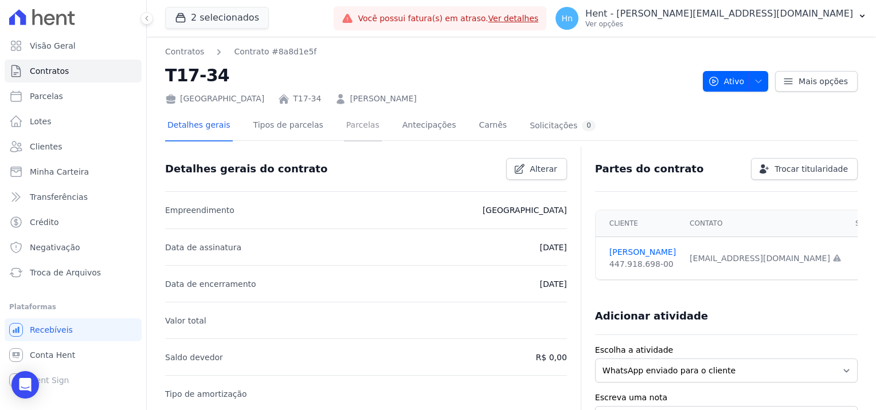
click at [350, 126] on link "Parcelas" at bounding box center [363, 126] width 38 height 30
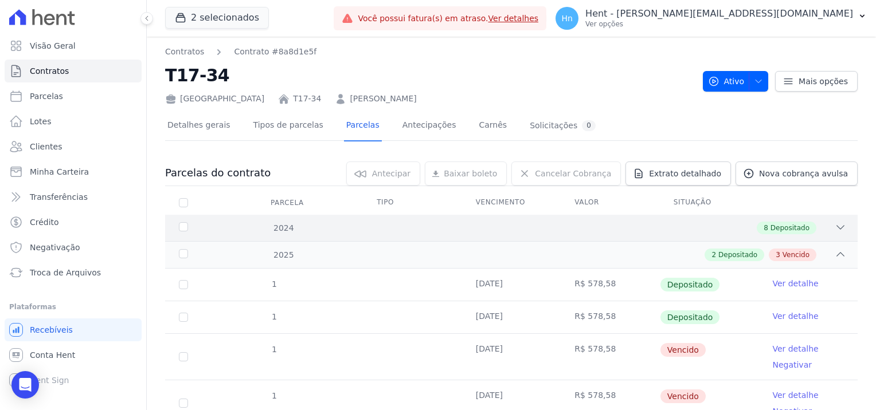
click at [834, 227] on icon at bounding box center [839, 227] width 11 height 11
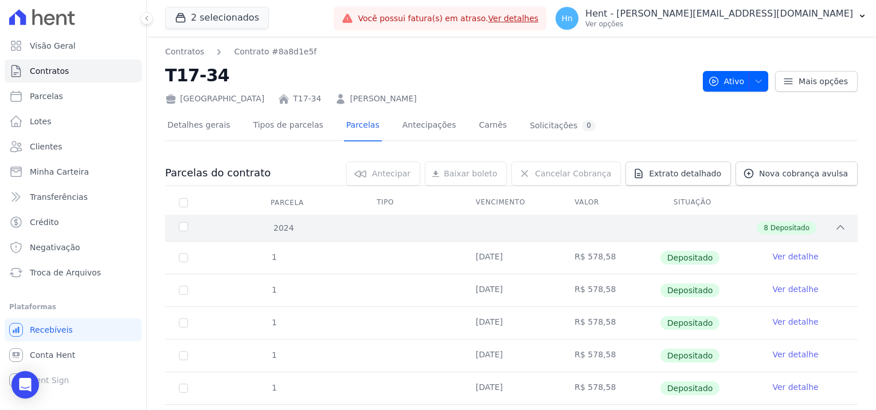
click at [834, 227] on icon at bounding box center [839, 227] width 11 height 11
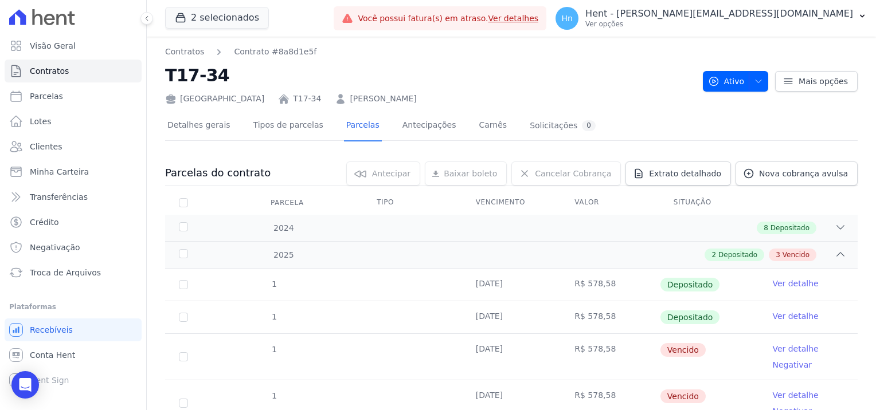
scroll to position [57, 0]
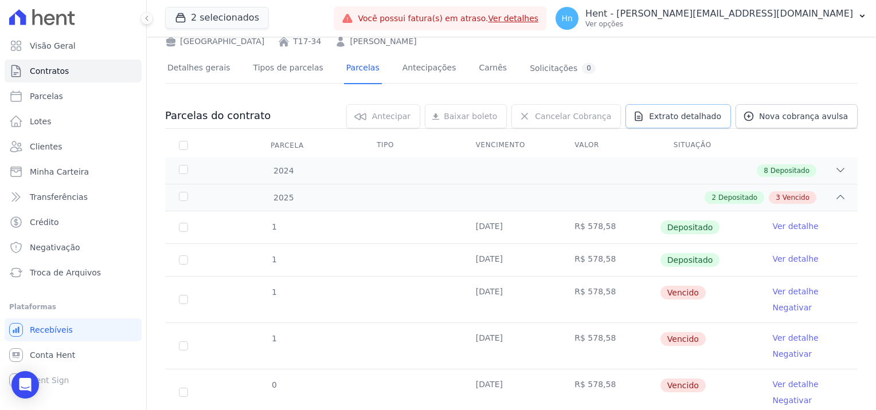
click at [725, 116] on link "Extrato detalhado" at bounding box center [677, 116] width 105 height 24
drag, startPoint x: 848, startPoint y: 115, endPoint x: 856, endPoint y: 115, distance: 8.0
click at [849, 116] on span "Exportar PDF" at bounding box center [838, 116] width 60 height 11
click at [786, 295] on link "Ver detalhe" at bounding box center [795, 291] width 46 height 11
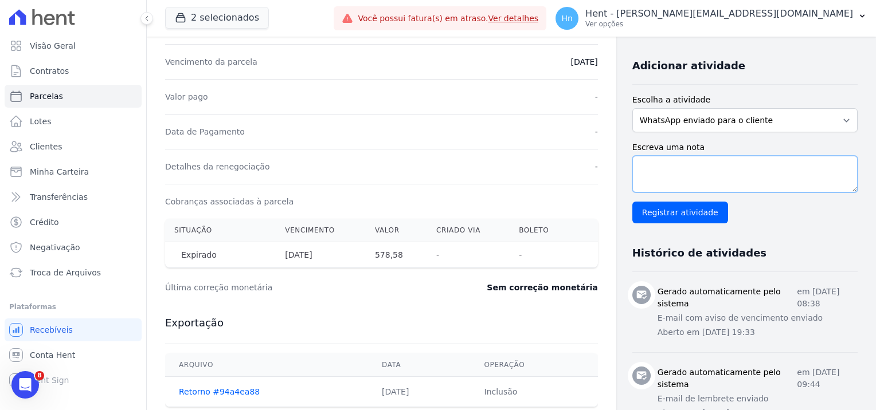
click at [642, 158] on textarea "Escreva uma nota" at bounding box center [744, 174] width 225 height 37
paste textarea "Encaminhamos e-mail e WhatsApp, referente ao débito em atraso, estamos aguardan…"
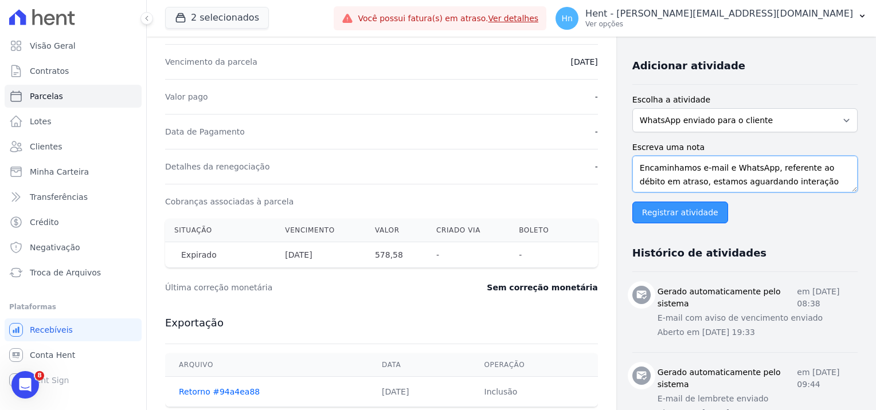
type textarea "Encaminhamos e-mail e WhatsApp, referente ao débito em atraso, estamos aguardan…"
click at [676, 214] on input "Registrar atividade" at bounding box center [680, 213] width 96 height 22
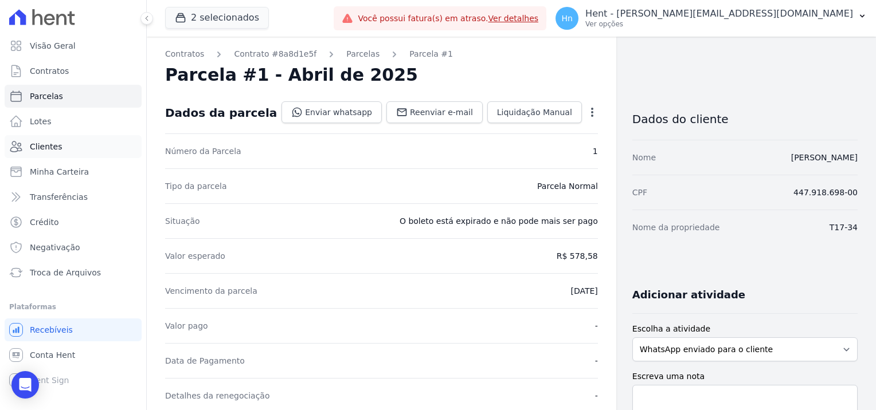
drag, startPoint x: 63, startPoint y: 148, endPoint x: 71, endPoint y: 153, distance: 9.2
click at [63, 148] on link "Clientes" at bounding box center [73, 146] width 137 height 23
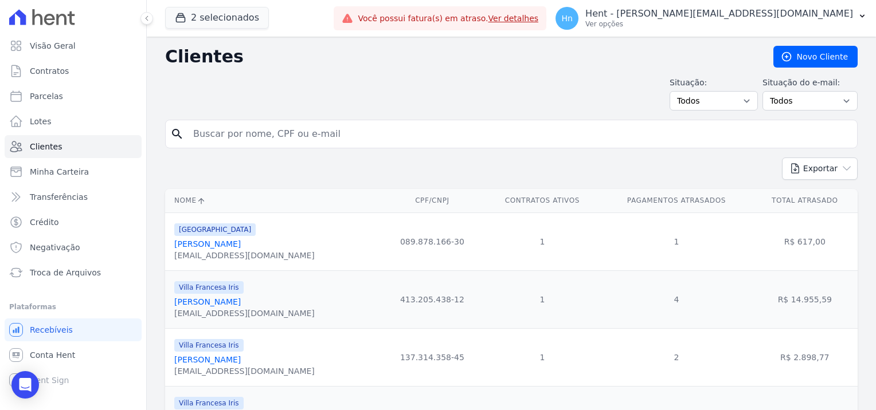
click at [289, 139] on input "search" at bounding box center [519, 134] width 666 height 23
paste input "[PERSON_NAME]"
type input "[PERSON_NAME]"
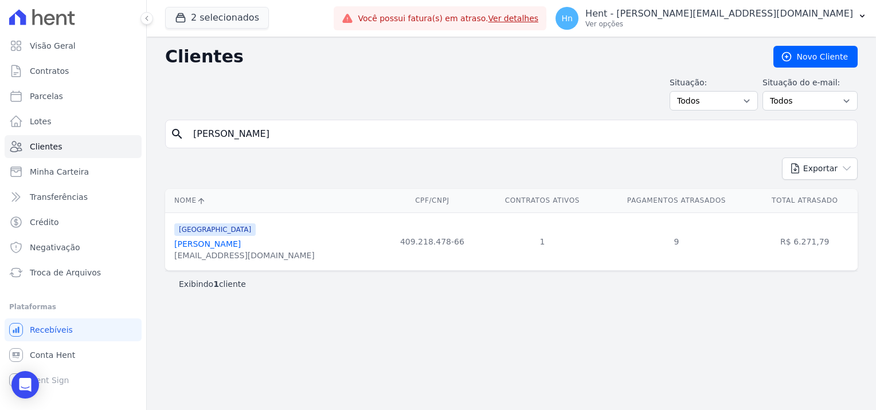
click at [238, 240] on link "[PERSON_NAME]" at bounding box center [207, 244] width 66 height 9
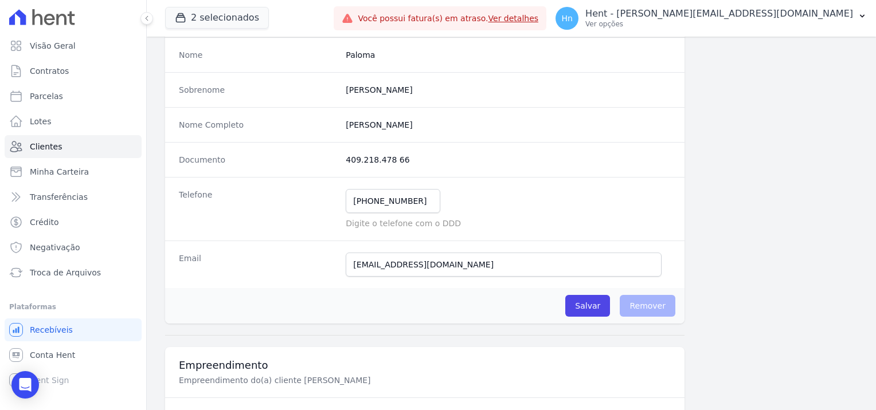
scroll to position [115, 0]
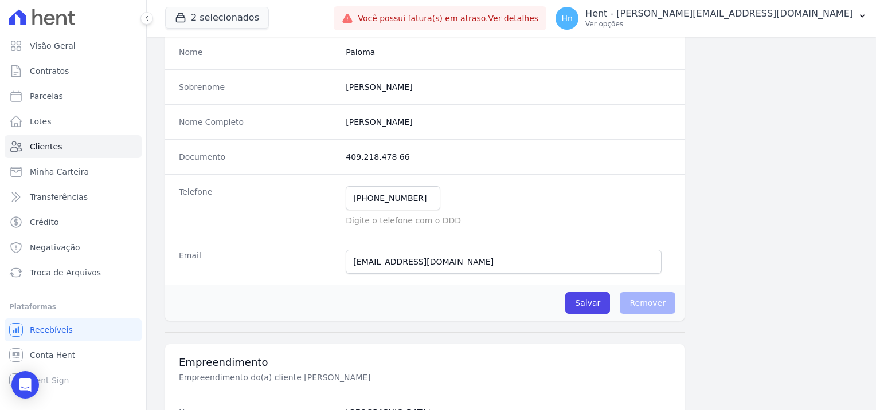
drag, startPoint x: 474, startPoint y: 125, endPoint x: 344, endPoint y: 121, distance: 130.7
click at [346, 121] on completo "[PERSON_NAME]" at bounding box center [508, 121] width 325 height 11
drag, startPoint x: 403, startPoint y: 157, endPoint x: 323, endPoint y: 153, distance: 79.7
click at [323, 153] on div "Documento 409.218.478 66" at bounding box center [424, 156] width 519 height 35
drag, startPoint x: 450, startPoint y: 268, endPoint x: 327, endPoint y: 259, distance: 122.9
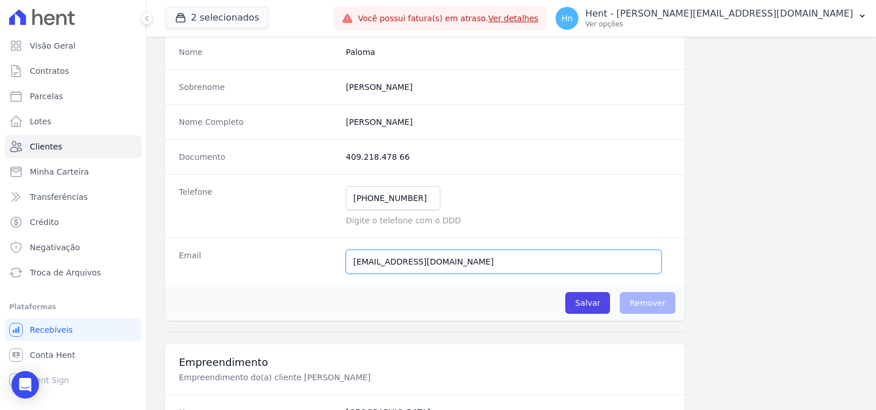
click at [327, 259] on div "Email [EMAIL_ADDRESS][DOMAIN_NAME] Email confirmado." at bounding box center [424, 262] width 519 height 48
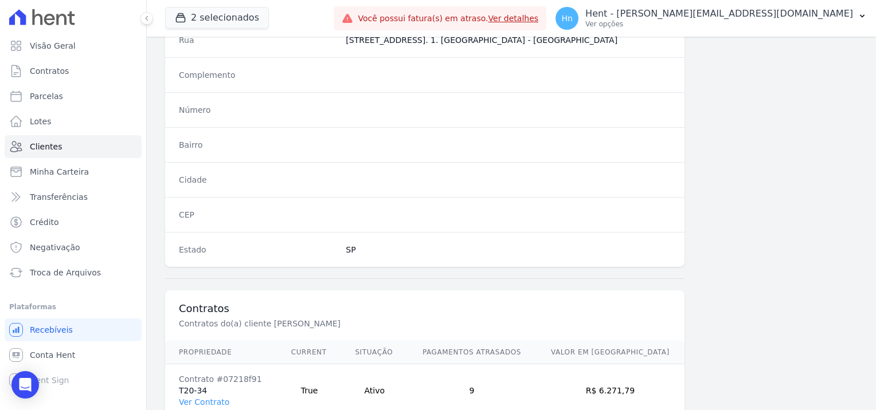
scroll to position [658, 0]
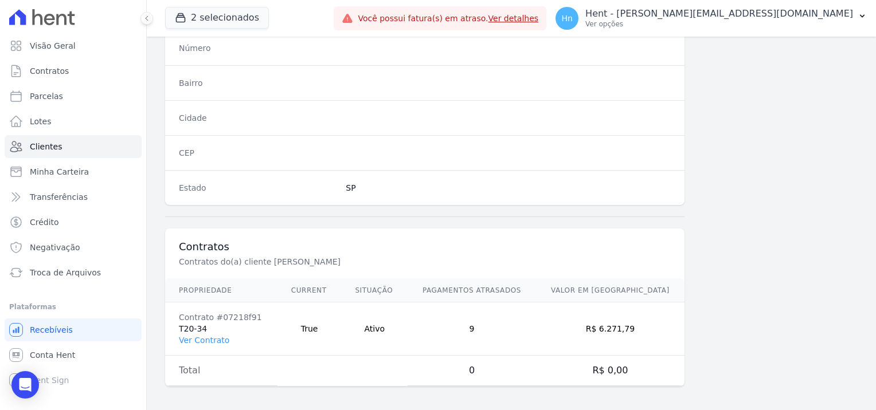
drag, startPoint x: 209, startPoint y: 323, endPoint x: 175, endPoint y: 328, distance: 33.5
click at [175, 328] on td "Contrato #07218f91 T20-34 Ver Contrato" at bounding box center [221, 329] width 112 height 53
click at [214, 337] on link "Ver Contrato" at bounding box center [204, 340] width 50 height 9
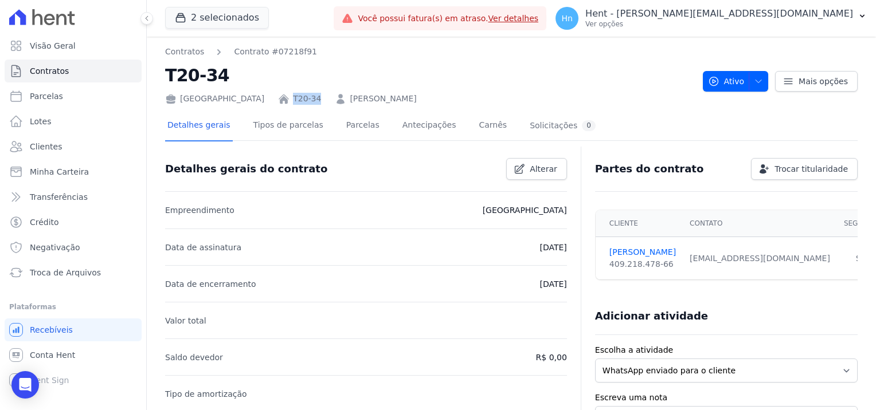
drag, startPoint x: 259, startPoint y: 97, endPoint x: 231, endPoint y: 100, distance: 28.2
click at [231, 100] on div "[GEOGRAPHIC_DATA] T20-34 [PERSON_NAME]" at bounding box center [429, 96] width 528 height 17
click at [350, 124] on link "Parcelas" at bounding box center [363, 126] width 38 height 30
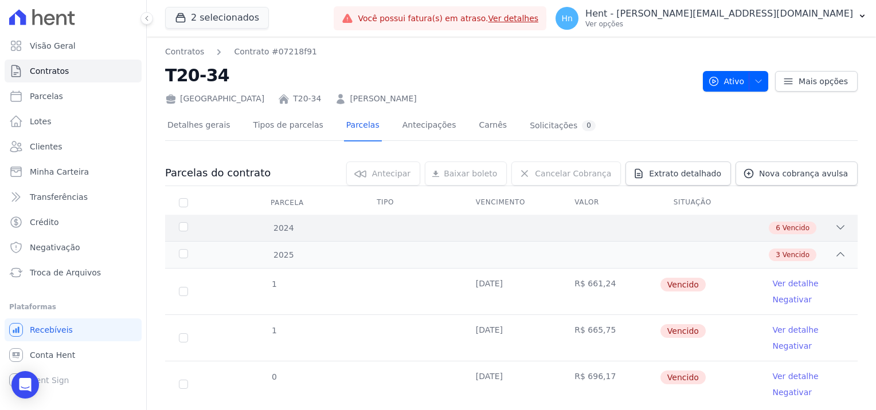
click at [834, 222] on icon at bounding box center [839, 227] width 11 height 11
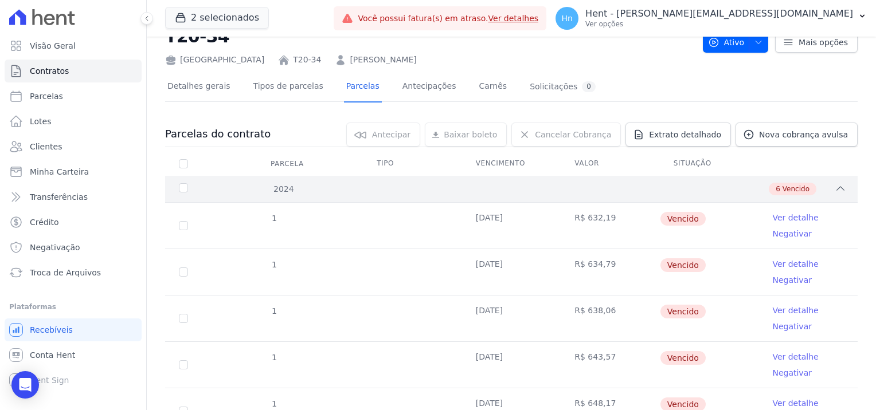
scroll to position [57, 0]
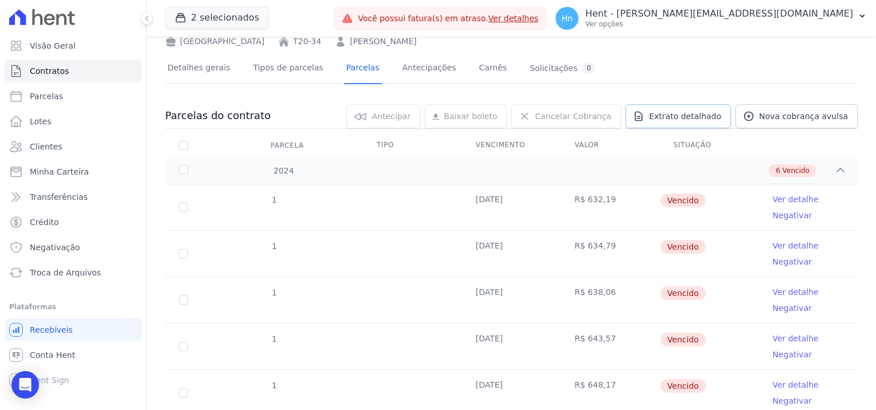
click at [684, 117] on span "Extrato detalhado" at bounding box center [685, 116] width 72 height 11
click at [853, 117] on span "Exportar PDF" at bounding box center [838, 116] width 60 height 11
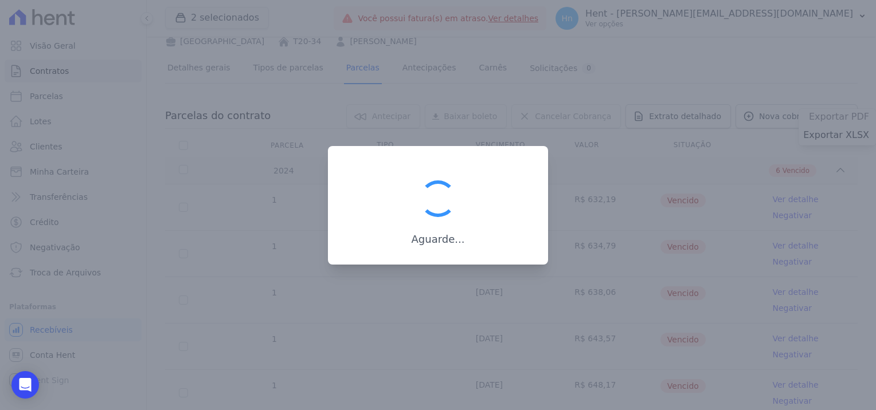
click at [853, 117] on div at bounding box center [438, 205] width 876 height 410
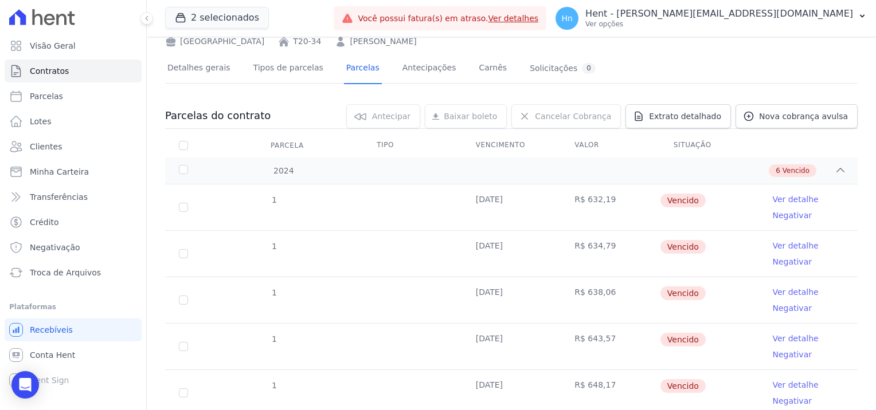
click at [787, 197] on link "Ver detalhe" at bounding box center [795, 199] width 46 height 11
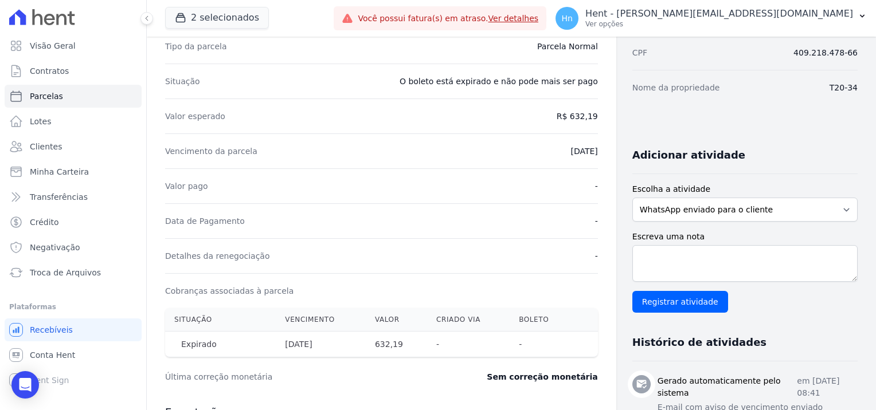
scroll to position [286, 0]
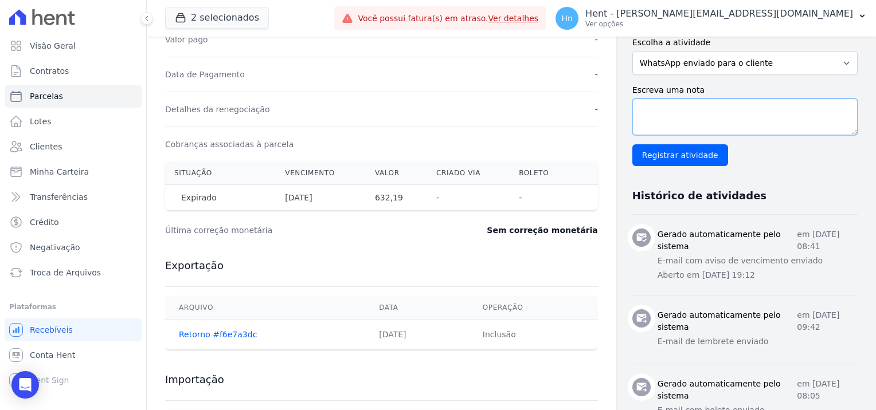
drag, startPoint x: 629, startPoint y: 110, endPoint x: 667, endPoint y: 108, distance: 37.9
click at [633, 111] on textarea "Escreva uma nota" at bounding box center [744, 117] width 225 height 37
paste textarea "Encaminhamos e-mail e WhatsApp, referente ao débito em atraso, estamos aguardan…"
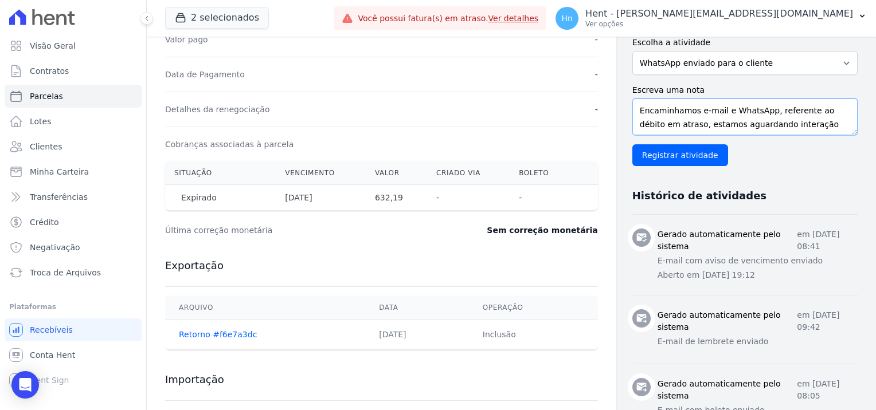
scroll to position [1, 0]
type textarea "Encaminhamos e-mail e WhatsApp, referente ao débito em atraso, estamos aguardan…"
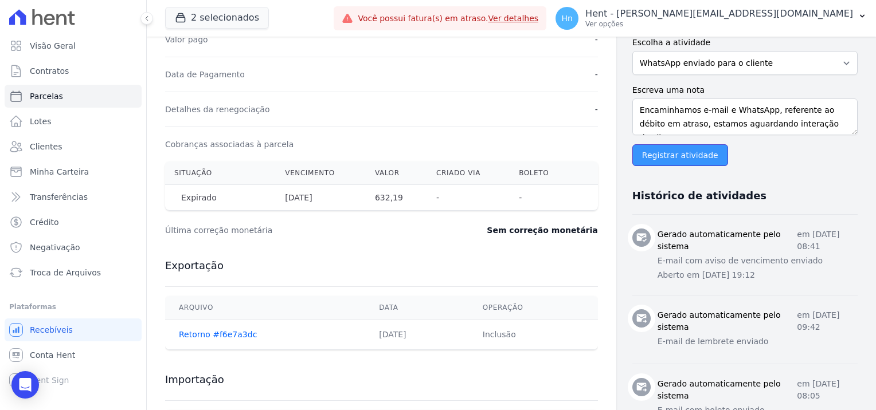
click at [666, 157] on input "Registrar atividade" at bounding box center [680, 155] width 96 height 22
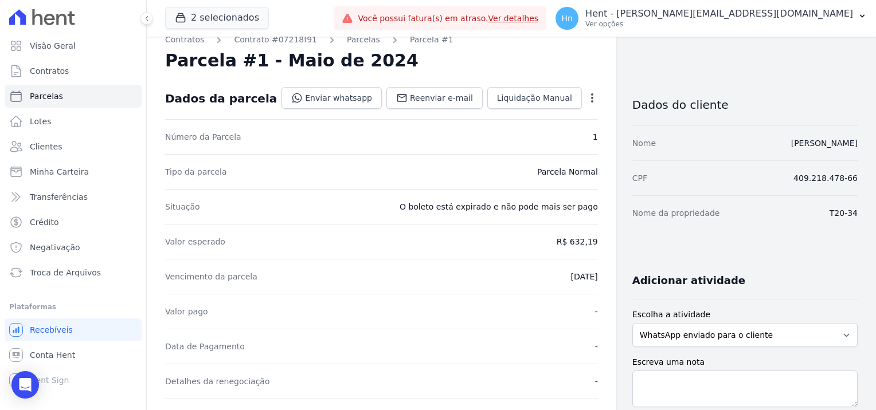
scroll to position [0, 0]
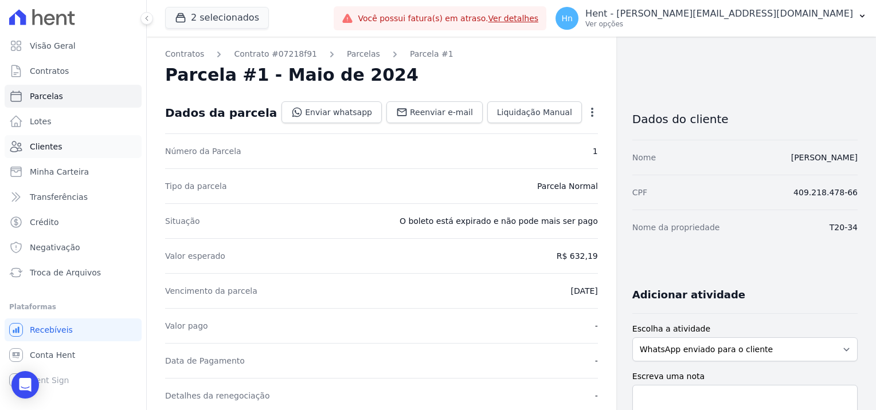
click at [68, 143] on link "Clientes" at bounding box center [73, 146] width 137 height 23
click at [49, 149] on span "Clientes" at bounding box center [46, 146] width 32 height 11
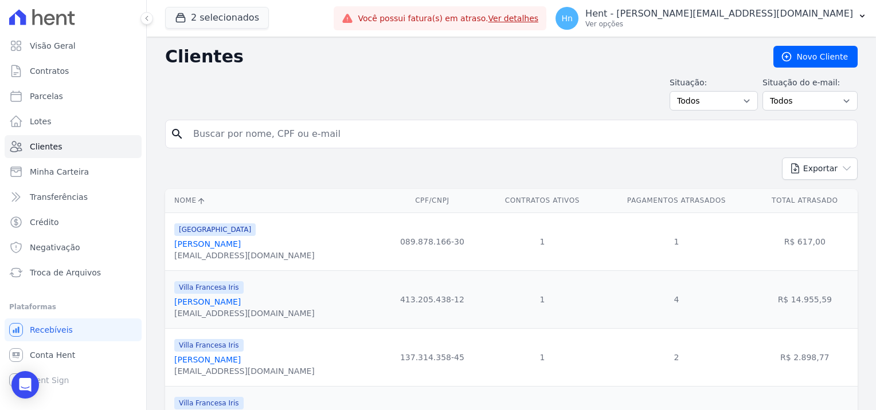
click at [260, 129] on input "search" at bounding box center [519, 134] width 666 height 23
paste input "Nilvania [PERSON_NAME]"
type input "Nilvania [PERSON_NAME]"
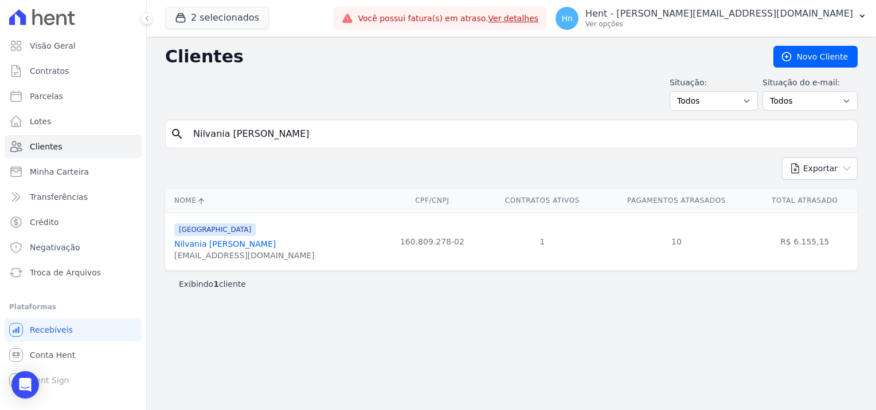
click at [221, 243] on link "Nilvania [PERSON_NAME]" at bounding box center [224, 244] width 101 height 9
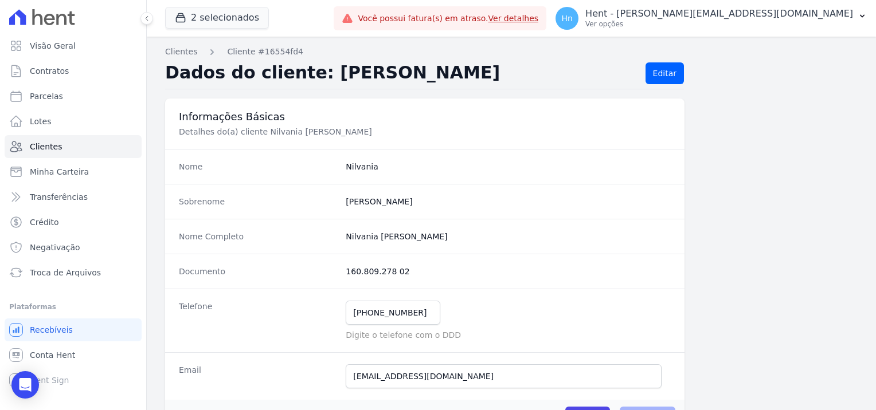
drag, startPoint x: 468, startPoint y: 240, endPoint x: 341, endPoint y: 241, distance: 126.6
click at [341, 241] on div "Nome Completo [PERSON_NAME]" at bounding box center [424, 236] width 519 height 35
drag, startPoint x: 417, startPoint y: 270, endPoint x: 339, endPoint y: 266, distance: 78.0
click at [339, 266] on div "Documento 160.809.278 02" at bounding box center [424, 271] width 519 height 35
drag, startPoint x: 433, startPoint y: 383, endPoint x: 328, endPoint y: 374, distance: 105.9
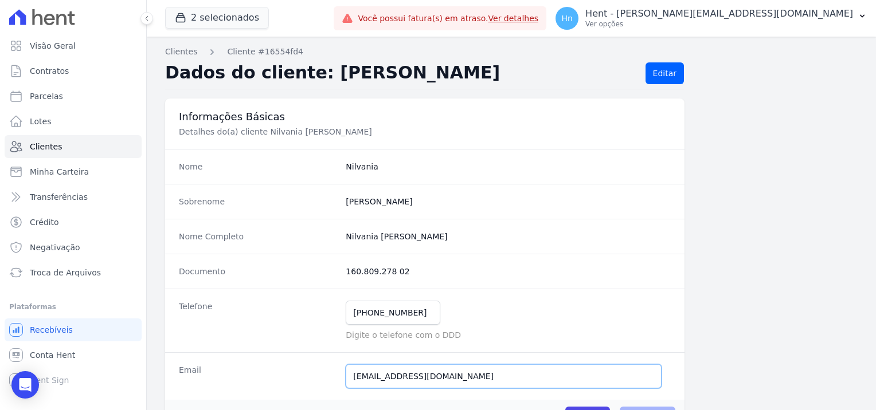
click at [328, 374] on div "Email [EMAIL_ADDRESS][DOMAIN_NAME] E-mail enviado. Aguardando confirmação.." at bounding box center [424, 376] width 519 height 48
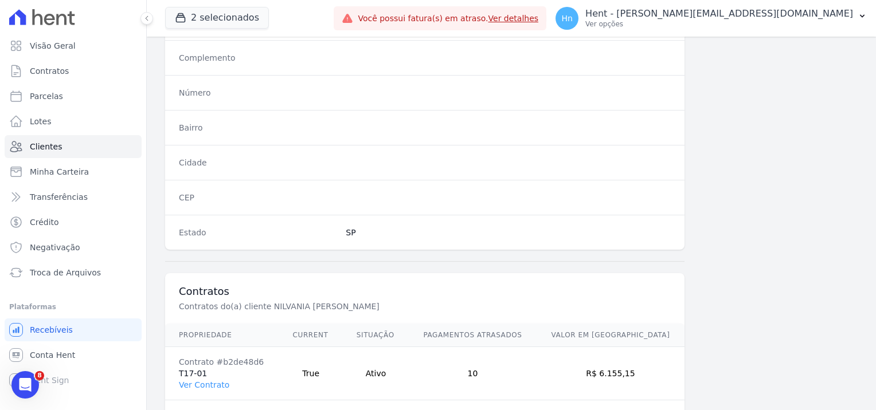
scroll to position [600, 0]
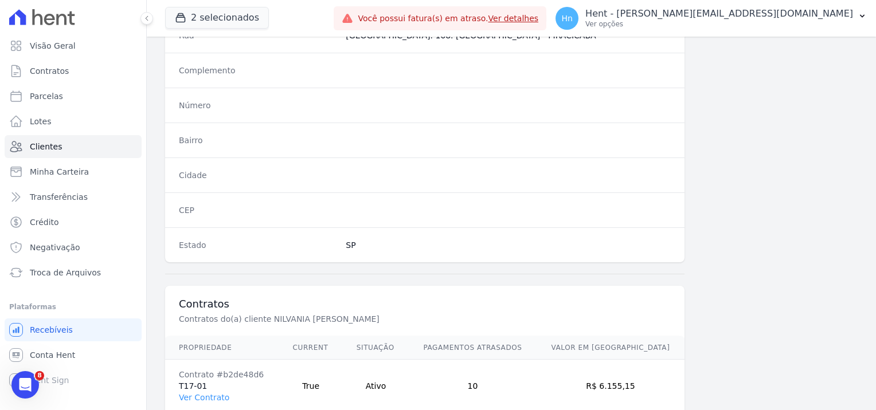
drag, startPoint x: 209, startPoint y: 388, endPoint x: 174, endPoint y: 384, distance: 35.1
click at [174, 384] on td "Contrato #b2de48d6 T17-01 Ver Contrato" at bounding box center [222, 386] width 114 height 53
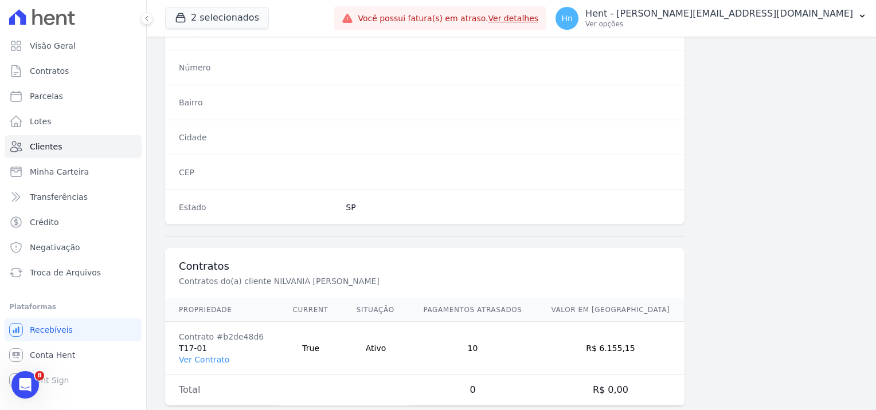
scroll to position [658, 0]
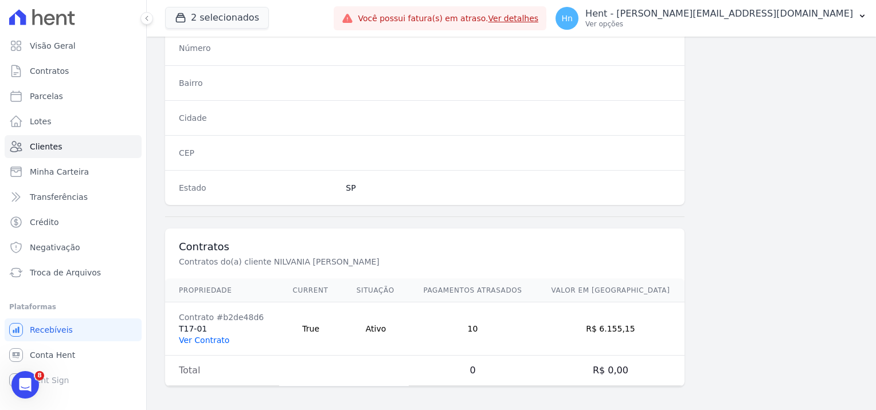
click at [216, 336] on link "Ver Contrato" at bounding box center [204, 340] width 50 height 9
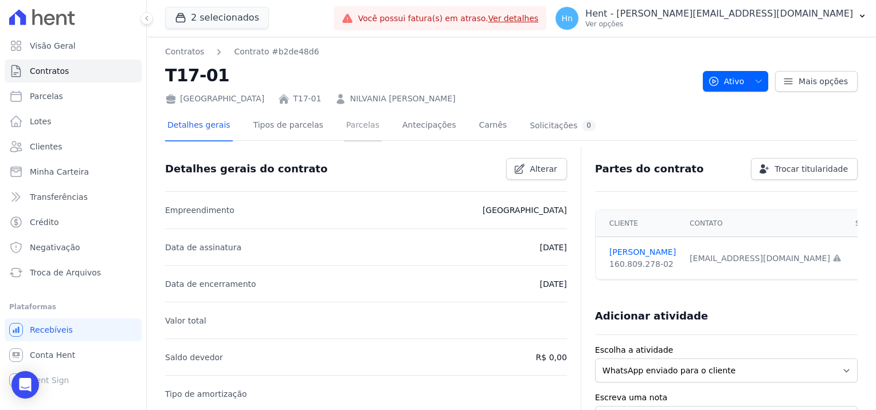
click at [344, 131] on link "Parcelas" at bounding box center [363, 126] width 38 height 30
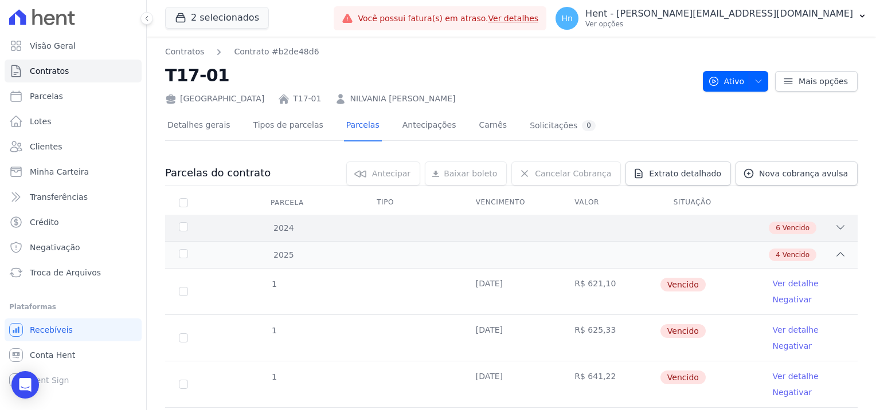
click at [834, 227] on icon at bounding box center [839, 227] width 11 height 11
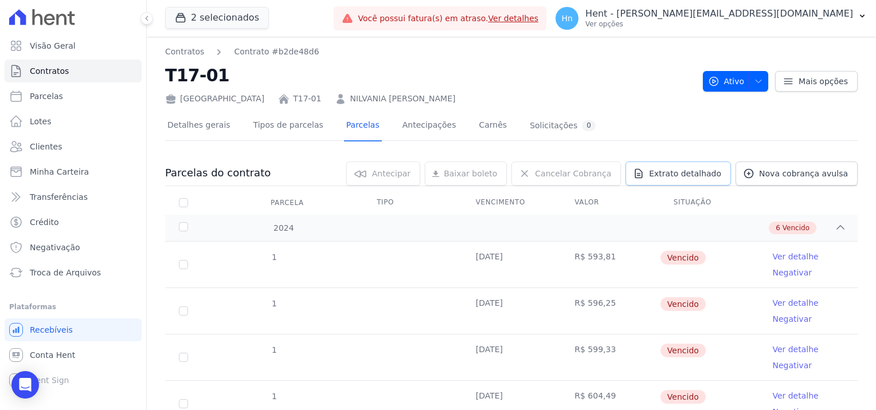
click at [686, 172] on span "Extrato detalhado" at bounding box center [685, 173] width 72 height 11
click at [853, 174] on span "Exportar PDF" at bounding box center [838, 173] width 60 height 11
click at [778, 256] on link "Ver detalhe" at bounding box center [795, 256] width 46 height 11
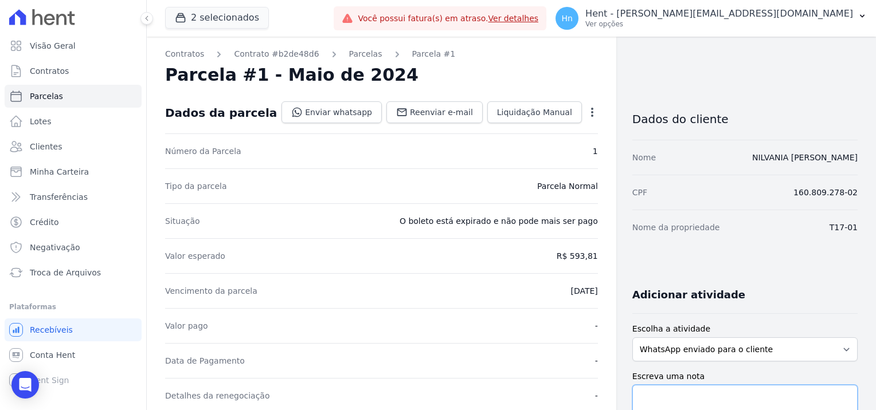
click at [694, 390] on textarea "Escreva uma nota" at bounding box center [744, 403] width 225 height 37
paste textarea "Encaminhamos e-mail e WhatsApp, referente ao débito em atraso, estamos aguardan…"
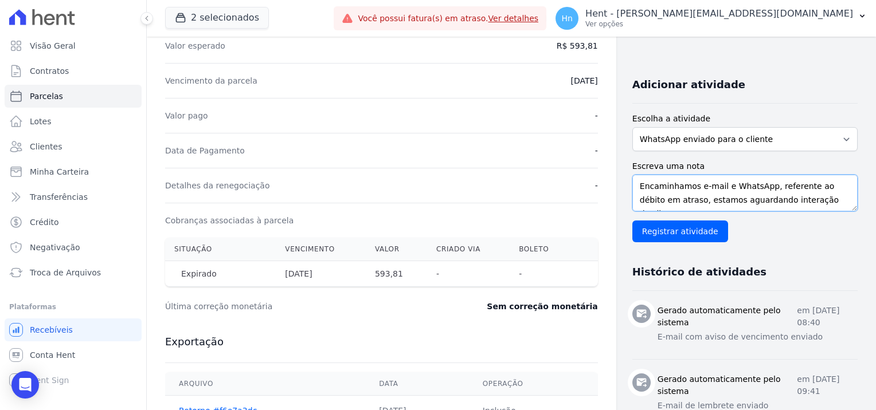
scroll to position [229, 0]
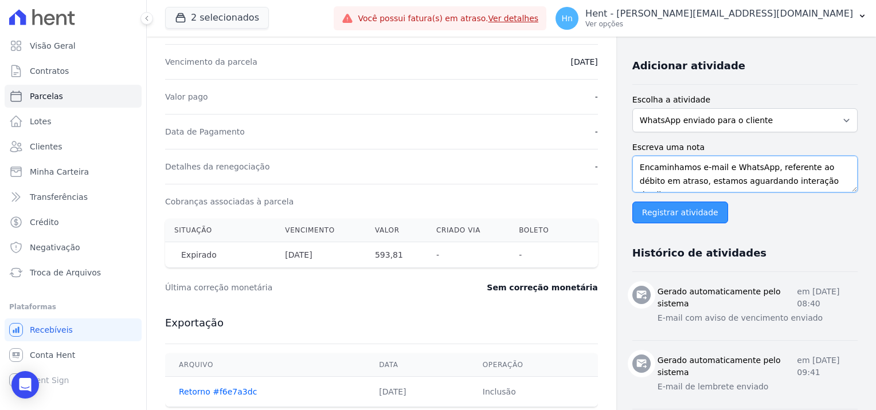
type textarea "Encaminhamos e-mail e WhatsApp, referente ao débito em atraso, estamos aguardan…"
click at [665, 211] on input "Registrar atividade" at bounding box center [680, 213] width 96 height 22
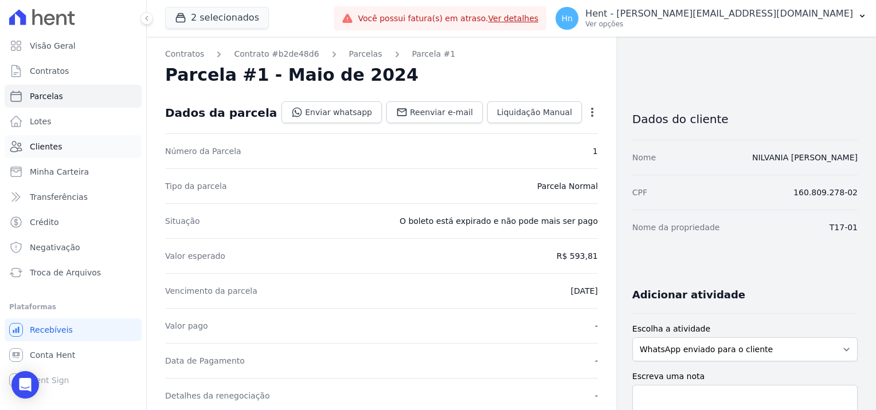
click at [49, 151] on span "Clientes" at bounding box center [46, 146] width 32 height 11
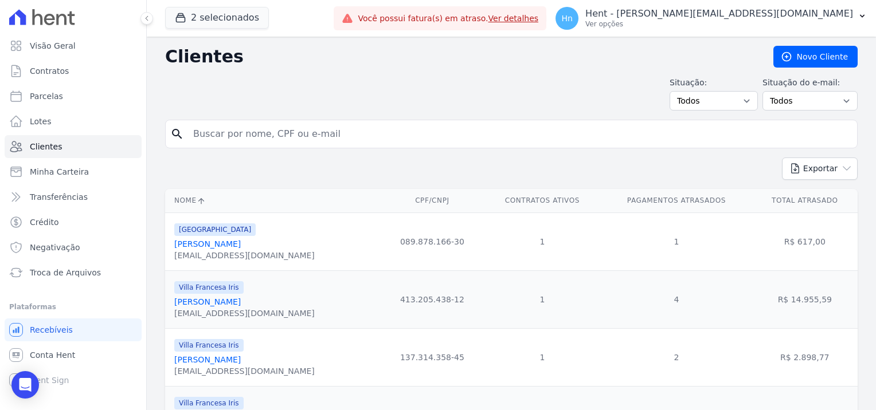
click at [250, 130] on input "search" at bounding box center [519, 134] width 666 height 23
paste input "[PERSON_NAME]"
type input "[PERSON_NAME]"
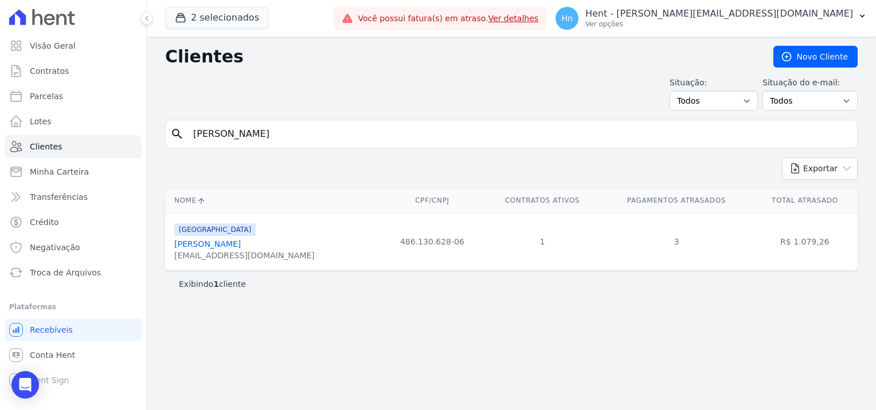
click at [241, 245] on link "[PERSON_NAME]" at bounding box center [207, 244] width 66 height 9
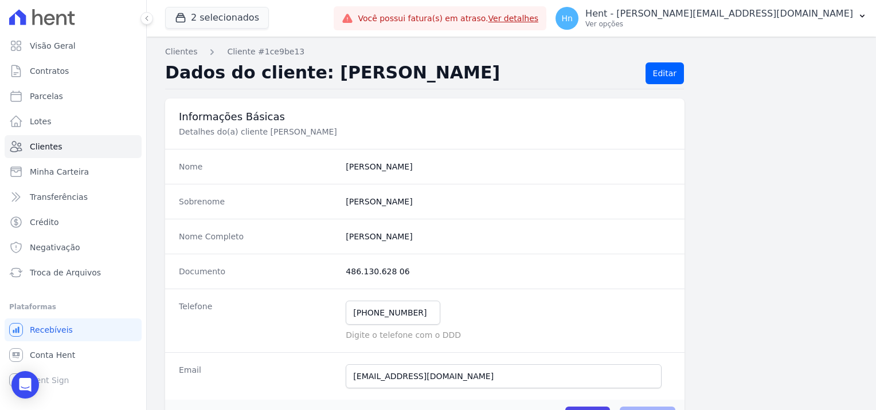
drag, startPoint x: 406, startPoint y: 275, endPoint x: 330, endPoint y: 268, distance: 75.9
click at [330, 268] on div "Documento 486.130.628 06" at bounding box center [424, 271] width 519 height 35
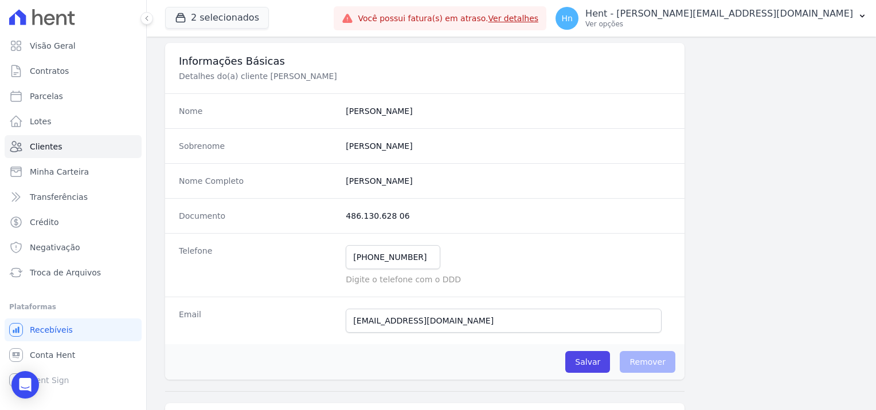
scroll to position [115, 0]
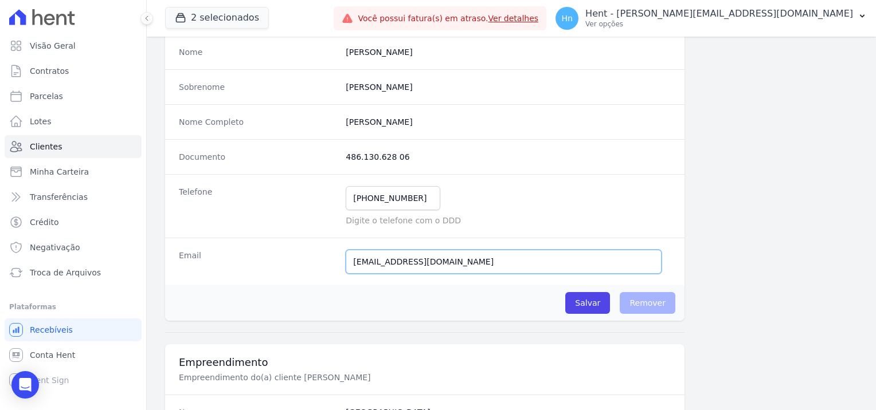
drag, startPoint x: 465, startPoint y: 265, endPoint x: 312, endPoint y: 260, distance: 152.5
click at [312, 260] on div "Email [EMAIL_ADDRESS][DOMAIN_NAME] Email confirmado." at bounding box center [424, 262] width 519 height 48
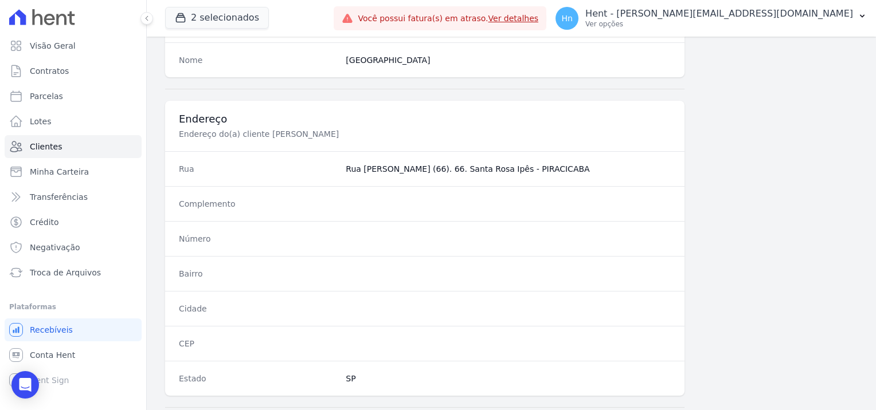
scroll to position [658, 0]
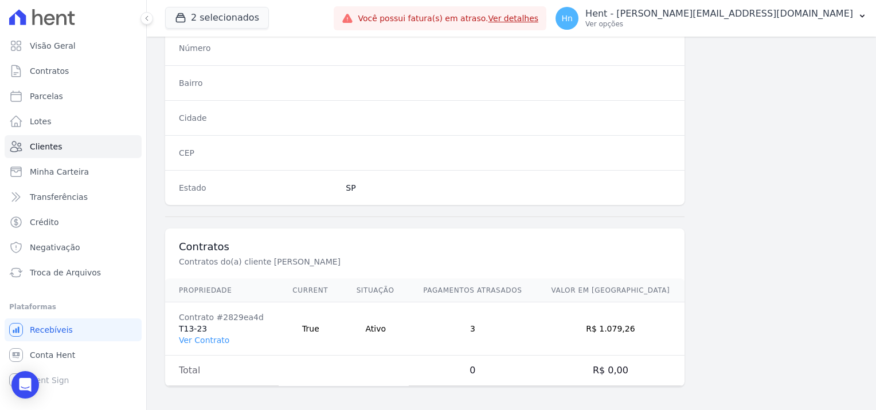
drag, startPoint x: 218, startPoint y: 328, endPoint x: 174, endPoint y: 324, distance: 44.8
click at [174, 324] on td "Contrato #2829ea4d T13-23 Ver Contrato" at bounding box center [221, 329] width 113 height 53
click at [200, 338] on link "Ver Contrato" at bounding box center [204, 340] width 50 height 9
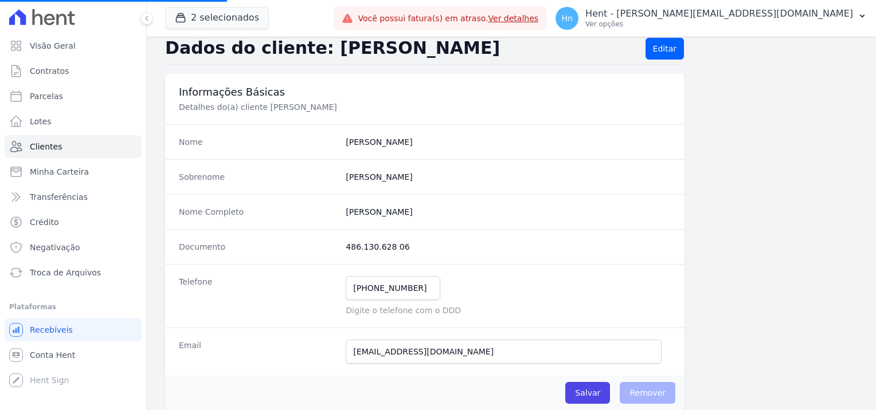
scroll to position [0, 0]
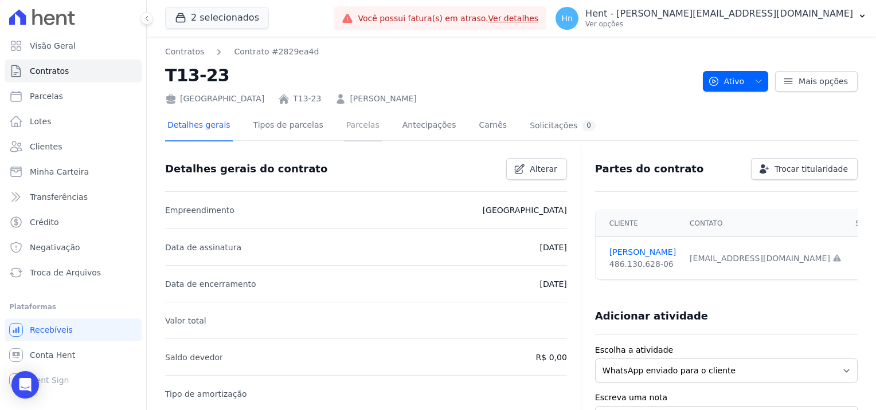
click at [346, 128] on link "Parcelas" at bounding box center [363, 126] width 38 height 30
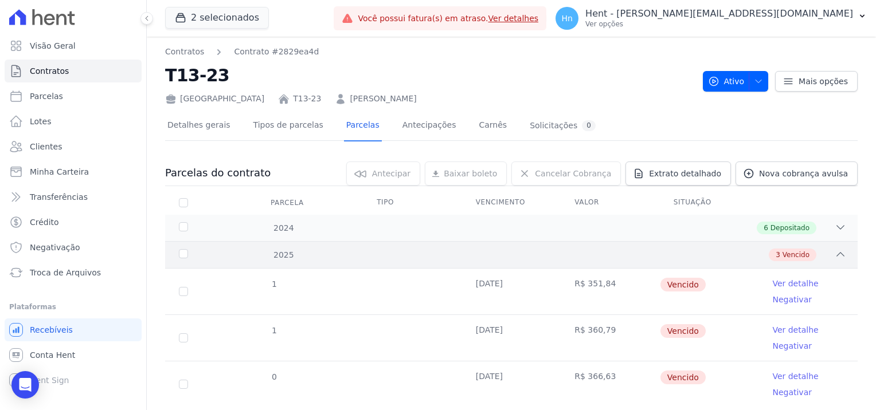
click at [834, 252] on icon at bounding box center [839, 254] width 11 height 11
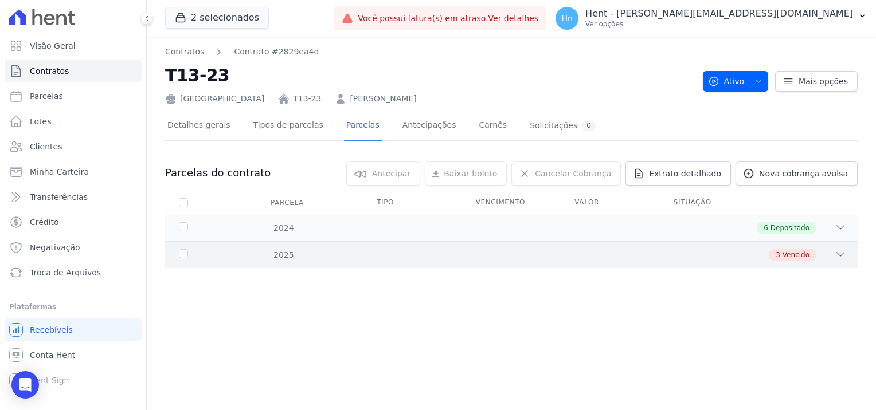
click at [837, 250] on icon at bounding box center [839, 254] width 11 height 11
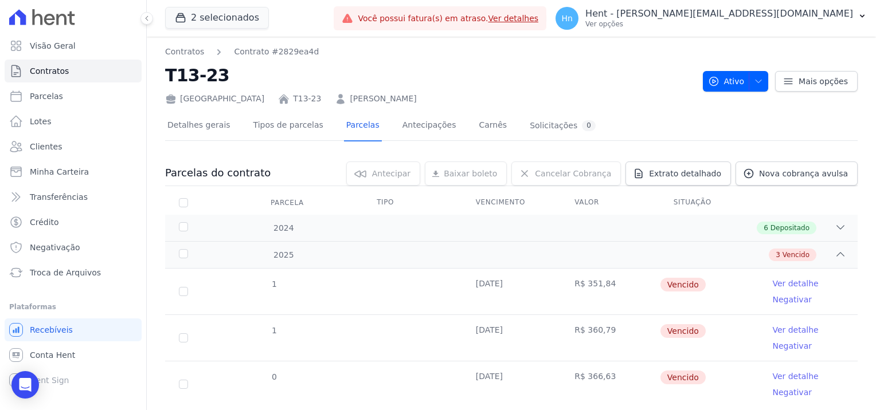
click at [777, 285] on link "Ver detalhe" at bounding box center [795, 283] width 46 height 11
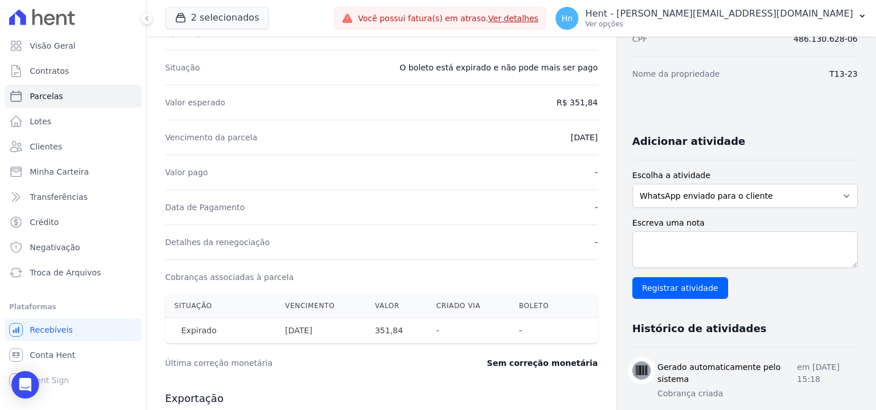
scroll to position [172, 0]
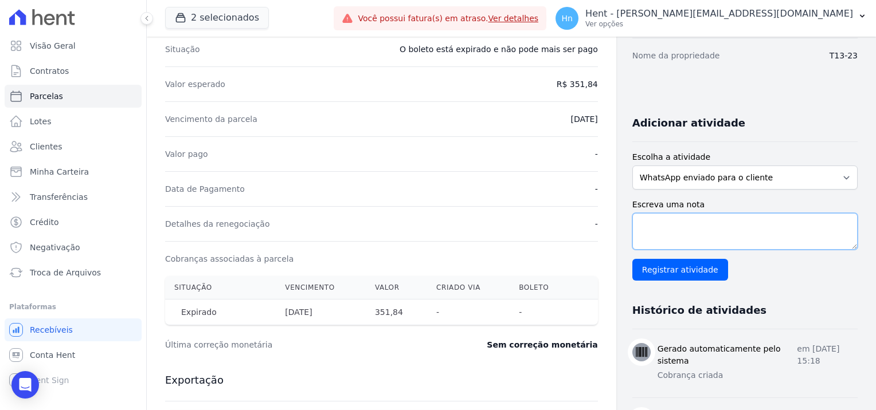
click at [695, 226] on textarea "Escreva uma nota" at bounding box center [744, 231] width 225 height 37
paste textarea "Encaminhamos e-mail e WhatsApp, referente ao débito em atraso, estamos aguardan…"
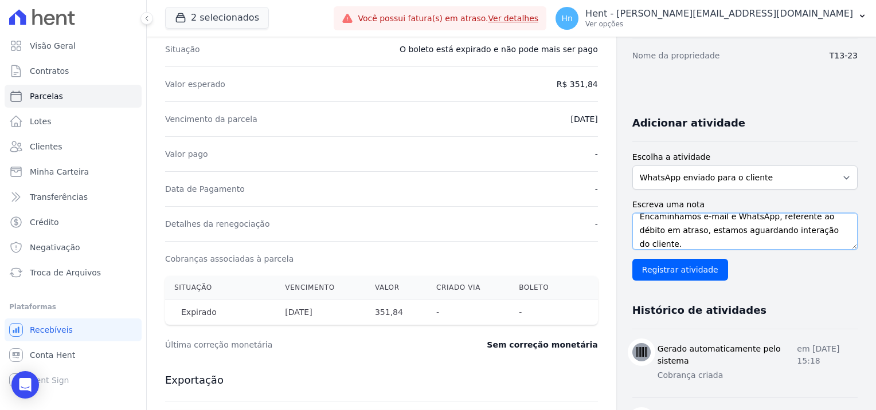
scroll to position [1, 0]
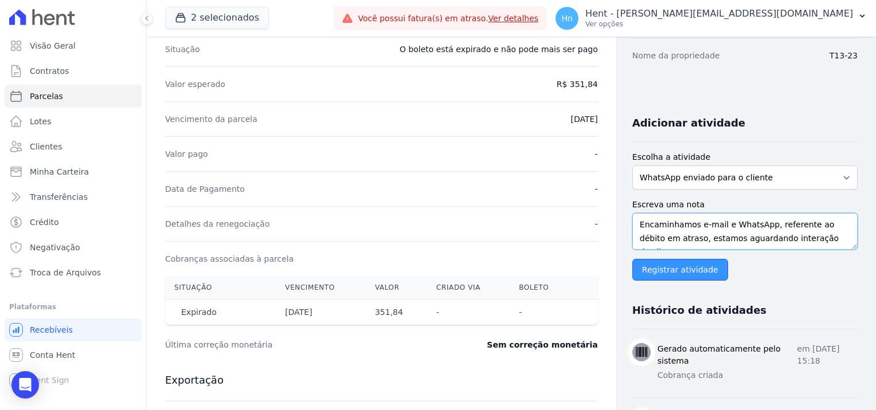
type textarea "Encaminhamos e-mail e WhatsApp, referente ao débito em atraso, estamos aguardan…"
click at [686, 269] on input "Registrar atividade" at bounding box center [680, 270] width 96 height 22
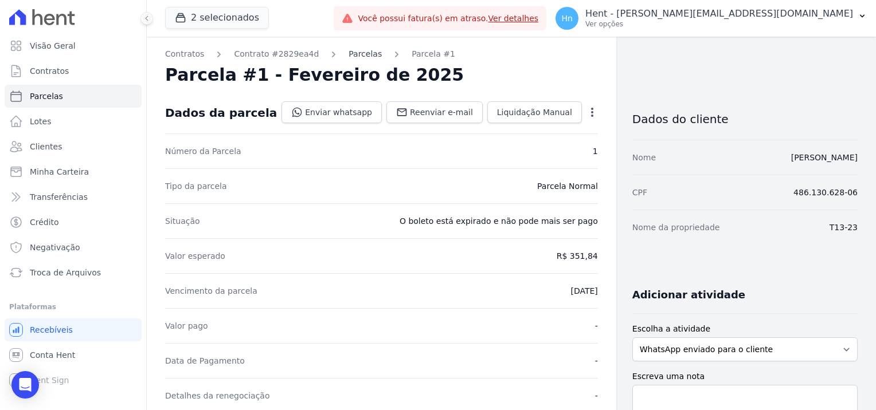
click at [355, 54] on link "Parcelas" at bounding box center [364, 54] width 33 height 12
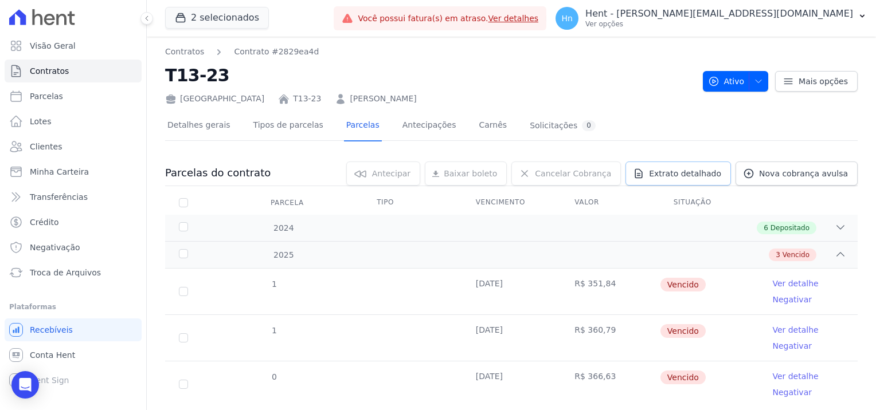
click at [667, 181] on link "Extrato detalhado" at bounding box center [677, 174] width 105 height 24
click at [833, 176] on span "Exportar PDF" at bounding box center [838, 173] width 60 height 11
click at [834, 250] on icon at bounding box center [839, 254] width 11 height 11
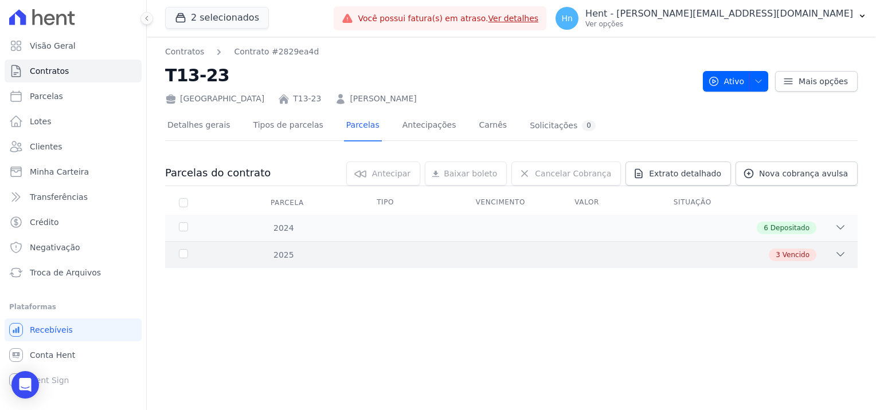
click at [792, 258] on span "Vencido" at bounding box center [795, 255] width 27 height 10
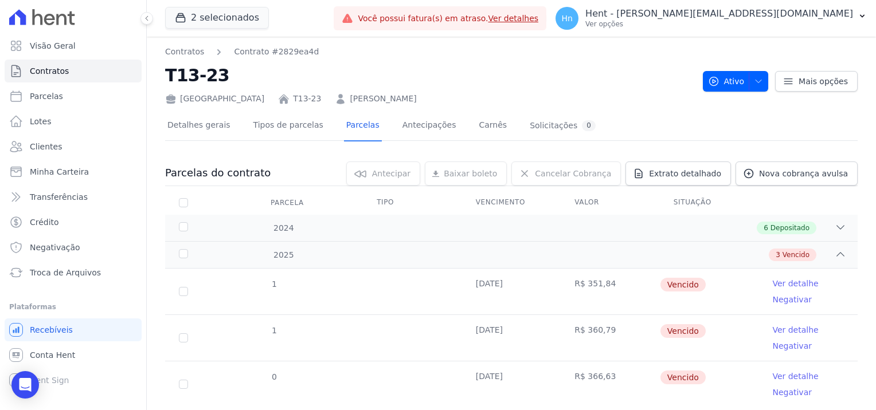
click at [784, 283] on link "Ver detalhe" at bounding box center [795, 283] width 46 height 11
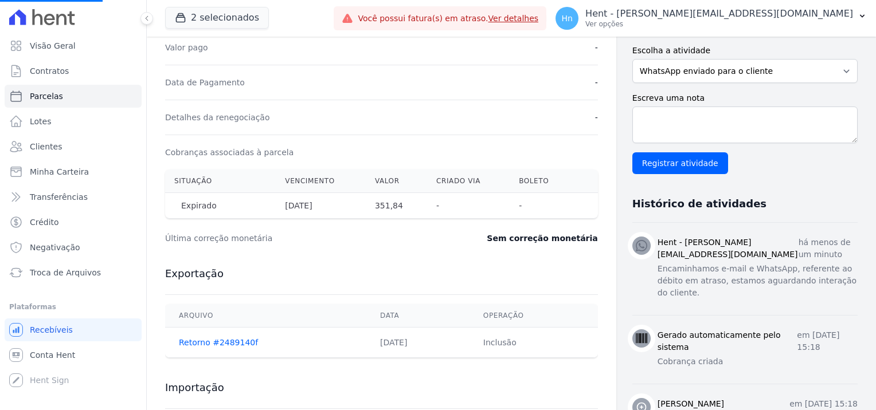
scroll to position [286, 0]
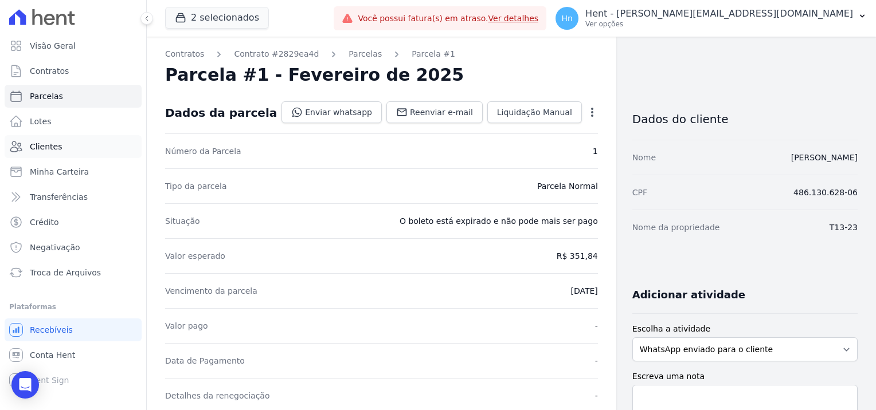
click at [66, 153] on link "Clientes" at bounding box center [73, 146] width 137 height 23
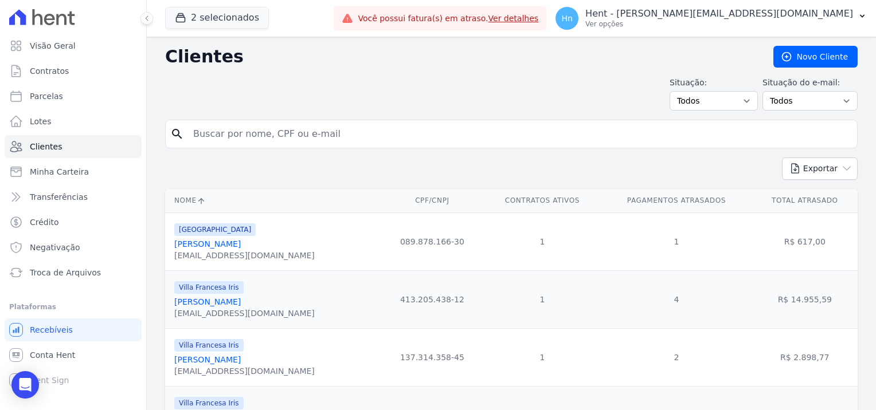
click at [241, 132] on input "search" at bounding box center [519, 134] width 666 height 23
paste input "[PERSON_NAME]"
type input "[PERSON_NAME]"
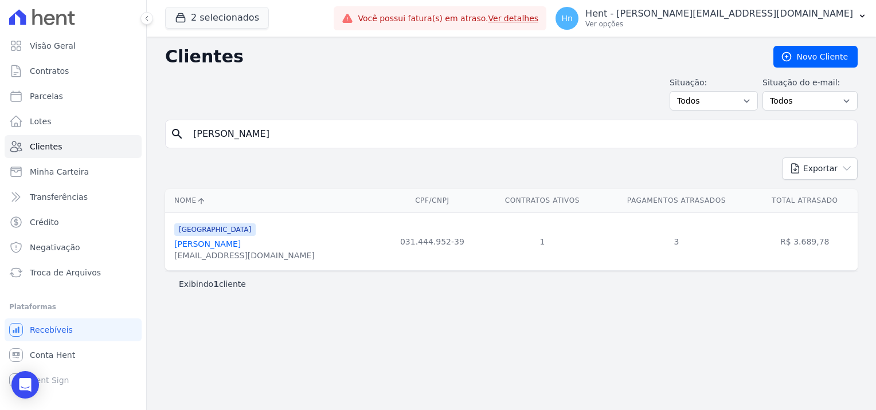
click at [237, 248] on link "[PERSON_NAME]" at bounding box center [207, 244] width 66 height 9
click at [235, 245] on link "[PERSON_NAME]" at bounding box center [207, 244] width 66 height 9
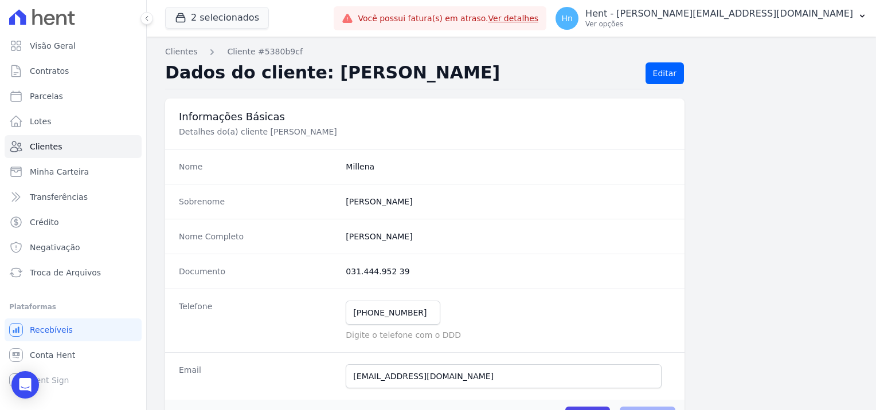
drag, startPoint x: 405, startPoint y: 275, endPoint x: 321, endPoint y: 276, distance: 84.2
click at [321, 276] on div "Documento 031.444.952 39" at bounding box center [424, 271] width 519 height 35
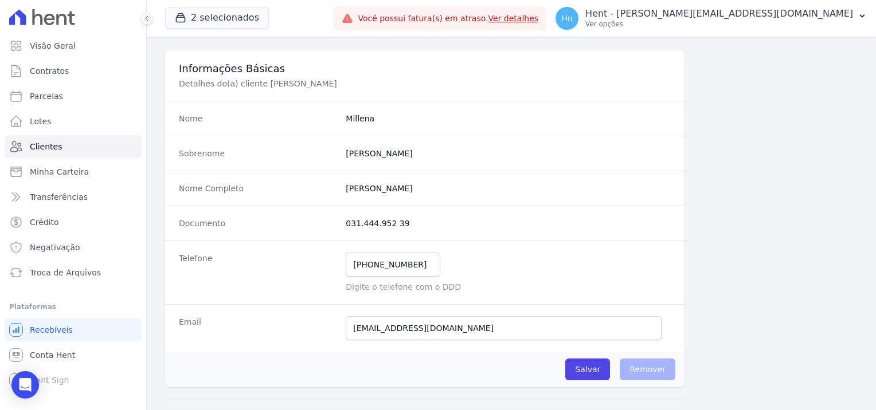
scroll to position [115, 0]
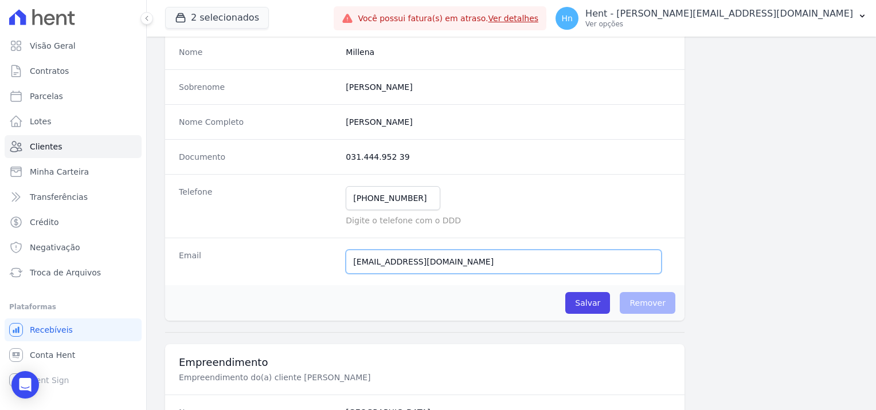
drag, startPoint x: 455, startPoint y: 266, endPoint x: 309, endPoint y: 268, distance: 145.5
click at [309, 268] on div "Email [EMAIL_ADDRESS][DOMAIN_NAME] E-mail enviado. Aguardando confirmação.." at bounding box center [424, 262] width 519 height 48
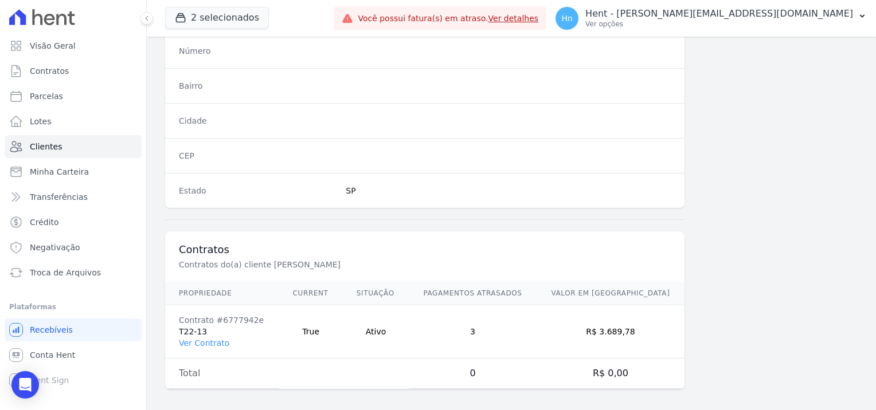
scroll to position [658, 0]
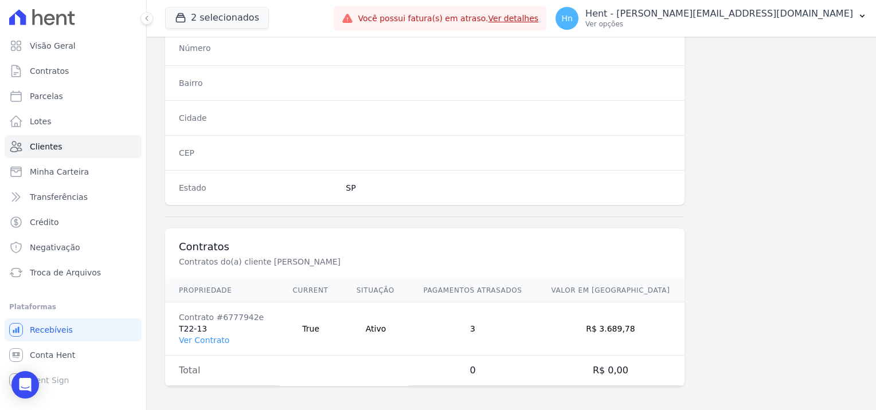
drag, startPoint x: 209, startPoint y: 323, endPoint x: 176, endPoint y: 328, distance: 32.5
click at [176, 328] on td "Contrato #6777942e T22-13 Ver Contrato" at bounding box center [222, 329] width 114 height 53
click at [197, 340] on link "Ver Contrato" at bounding box center [204, 340] width 50 height 9
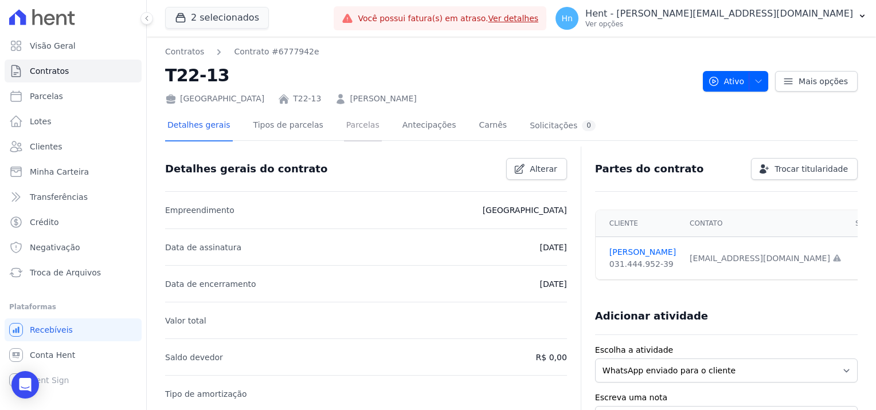
click at [350, 127] on link "Parcelas" at bounding box center [363, 126] width 38 height 30
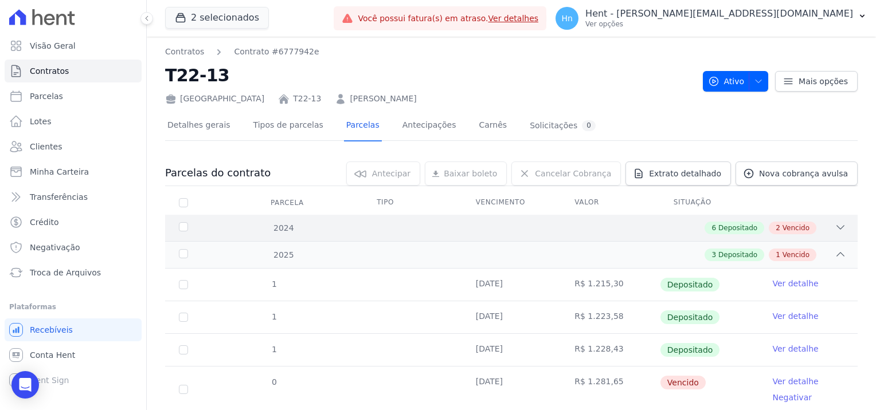
click at [834, 227] on icon at bounding box center [839, 227] width 11 height 11
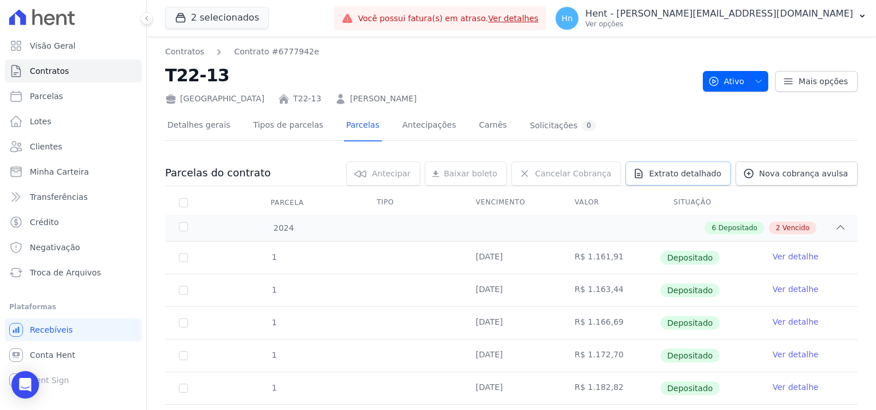
click at [686, 176] on span "Extrato detalhado" at bounding box center [685, 173] width 72 height 11
click at [827, 180] on link "Exportar PDF" at bounding box center [839, 175] width 62 height 14
click at [838, 123] on div "Detalhes gerais Tipos de parcelas [GEOGRAPHIC_DATA] Antecipações Carnês Solicit…" at bounding box center [511, 126] width 692 height 29
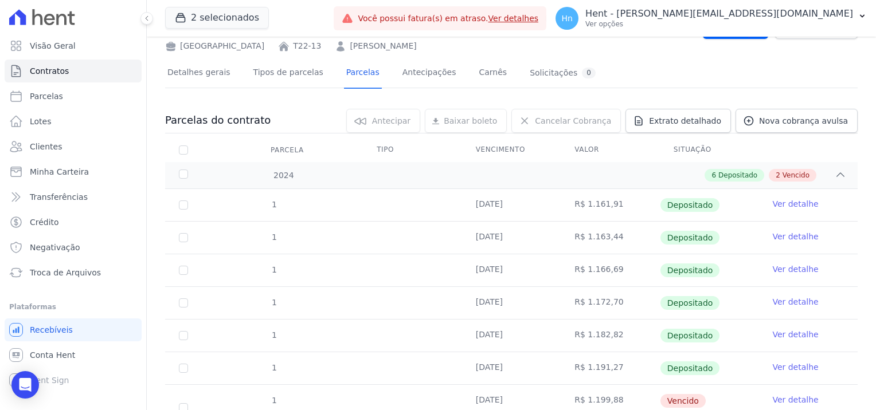
scroll to position [229, 0]
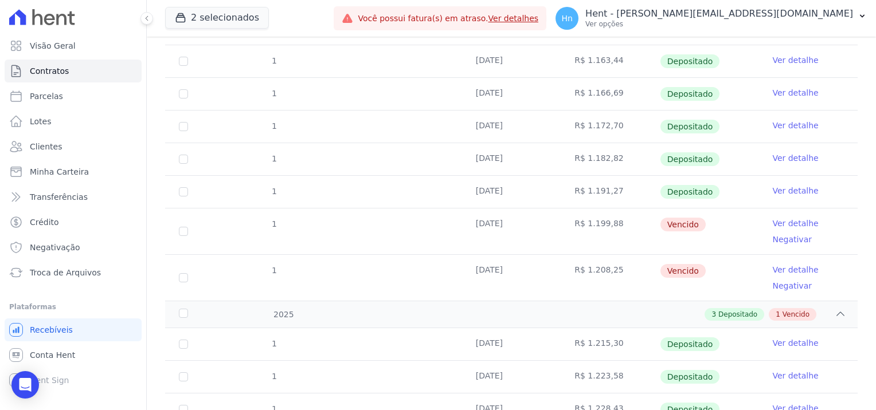
drag, startPoint x: 784, startPoint y: 222, endPoint x: 875, endPoint y: 229, distance: 91.4
click at [784, 222] on link "Ver detalhe" at bounding box center [795, 223] width 46 height 11
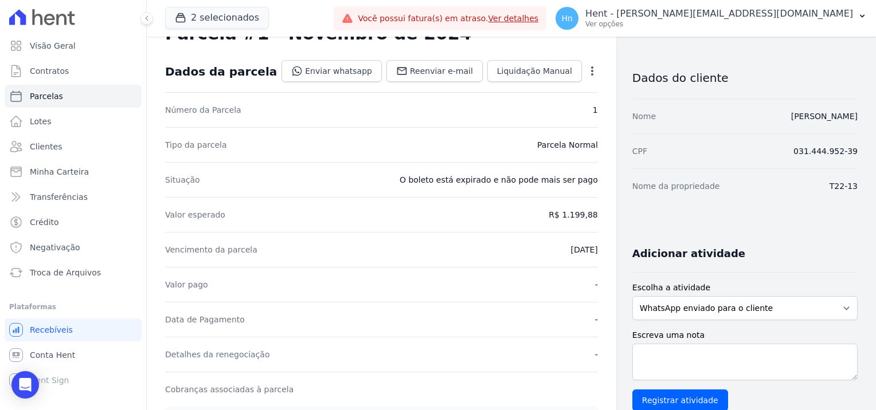
scroll to position [229, 0]
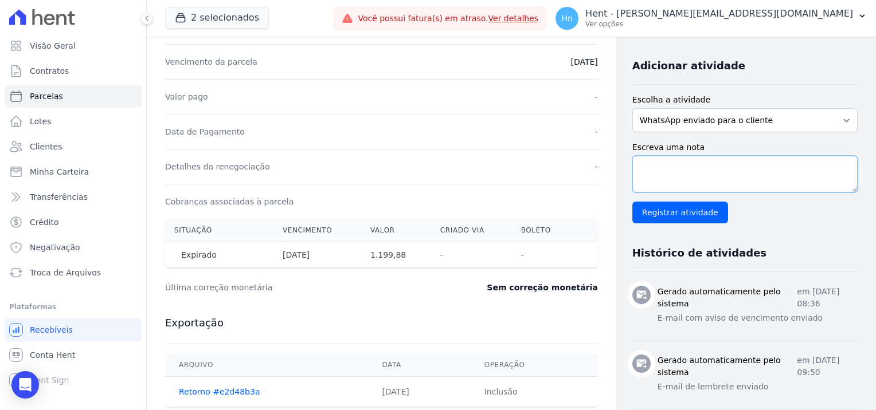
click at [685, 164] on textarea "Escreva uma nota" at bounding box center [744, 174] width 225 height 37
click at [720, 182] on textarea "Escreva uma nota" at bounding box center [744, 174] width 225 height 37
paste textarea "Encaminhamos e-mail e WhatsApp, referente ao débito em atraso, estamos aguardan…"
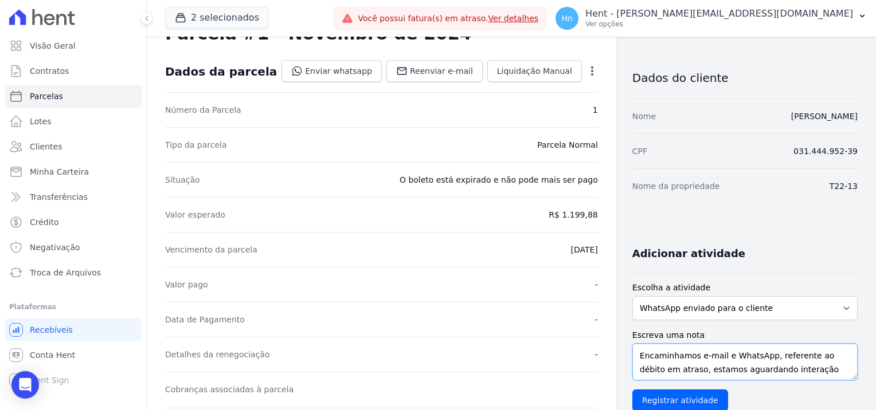
scroll to position [115, 0]
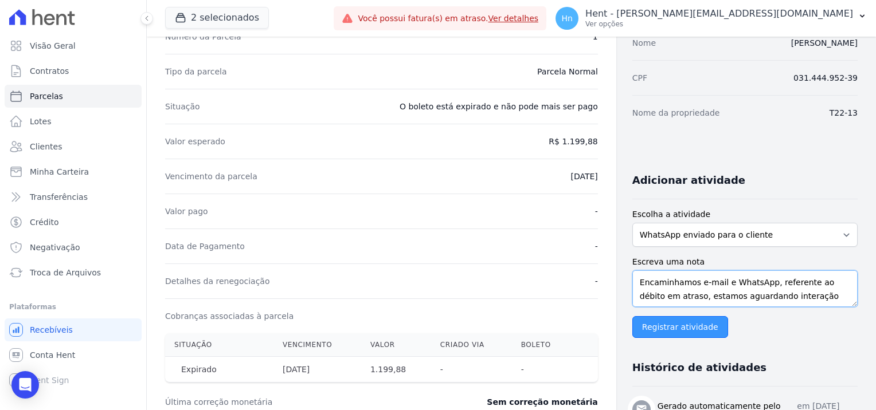
type textarea "Encaminhamos e-mail e WhatsApp, referente ao débito em atraso, estamos aguardan…"
click at [686, 329] on input "Registrar atividade" at bounding box center [680, 327] width 96 height 22
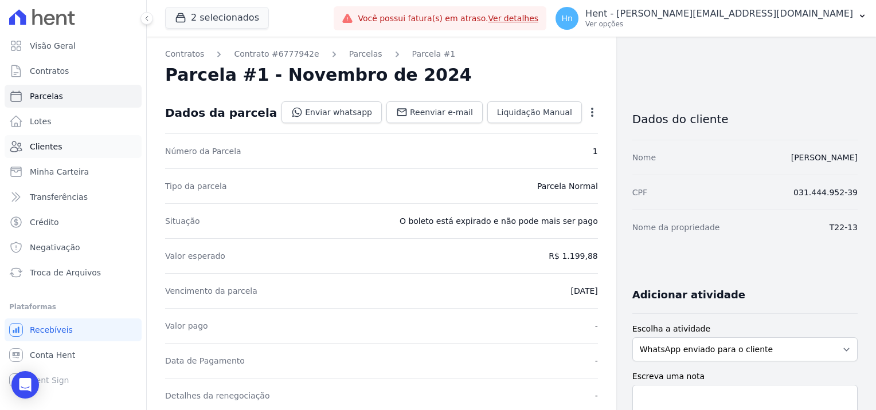
click at [54, 154] on link "Clientes" at bounding box center [73, 146] width 137 height 23
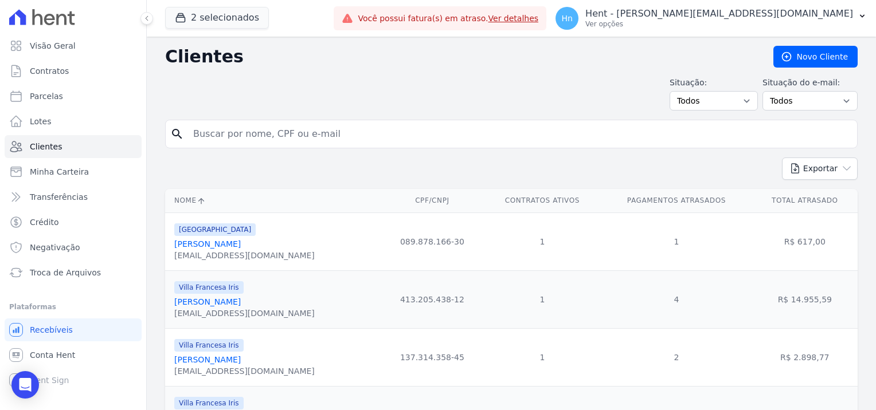
click at [252, 132] on input "search" at bounding box center [519, 134] width 666 height 23
paste input "Matheus Santos Bergara"
type input "Matheus Santos Bergara"
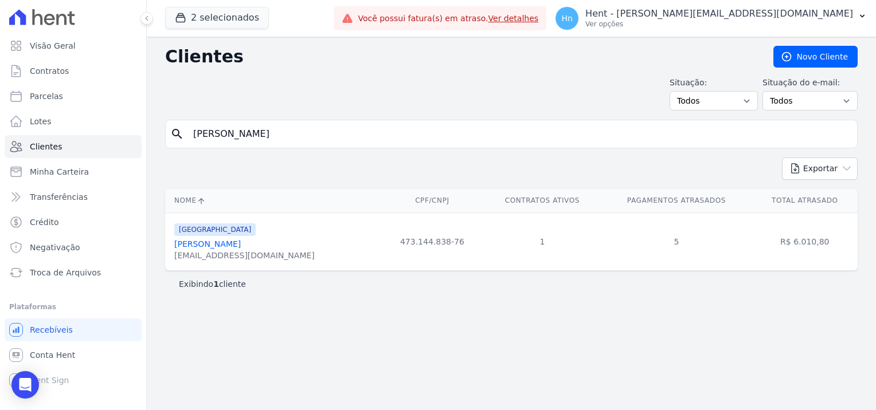
click at [241, 248] on link "Matheus Santos Bergara" at bounding box center [207, 244] width 66 height 9
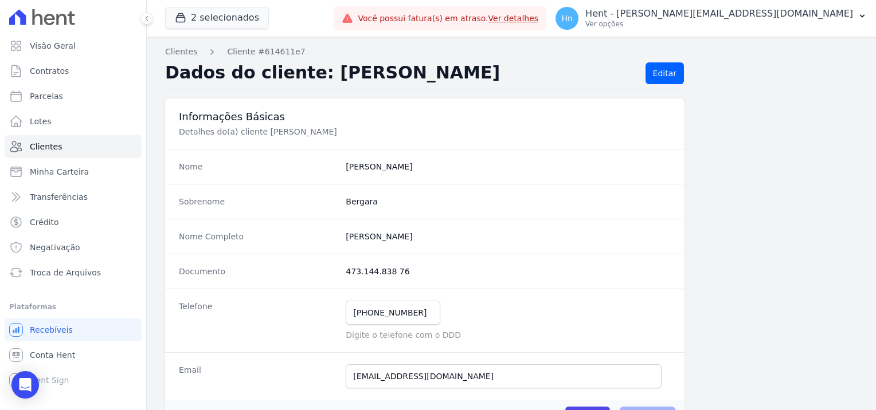
drag, startPoint x: 418, startPoint y: 280, endPoint x: 341, endPoint y: 269, distance: 77.5
click at [341, 269] on div "Documento 473.144.838 76" at bounding box center [424, 271] width 519 height 35
copy dd "473.144.838 76"
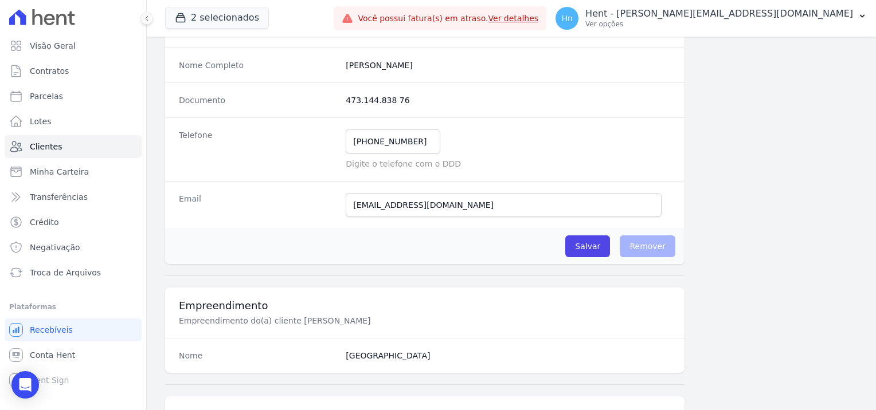
scroll to position [172, 0]
drag, startPoint x: 479, startPoint y: 206, endPoint x: 296, endPoint y: 206, distance: 182.8
click at [296, 206] on div "Email matheusbergara6603@gmail.com E-mail enviado. Aguardando confirmação.." at bounding box center [424, 204] width 519 height 48
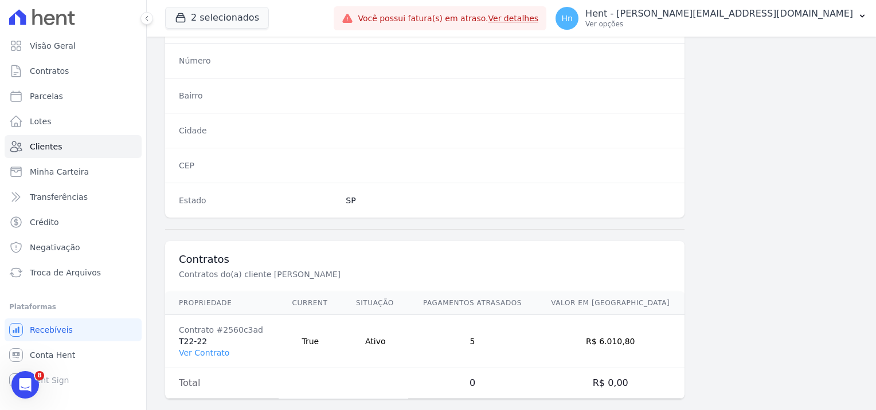
scroll to position [658, 0]
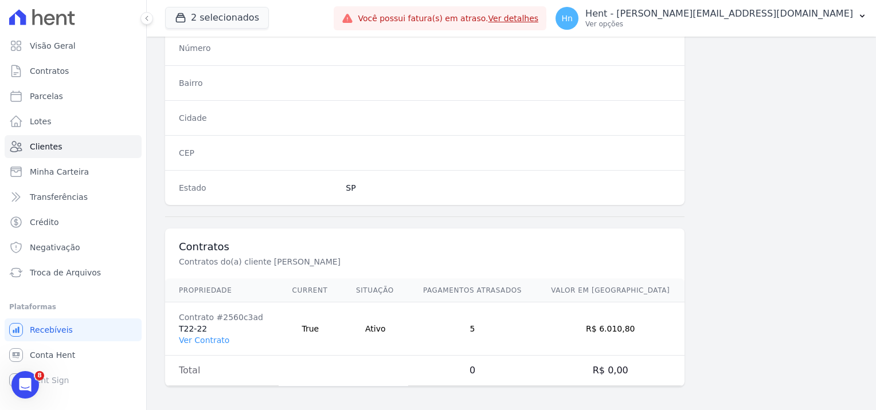
drag, startPoint x: 187, startPoint y: 323, endPoint x: 168, endPoint y: 321, distance: 19.0
click at [168, 321] on td "Contrato #2560c3ad T22-22 Ver Contrato" at bounding box center [221, 329] width 113 height 53
copy td "T22-22"
click at [216, 337] on link "Ver Contrato" at bounding box center [204, 340] width 50 height 9
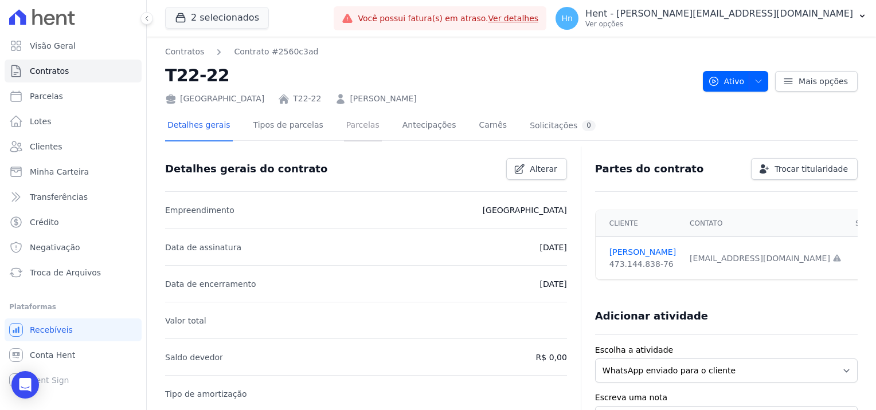
click at [347, 131] on link "Parcelas" at bounding box center [363, 126] width 38 height 30
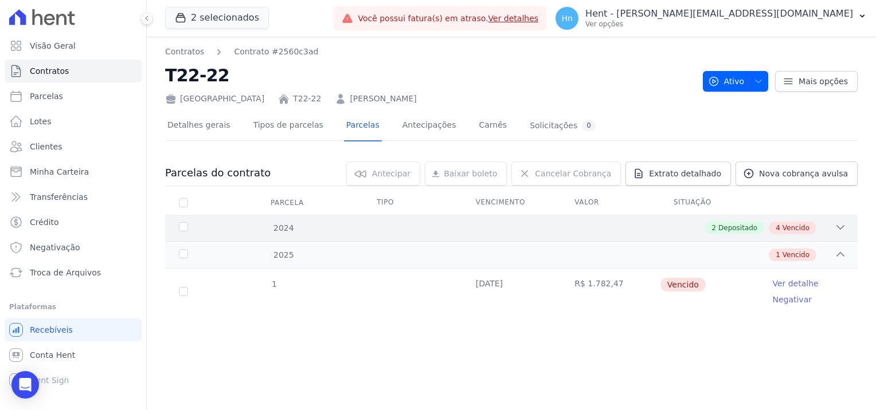
click at [834, 223] on icon at bounding box center [839, 227] width 11 height 11
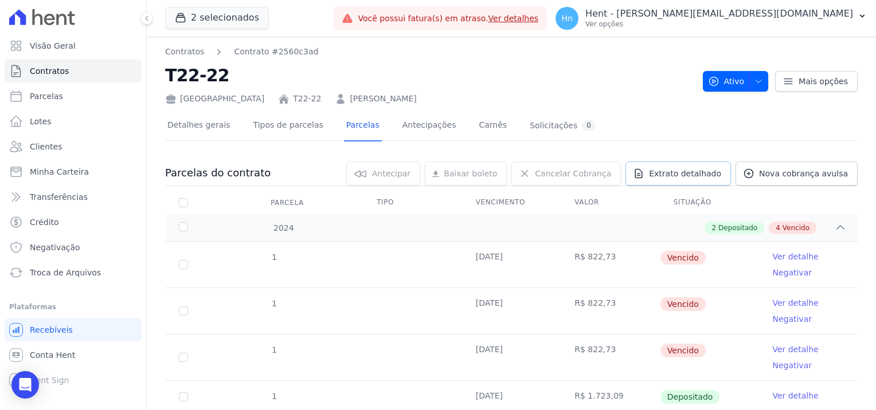
click at [685, 178] on span "Extrato detalhado" at bounding box center [685, 173] width 72 height 11
click at [831, 172] on span "Exportar PDF" at bounding box center [838, 173] width 60 height 11
click at [782, 257] on link "Ver detalhe" at bounding box center [795, 256] width 46 height 11
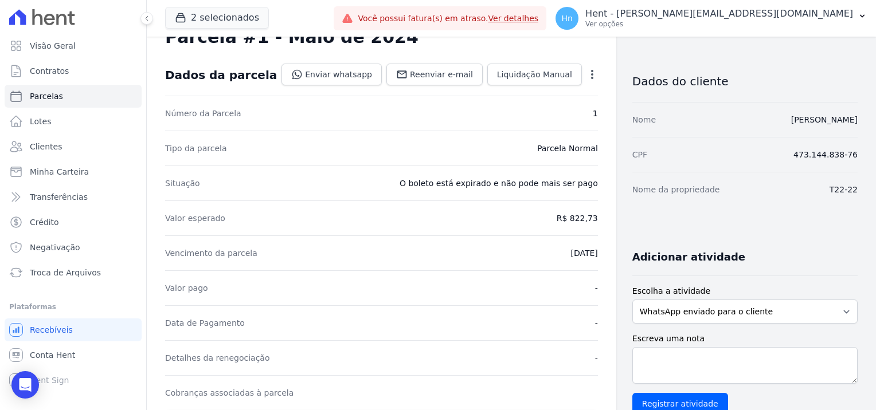
scroll to position [115, 0]
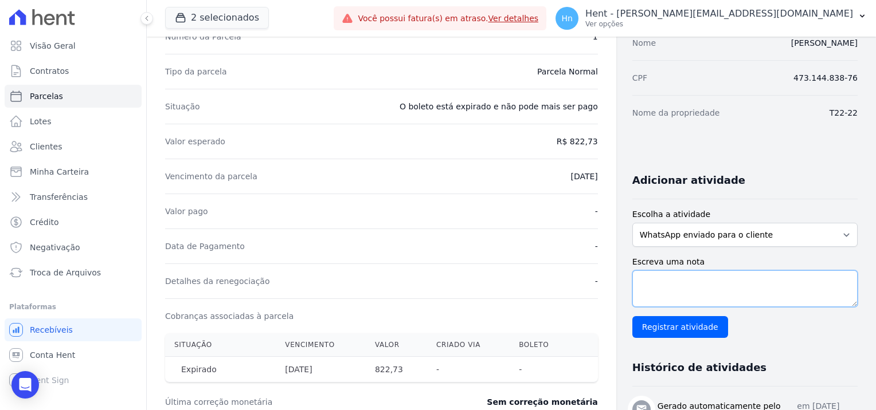
click at [686, 284] on textarea "Escreva uma nota" at bounding box center [744, 288] width 225 height 37
paste textarea "Encaminhamos e-mail e WhatsApp, referente ao débito em atraso, estamos aguardan…"
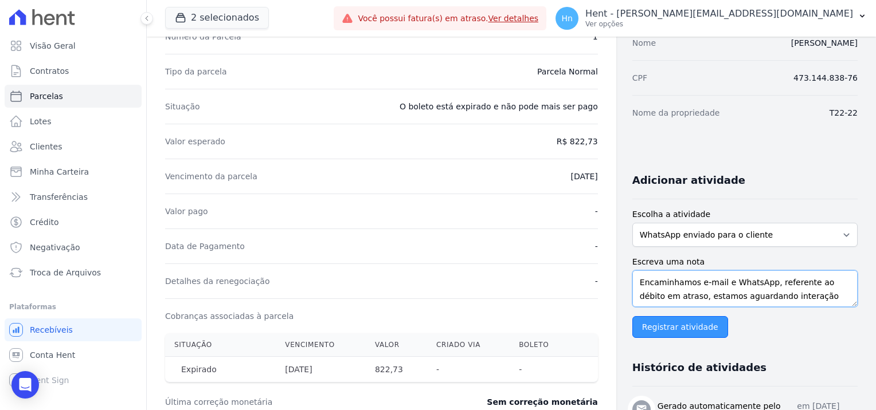
type textarea "Encaminhamos e-mail e WhatsApp, referente ao débito em atraso, estamos aguardan…"
click at [667, 330] on input "Registrar atividade" at bounding box center [680, 327] width 96 height 22
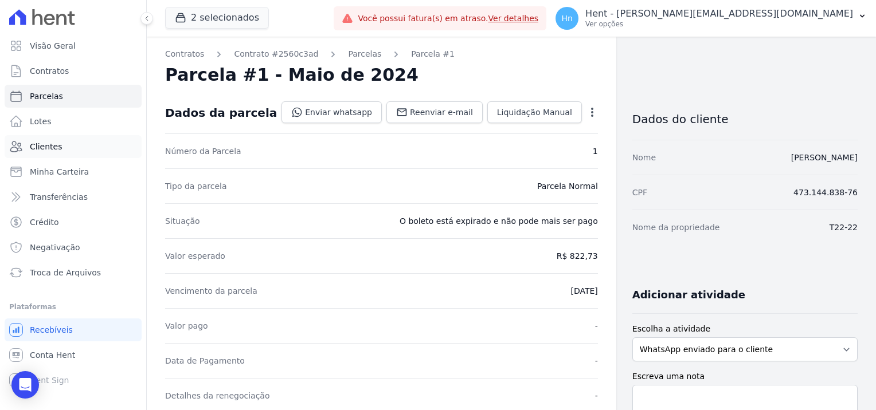
drag, startPoint x: 44, startPoint y: 147, endPoint x: 54, endPoint y: 149, distance: 10.0
click at [44, 147] on span "Clientes" at bounding box center [46, 146] width 32 height 11
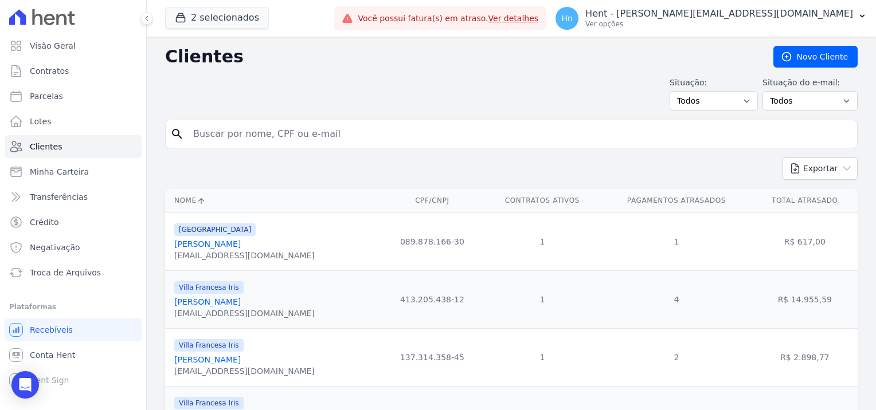
click at [339, 137] on input "search" at bounding box center [519, 134] width 666 height 23
paste input "Maria Cristina Pereira"
type input "Maria Cristina Pereira"
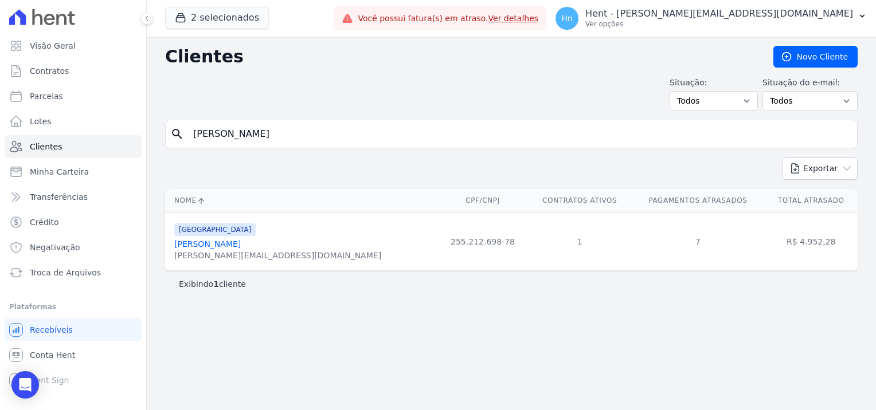
click at [239, 243] on link "Maria Cristina Pereira" at bounding box center [207, 244] width 66 height 9
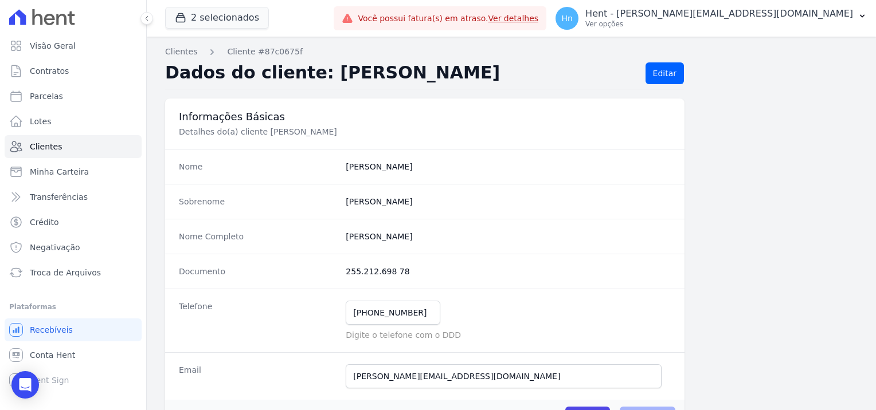
drag, startPoint x: 400, startPoint y: 274, endPoint x: 339, endPoint y: 267, distance: 61.7
click at [339, 267] on div "Documento 255.212.698 78" at bounding box center [424, 271] width 519 height 35
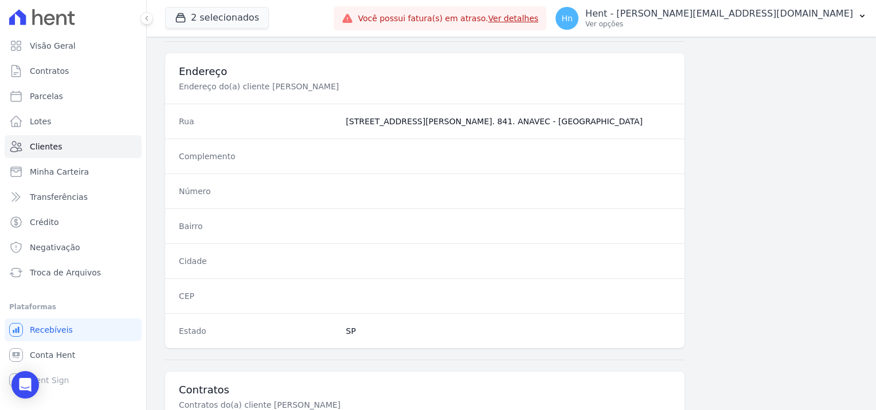
scroll to position [516, 0]
click at [208, 390] on h3 "Contratos" at bounding box center [425, 389] width 492 height 14
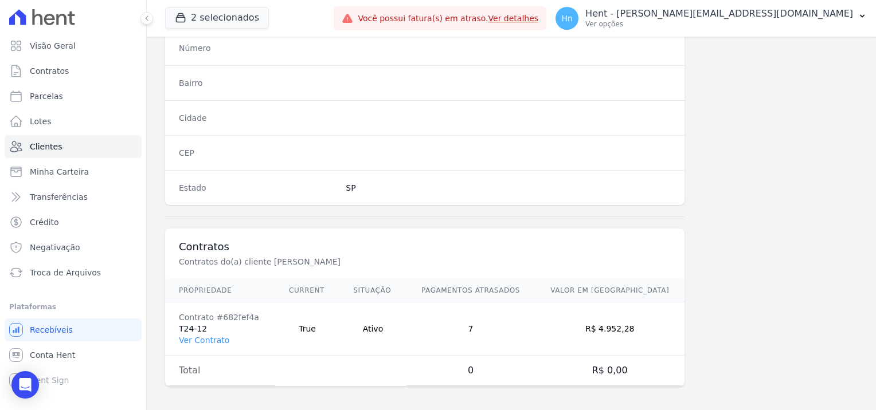
click at [201, 342] on td "Contrato #682fef4a T24-12 Ver Contrato" at bounding box center [220, 329] width 110 height 53
click at [211, 336] on link "Ver Contrato" at bounding box center [204, 340] width 50 height 9
click at [214, 339] on link "Ver Contrato" at bounding box center [204, 340] width 50 height 9
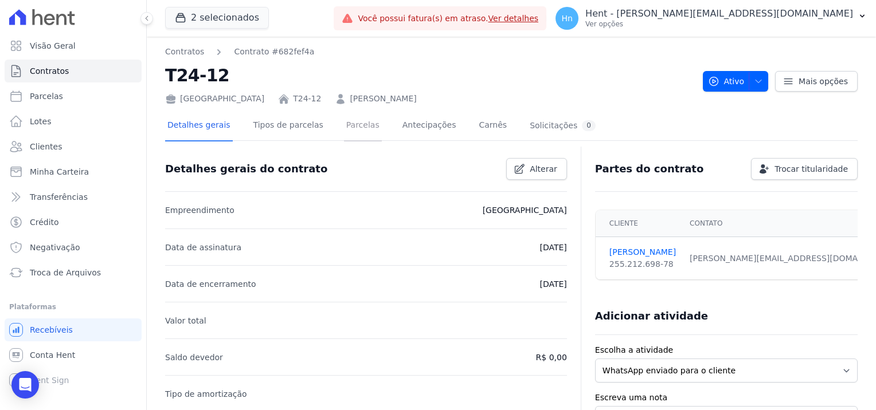
click at [344, 128] on link "Parcelas" at bounding box center [363, 126] width 38 height 30
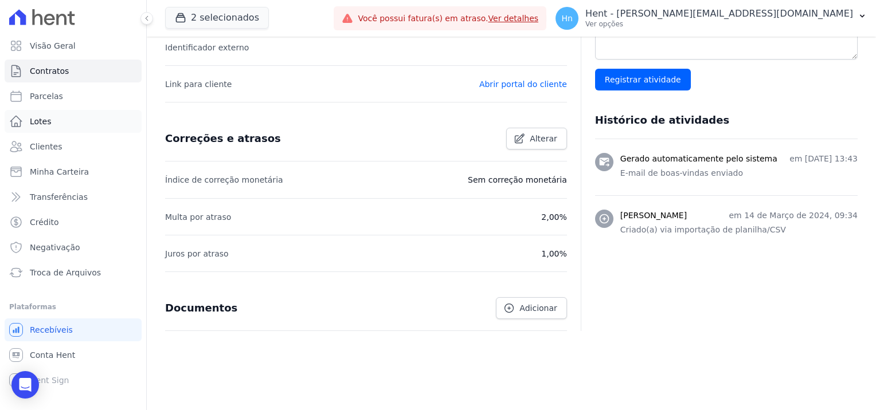
scroll to position [385, 0]
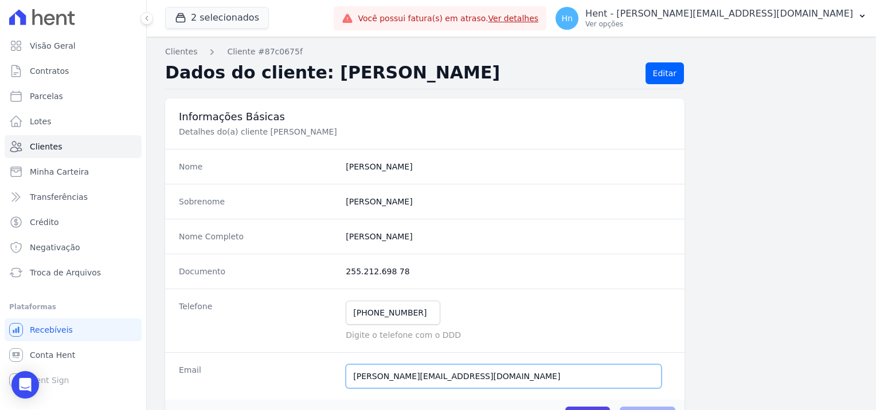
drag, startPoint x: 479, startPoint y: 383, endPoint x: 349, endPoint y: 368, distance: 130.9
click at [349, 368] on input "cristina.pereira.enf@gmail.com" at bounding box center [504, 376] width 316 height 24
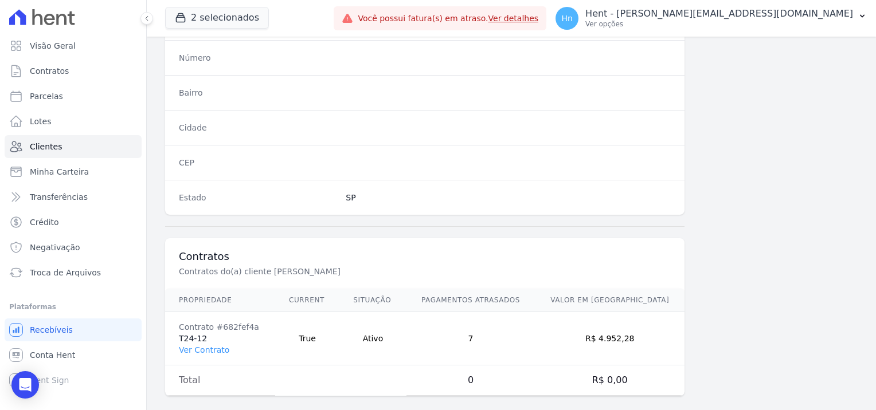
scroll to position [658, 0]
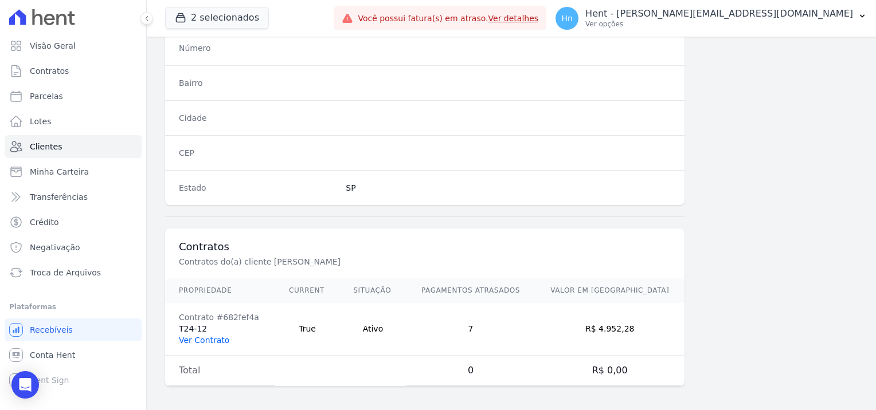
click at [198, 338] on link "Ver Contrato" at bounding box center [204, 340] width 50 height 9
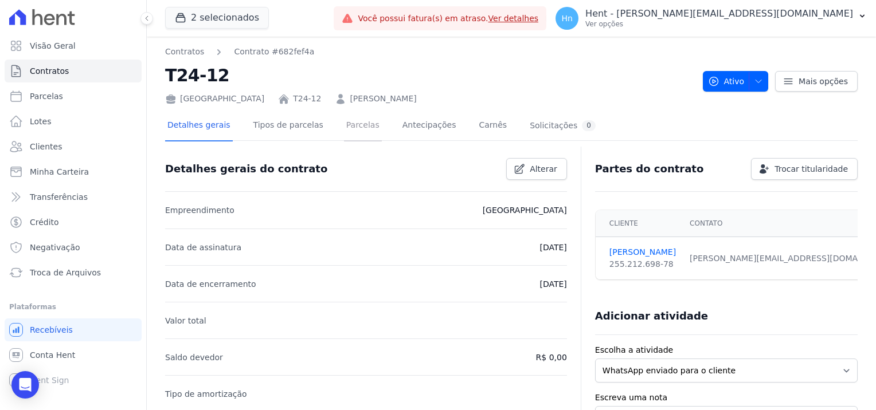
click at [347, 127] on link "Parcelas" at bounding box center [363, 126] width 38 height 30
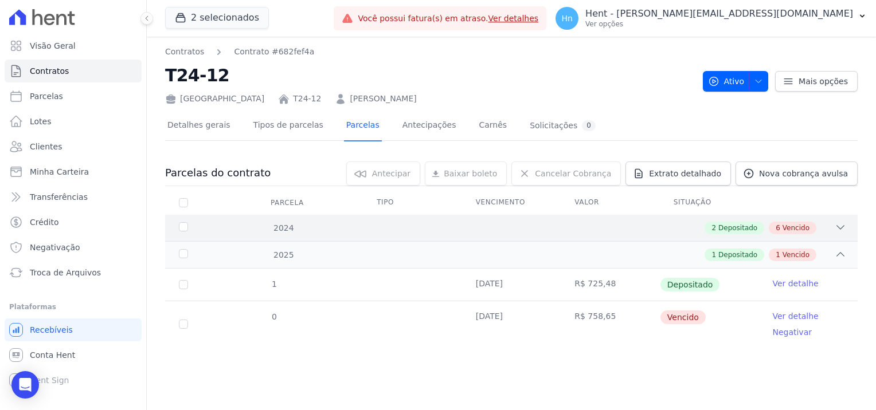
click at [842, 222] on icon at bounding box center [839, 227] width 11 height 11
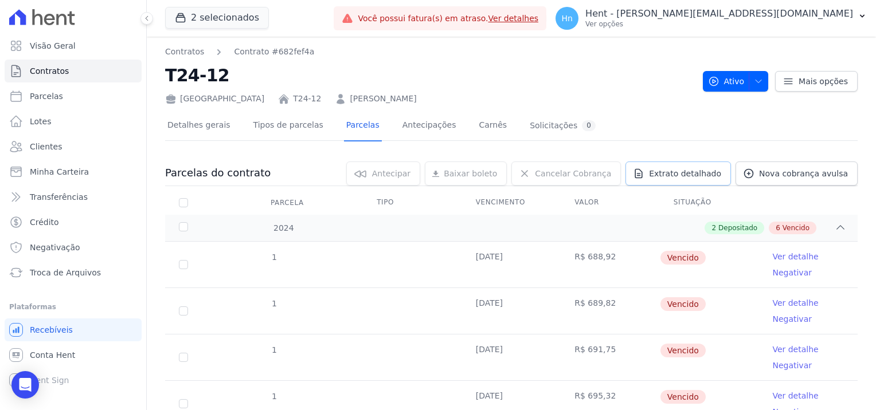
drag, startPoint x: 686, startPoint y: 171, endPoint x: 791, endPoint y: 158, distance: 106.2
click at [686, 171] on span "Extrato detalhado" at bounding box center [685, 173] width 72 height 11
click at [834, 179] on span "Exportar PDF" at bounding box center [838, 173] width 60 height 11
click at [795, 256] on link "Ver detalhe" at bounding box center [795, 256] width 46 height 11
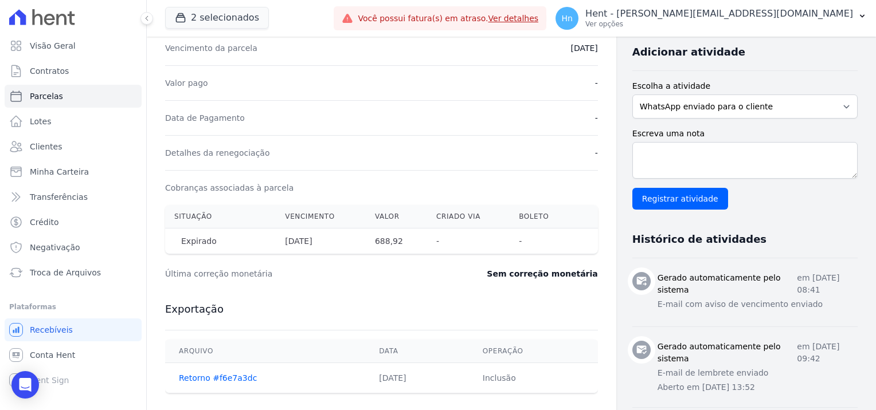
scroll to position [176, 0]
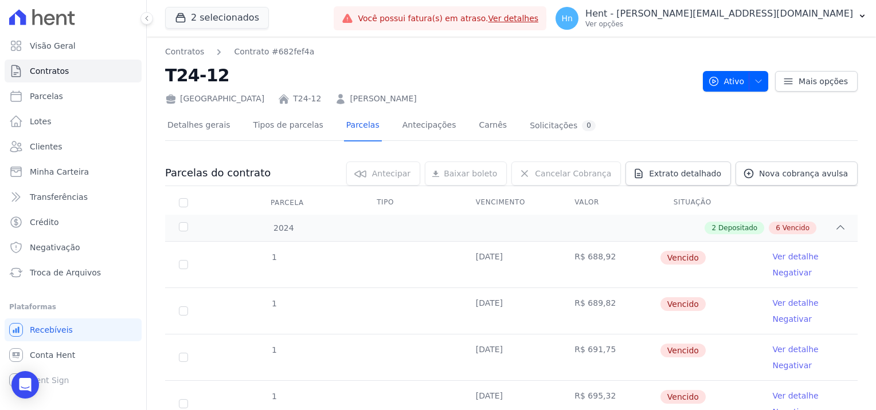
drag, startPoint x: 249, startPoint y: 76, endPoint x: 142, endPoint y: 76, distance: 107.1
click at [142, 76] on div "Visão Geral Contratos Parcelas Lotes Clientes Minha Carteira Transferências Cré…" at bounding box center [438, 205] width 876 height 410
drag, startPoint x: 142, startPoint y: 76, endPoint x: 264, endPoint y: 85, distance: 121.9
click at [270, 94] on div "France T24-12 MARIA CRISTINA PEREIRA" at bounding box center [429, 96] width 528 height 17
drag, startPoint x: 243, startPoint y: 77, endPoint x: 151, endPoint y: 78, distance: 91.7
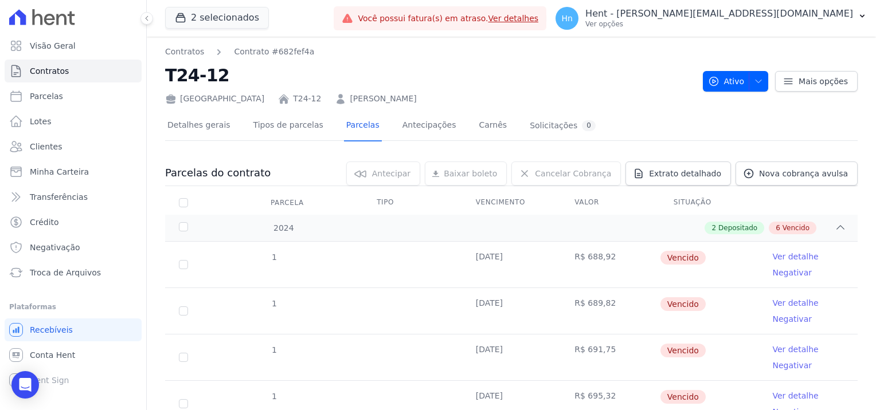
click at [151, 78] on div "Contratos Contrato #682fef4a T24-12 France T24-12 MARIA CRISTINA PEREIRA Ativo …" at bounding box center [511, 381] width 729 height 689
drag, startPoint x: 262, startPoint y: 104, endPoint x: 232, endPoint y: 102, distance: 29.9
click at [232, 102] on div "Contratos Contrato #682fef4a T24-12 France T24-12 MARIA CRISTINA PEREIRA Ativo …" at bounding box center [511, 381] width 729 height 689
drag, startPoint x: 232, startPoint y: 102, endPoint x: 238, endPoint y: 99, distance: 6.7
click at [293, 99] on link "T24-12" at bounding box center [307, 99] width 28 height 12
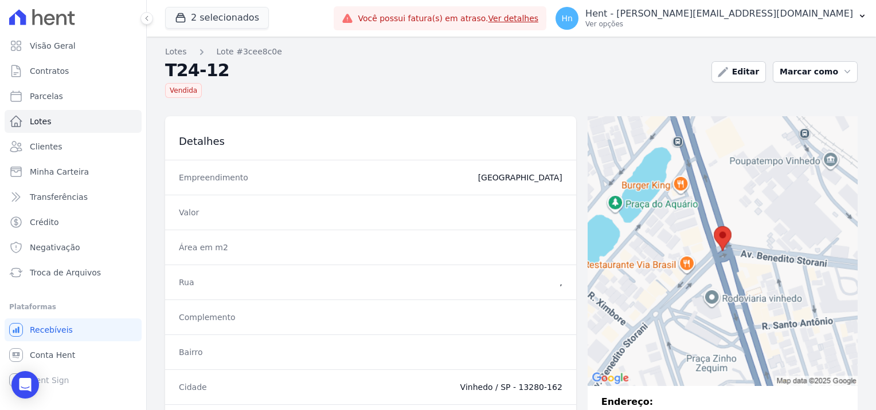
click at [228, 97] on div "Vendida" at bounding box center [433, 87] width 537 height 19
drag, startPoint x: 234, startPoint y: 73, endPoint x: 163, endPoint y: 69, distance: 71.2
click at [163, 69] on div "Lotes Lote #3cee8c0e T24-12 Vendida Editar Marcar como Disponível Vendida Reser…" at bounding box center [511, 328] width 729 height 582
copy h2 "T24-12"
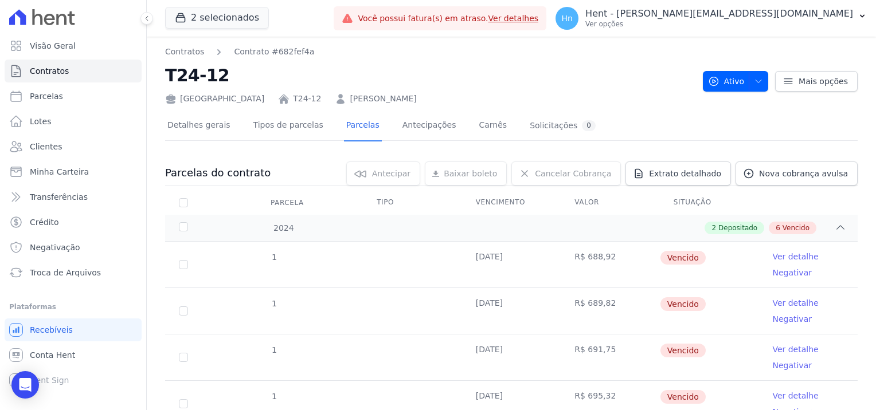
click at [795, 256] on link "Ver detalhe" at bounding box center [795, 256] width 46 height 11
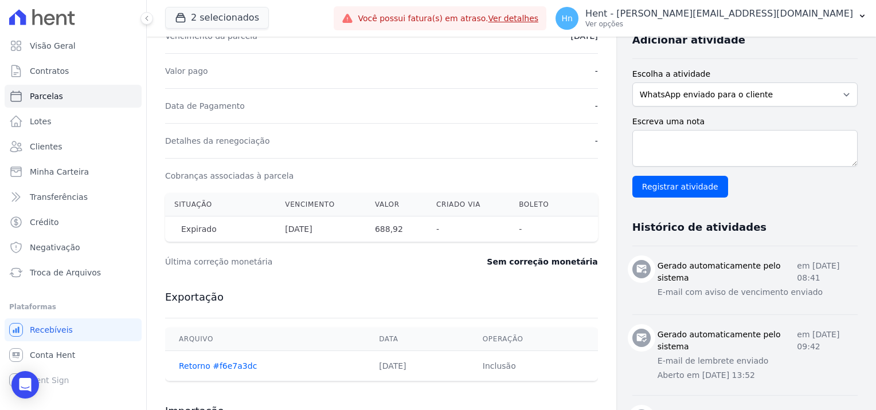
scroll to position [286, 0]
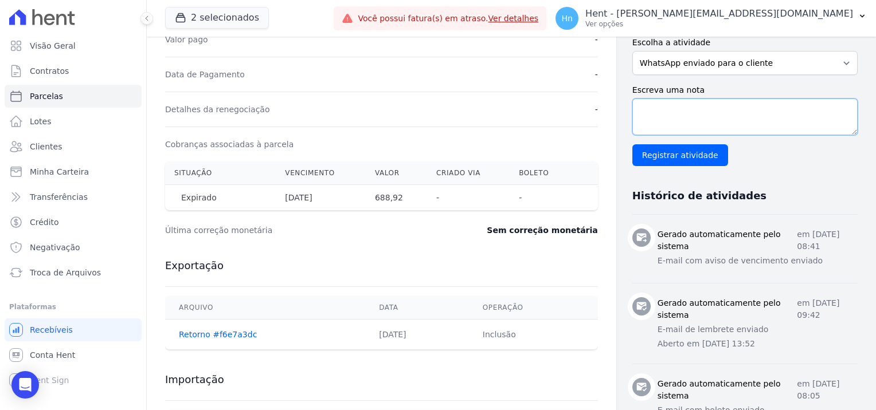
click at [655, 116] on textarea "Escreva uma nota" at bounding box center [744, 117] width 225 height 37
click at [687, 117] on textarea "Escreva uma nota" at bounding box center [744, 117] width 225 height 37
paste textarea "Encaminhamos e-mail e WhatsApp, referente ao débito em atraso, estamos aguardan…"
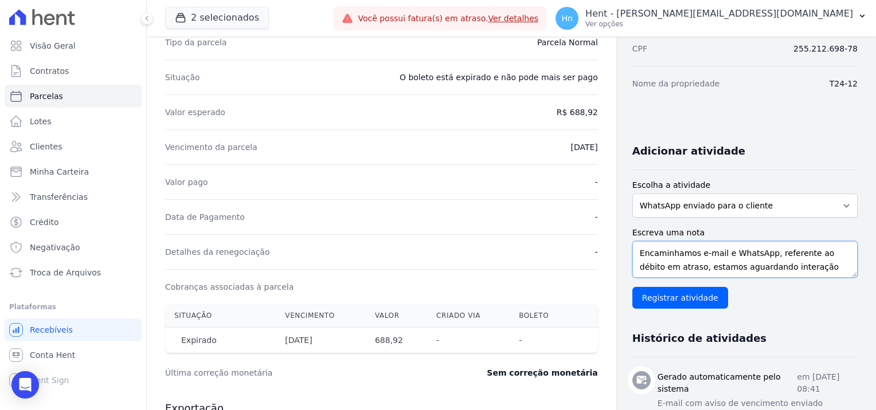
scroll to position [172, 0]
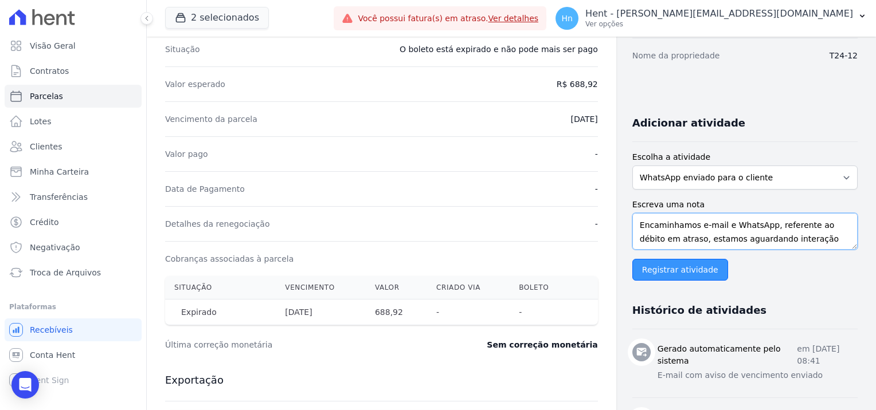
type textarea "Encaminhamos e-mail e WhatsApp, referente ao débito em atraso, estamos aguardan…"
drag, startPoint x: 660, startPoint y: 272, endPoint x: 658, endPoint y: 278, distance: 6.7
click at [658, 278] on input "Registrar atividade" at bounding box center [680, 270] width 96 height 22
click at [658, 276] on input "Registrar atividade" at bounding box center [680, 270] width 96 height 22
